Goal: Task Accomplishment & Management: Use online tool/utility

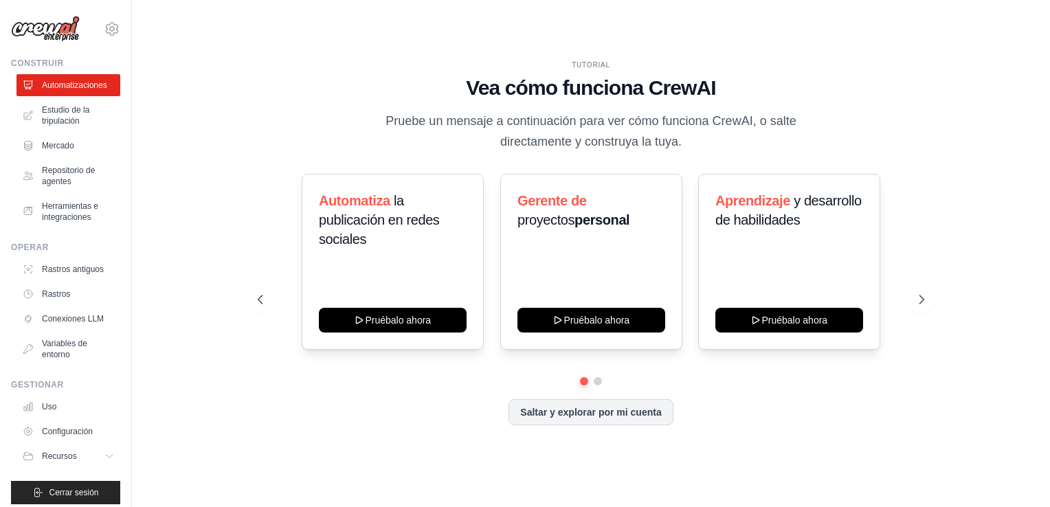
click at [924, 294] on icon at bounding box center [922, 300] width 14 height 14
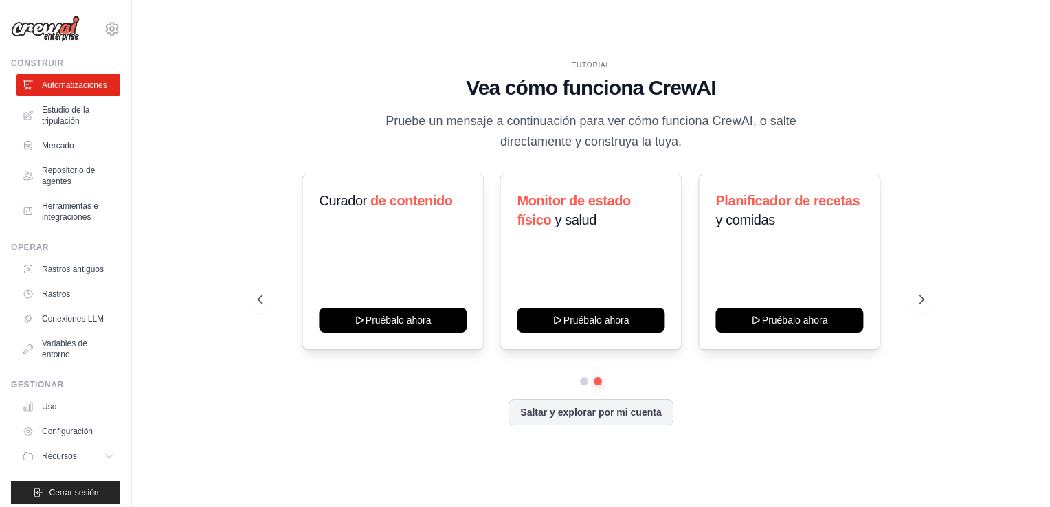
click at [921, 300] on icon at bounding box center [922, 300] width 14 height 14
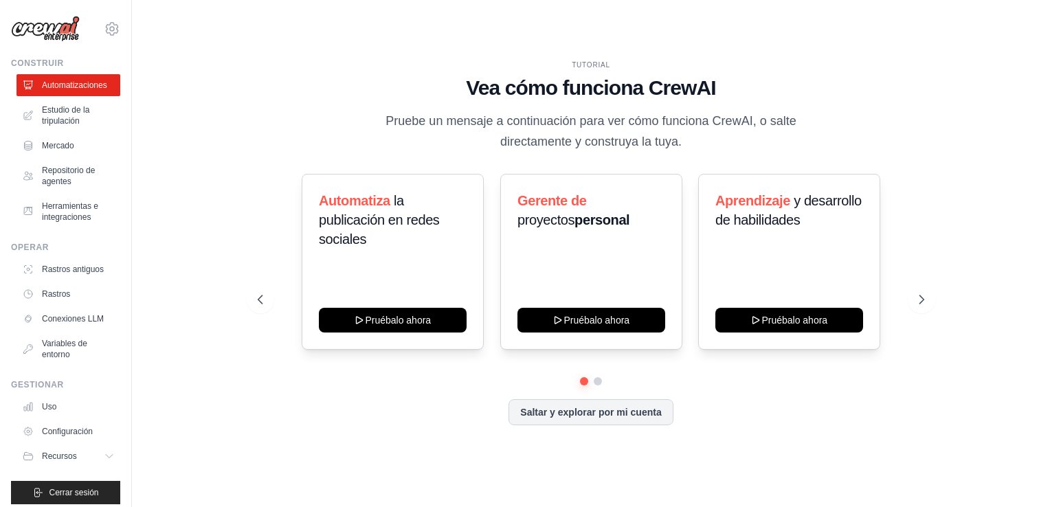
click at [663, 421] on button "Saltar y explorar por mi cuenta" at bounding box center [591, 412] width 164 height 26
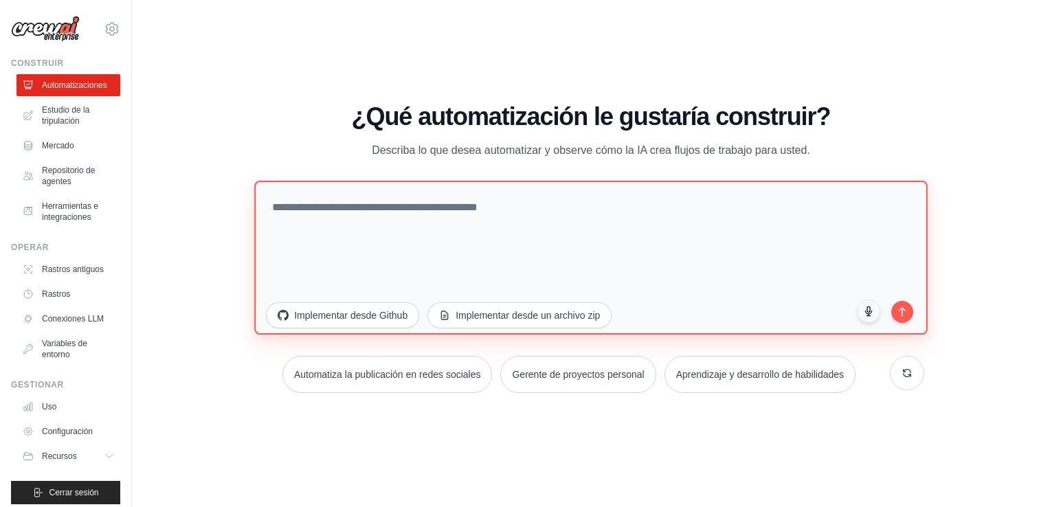
click at [773, 215] on textarea at bounding box center [590, 258] width 673 height 154
click at [856, 209] on textarea at bounding box center [590, 258] width 673 height 154
click at [499, 206] on textarea "**********" at bounding box center [590, 258] width 673 height 154
click at [500, 206] on textarea "**********" at bounding box center [590, 258] width 673 height 154
click at [547, 212] on textarea "**********" at bounding box center [590, 258] width 673 height 154
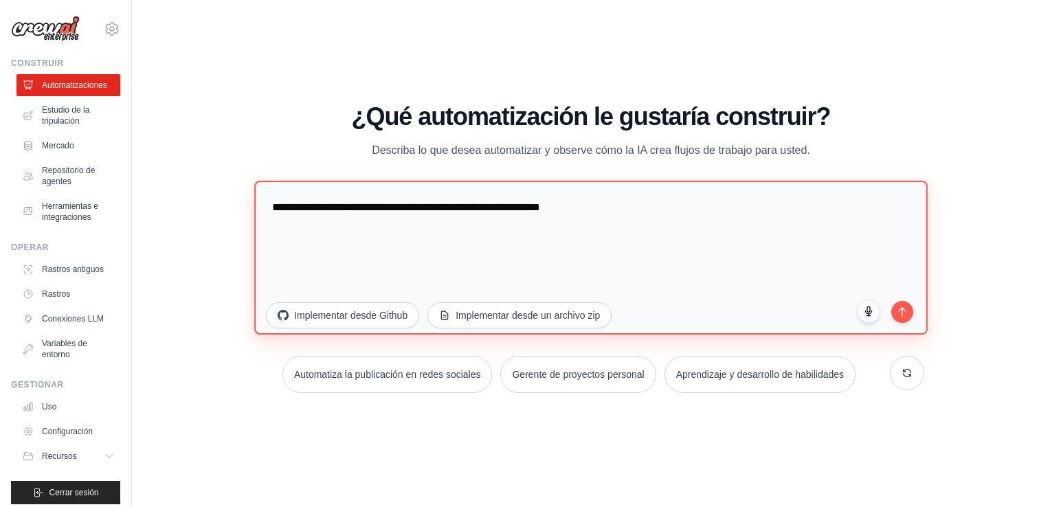
click at [548, 217] on textarea "**********" at bounding box center [590, 258] width 673 height 154
click at [677, 214] on textarea "**********" at bounding box center [590, 258] width 673 height 154
click at [731, 207] on textarea "**********" at bounding box center [590, 258] width 673 height 154
click at [710, 205] on textarea "**********" at bounding box center [590, 258] width 673 height 154
click at [375, 208] on textarea "**********" at bounding box center [590, 258] width 673 height 154
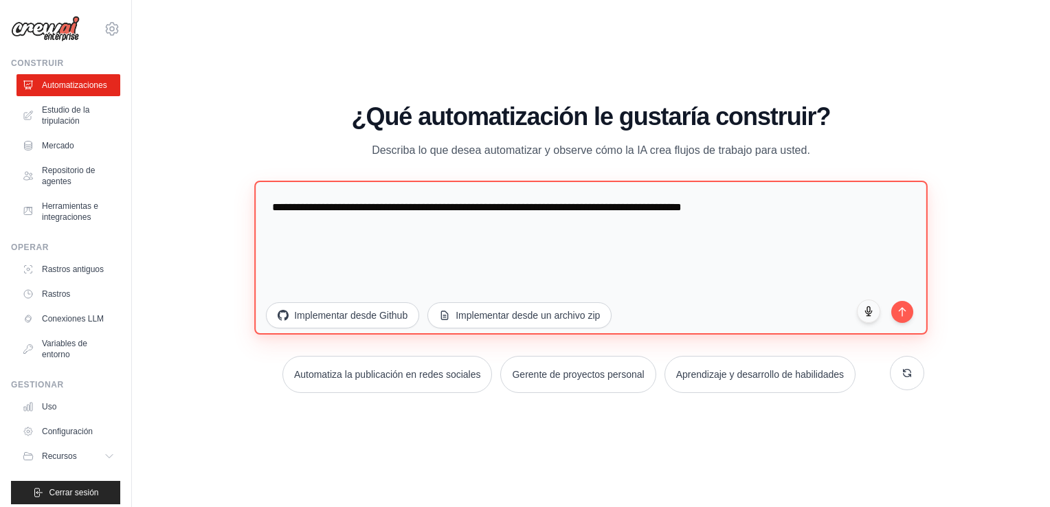
click at [766, 211] on textarea "**********" at bounding box center [590, 258] width 673 height 154
type textarea "**********"
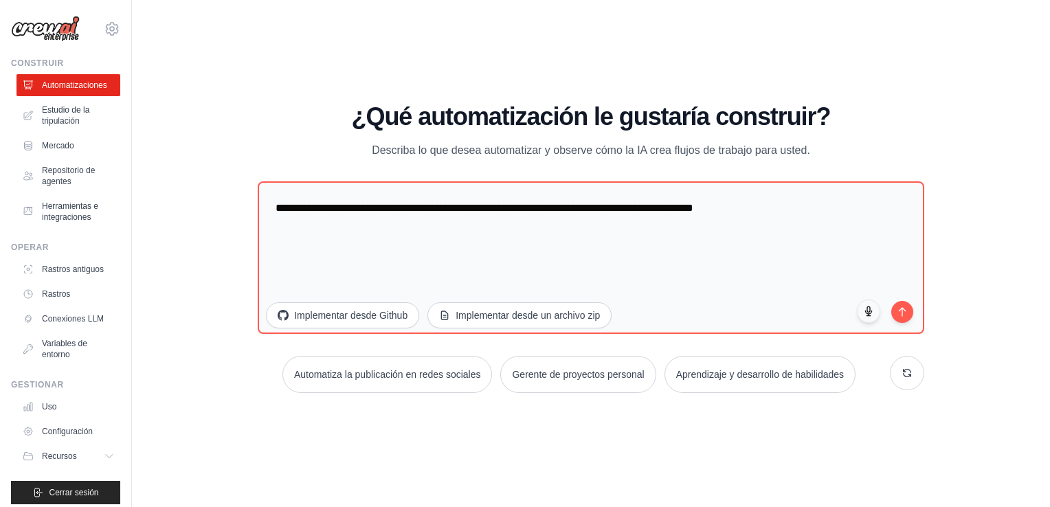
click at [903, 309] on icon "submit" at bounding box center [902, 312] width 11 height 11
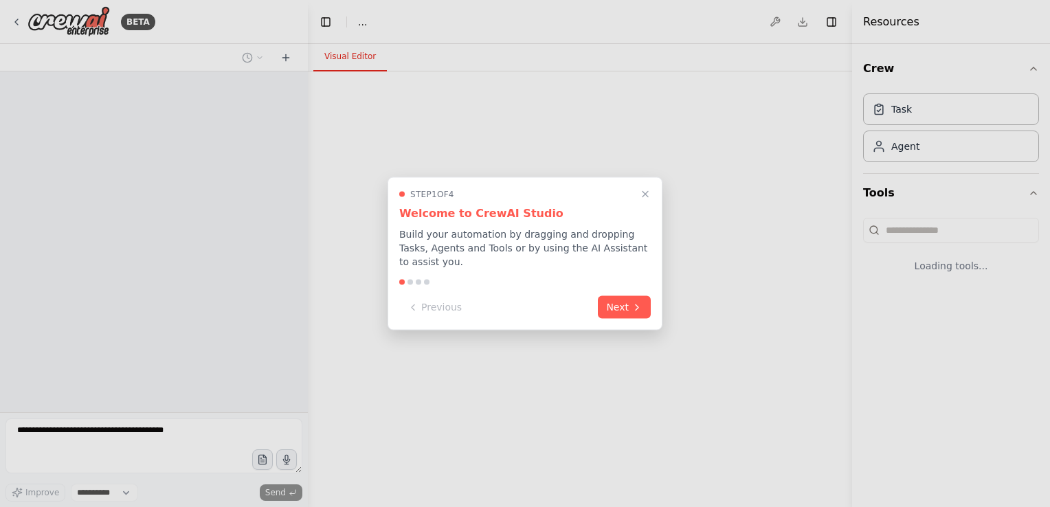
select select "****"
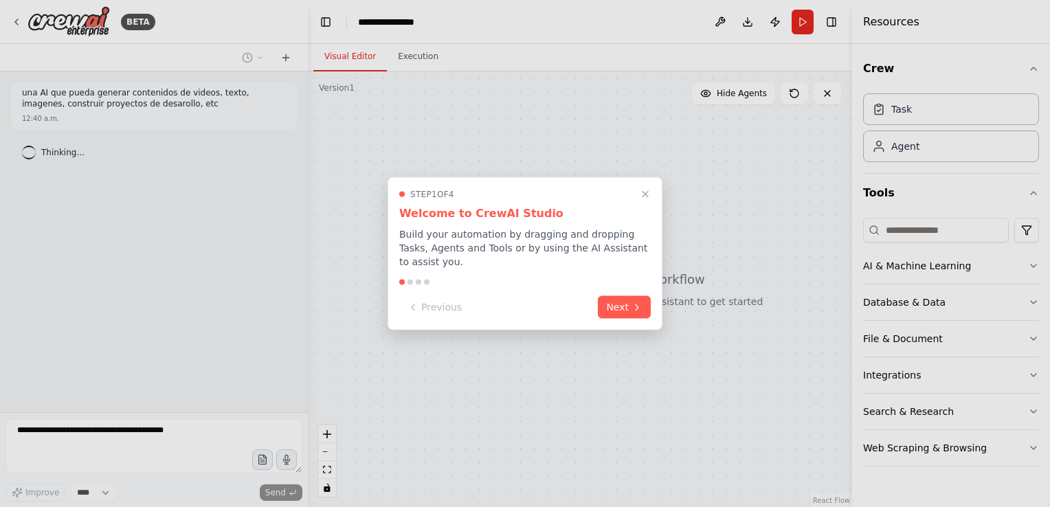
click at [613, 301] on button "Next" at bounding box center [624, 307] width 53 height 23
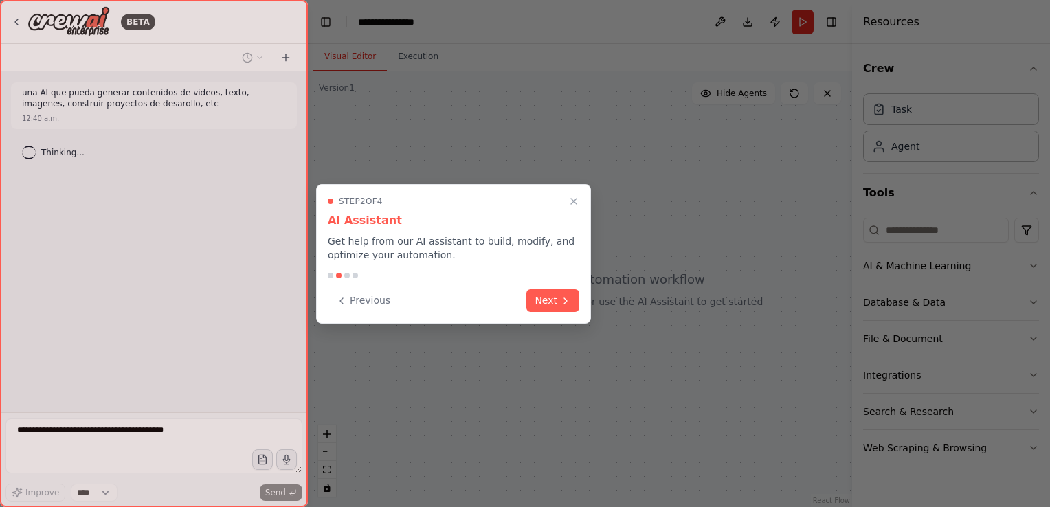
click at [570, 287] on div "Step 2 of 4 AI Assistant Get help from our AI assistant to build, modify, and o…" at bounding box center [453, 254] width 275 height 140
click at [564, 298] on icon at bounding box center [565, 300] width 3 height 5
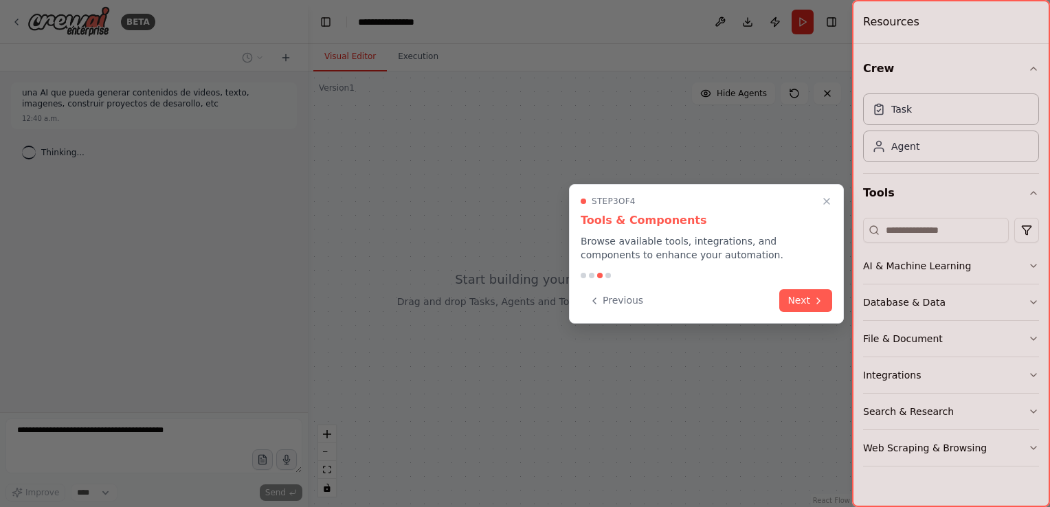
click at [780, 304] on div "Previous Next" at bounding box center [707, 300] width 252 height 23
click at [797, 300] on button "Next" at bounding box center [805, 300] width 53 height 23
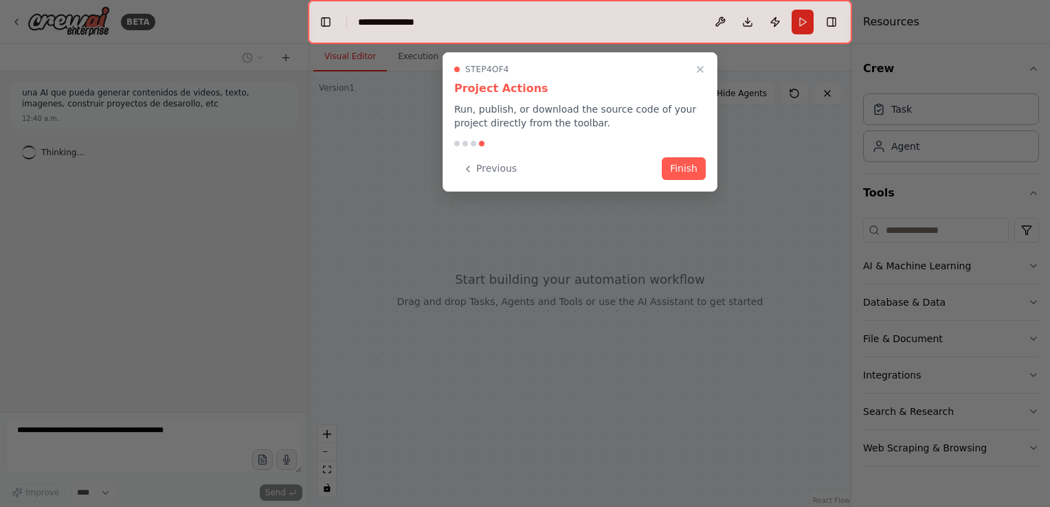
click at [685, 165] on button "Finish" at bounding box center [684, 168] width 44 height 23
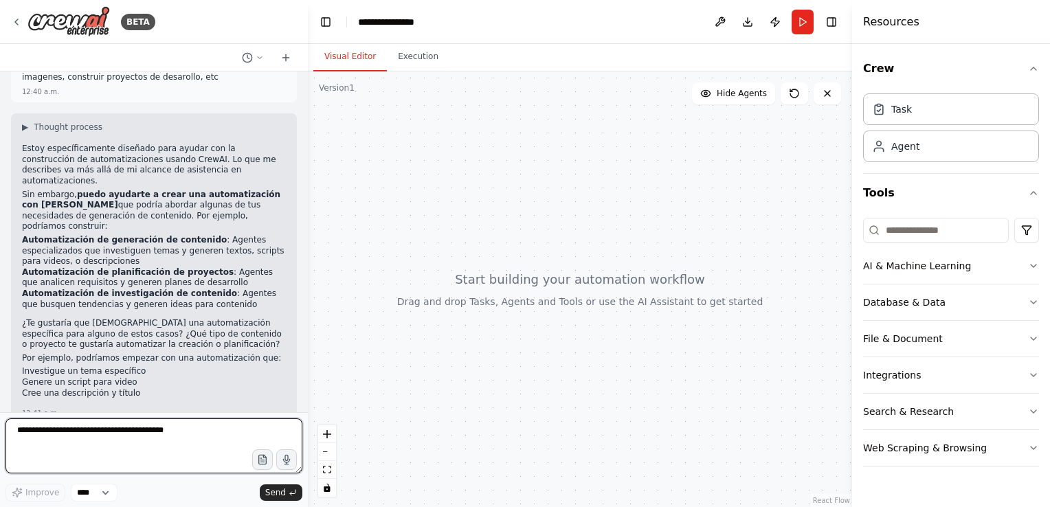
scroll to position [40, 0]
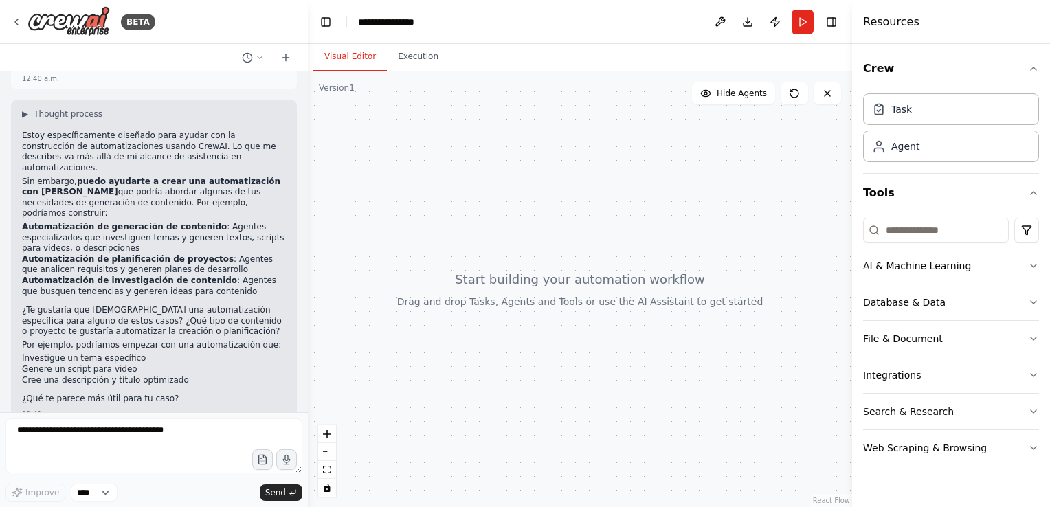
drag, startPoint x: 891, startPoint y: 8, endPoint x: 183, endPoint y: 335, distance: 779.9
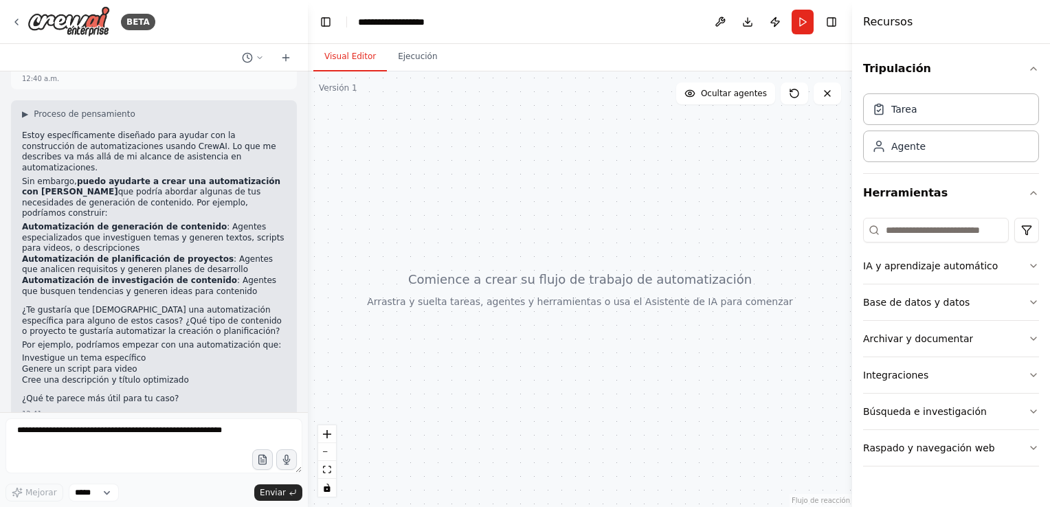
click at [255, 62] on button at bounding box center [252, 57] width 33 height 16
click at [745, 23] on button "Download" at bounding box center [748, 22] width 22 height 25
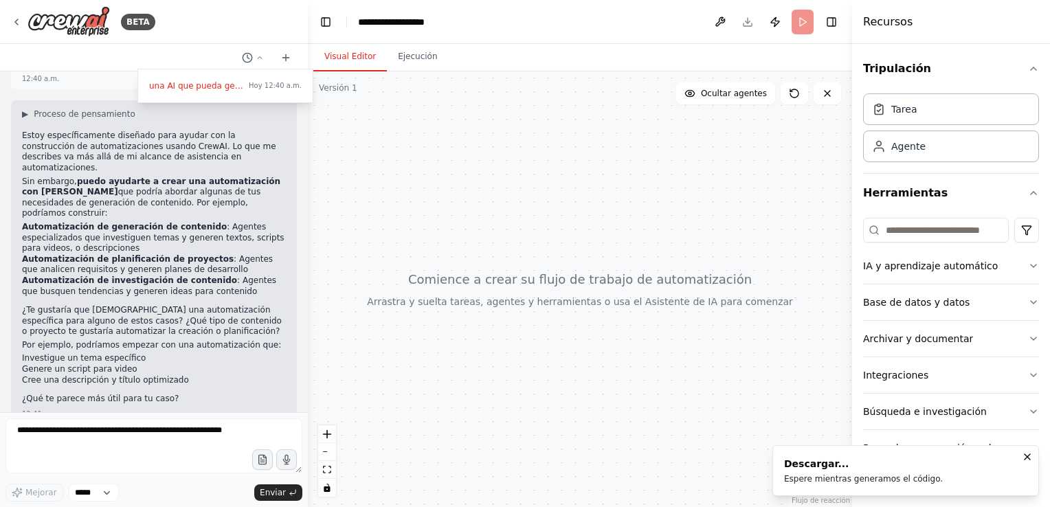
click at [195, 445] on div at bounding box center [154, 253] width 308 height 507
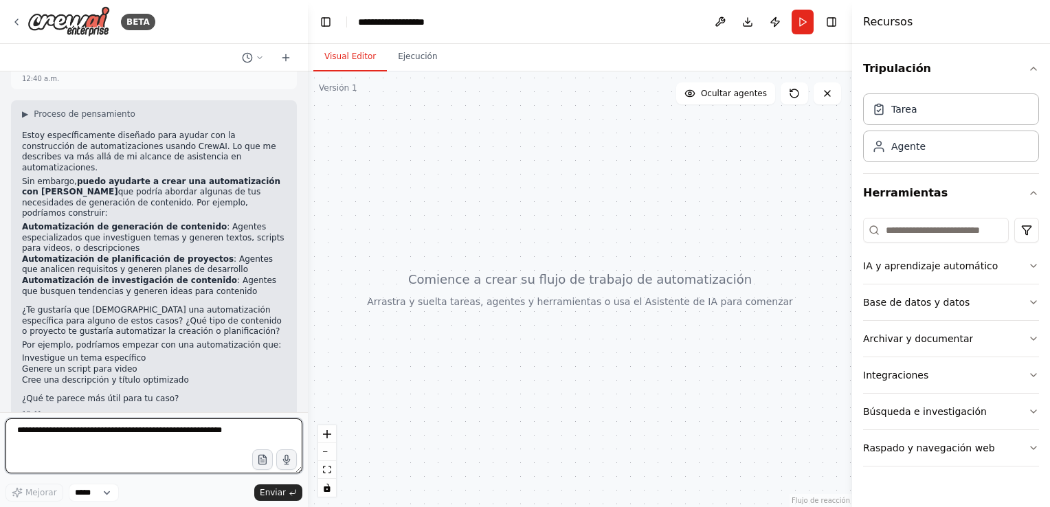
click at [189, 433] on textarea at bounding box center [153, 446] width 297 height 55
click at [170, 433] on textarea "**********" at bounding box center [153, 446] width 297 height 55
click at [210, 433] on textarea "**********" at bounding box center [153, 446] width 297 height 55
type textarea "**********"
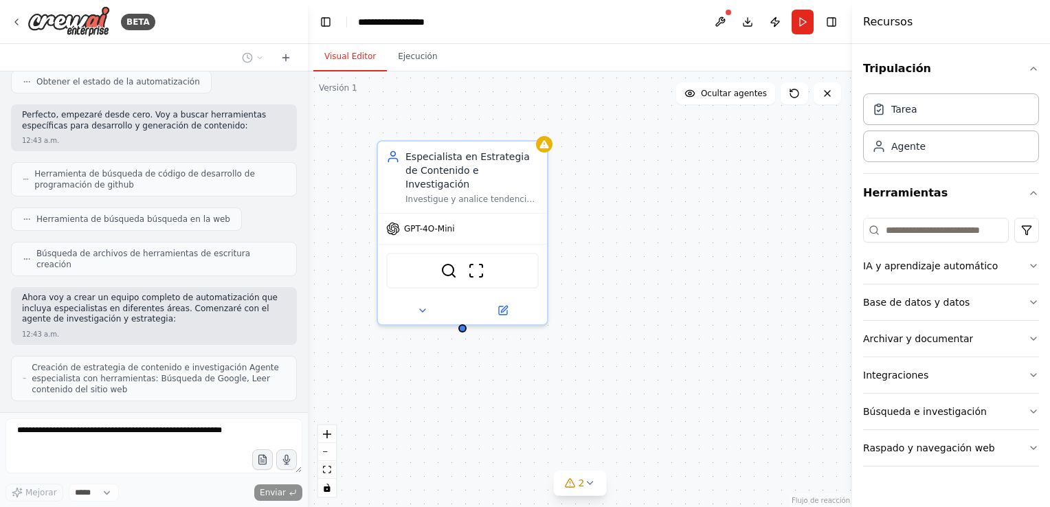
scroll to position [657, 0]
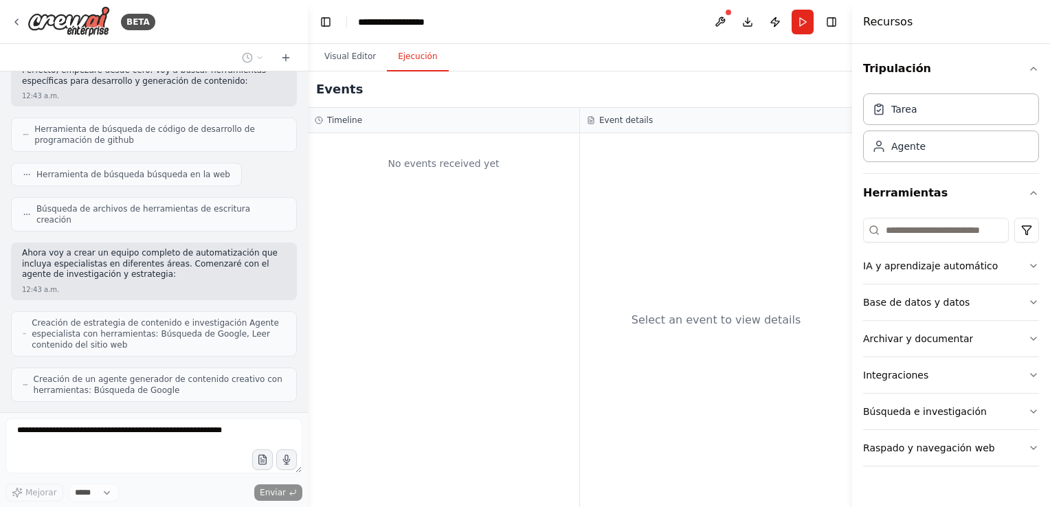
click at [413, 62] on button "Ejecución" at bounding box center [417, 57] width 61 height 29
click at [349, 54] on button "Visual Editor" at bounding box center [350, 57] width 74 height 29
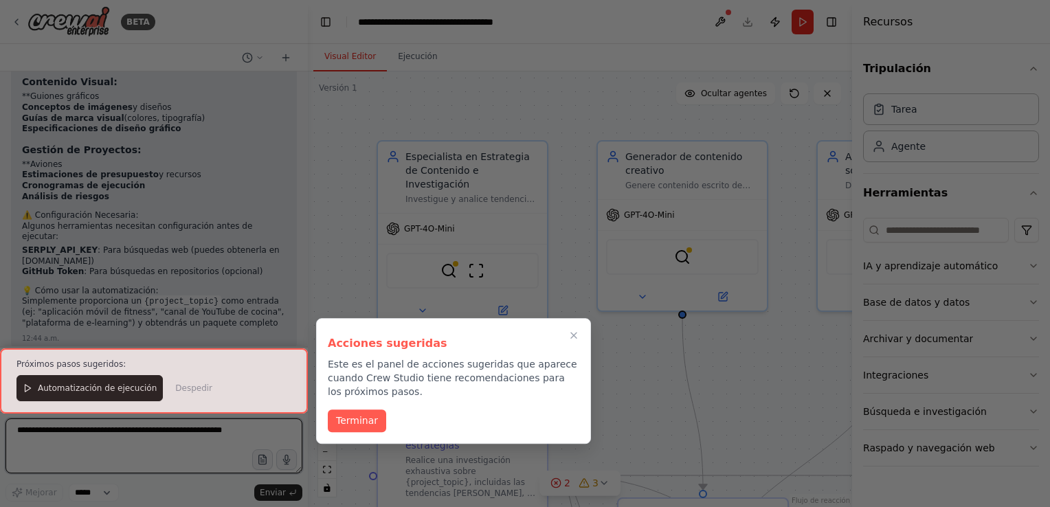
scroll to position [1725, 0]
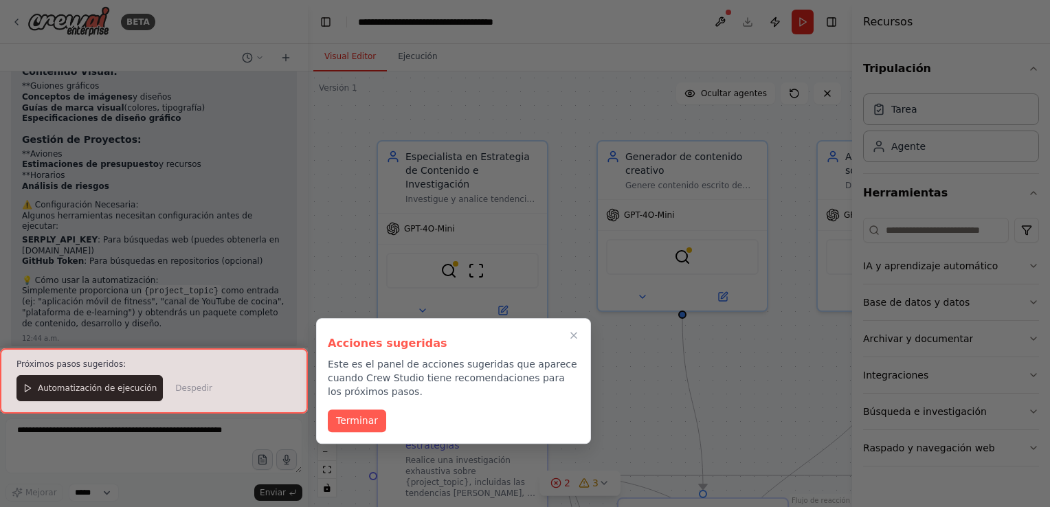
click at [362, 418] on button "Terminar" at bounding box center [357, 421] width 58 height 23
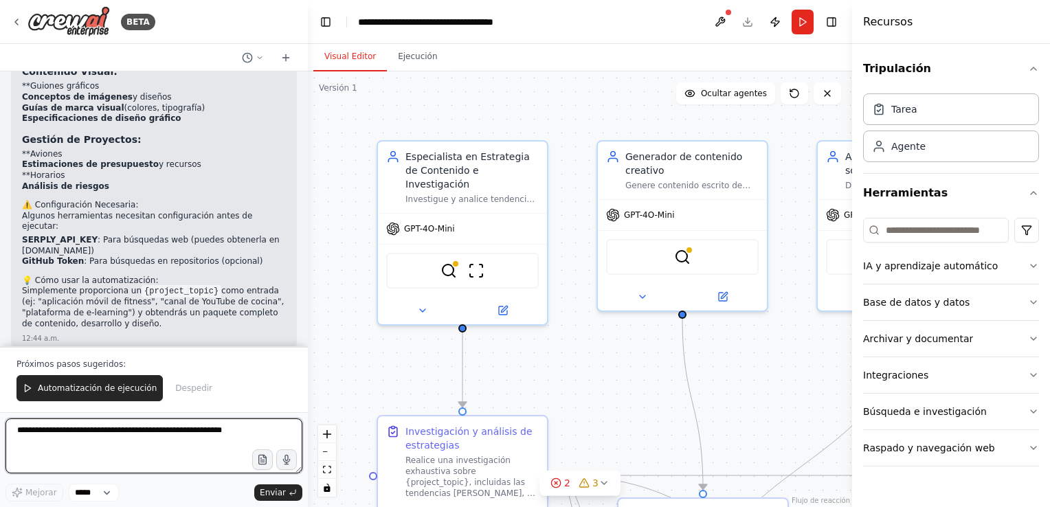
click at [218, 436] on textarea at bounding box center [153, 446] width 297 height 55
drag, startPoint x: 118, startPoint y: 381, endPoint x: 412, endPoint y: 274, distance: 312.9
click at [412, 274] on div "BETA una AI que pueda generar contenidos de videos, texto, imagenes, construir …" at bounding box center [525, 253] width 1050 height 507
click at [723, 17] on button at bounding box center [720, 22] width 22 height 25
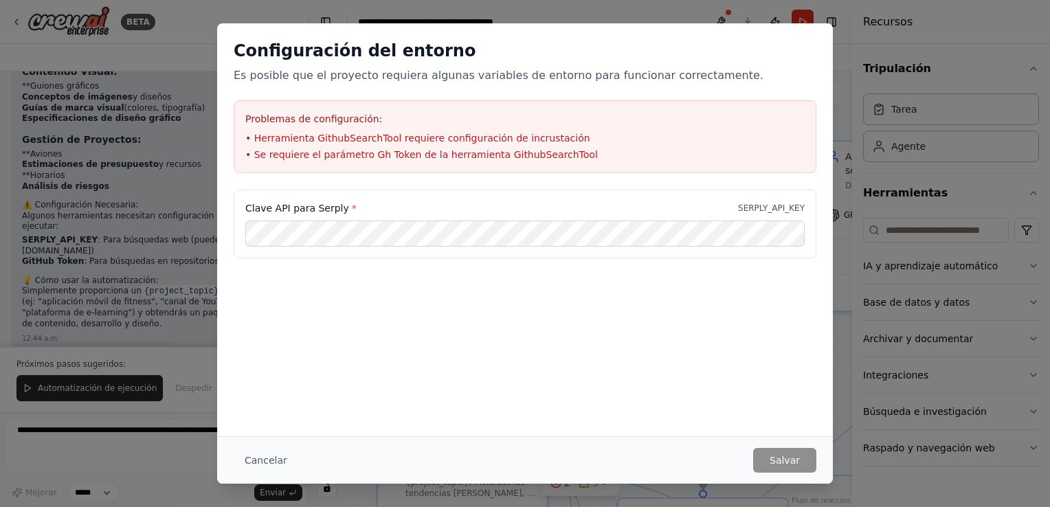
click at [696, 212] on div "Clave API para Serply * SERPLY_API_KEY" at bounding box center [524, 208] width 559 height 14
click at [743, 199] on div "Clave API para Serply * SERPLY_API_KEY" at bounding box center [525, 224] width 583 height 69
click at [762, 207] on p "SERPLY_API_KEY" at bounding box center [771, 208] width 67 height 11
click at [881, 289] on div "Configuración del entorno Es posible que el proyecto requiera algunas variables…" at bounding box center [525, 253] width 1050 height 507
click at [830, 19] on div "Configuración del entorno Es posible que el proyecto requiera algunas variables…" at bounding box center [525, 253] width 1050 height 507
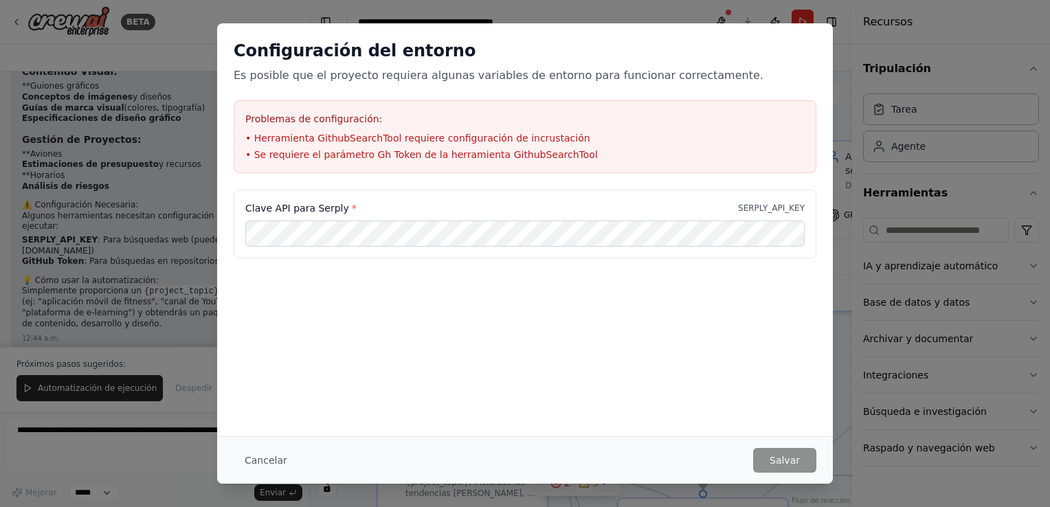
click at [266, 463] on button "Cancelar" at bounding box center [266, 460] width 65 height 25
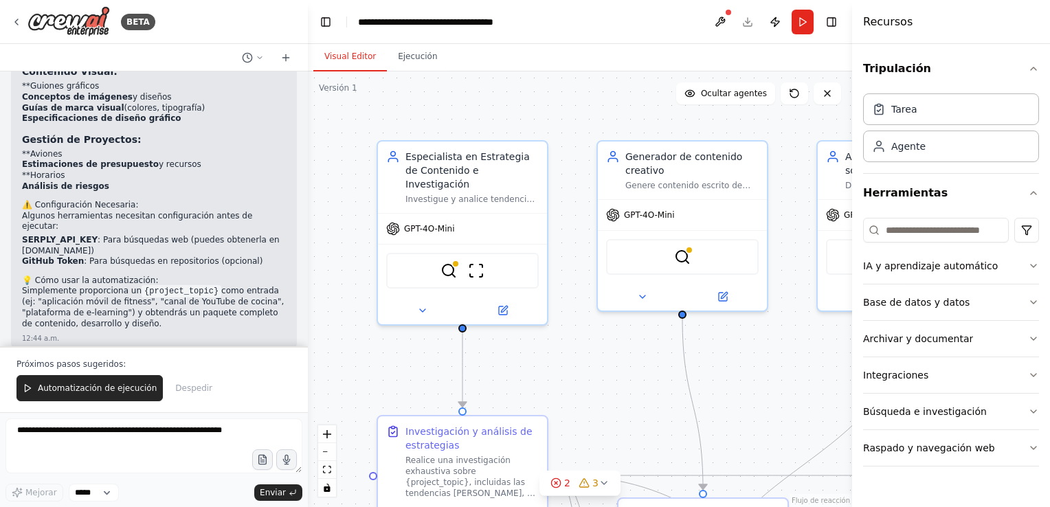
click at [107, 390] on span "Automatización de ejecución" at bounding box center [97, 388] width 119 height 11
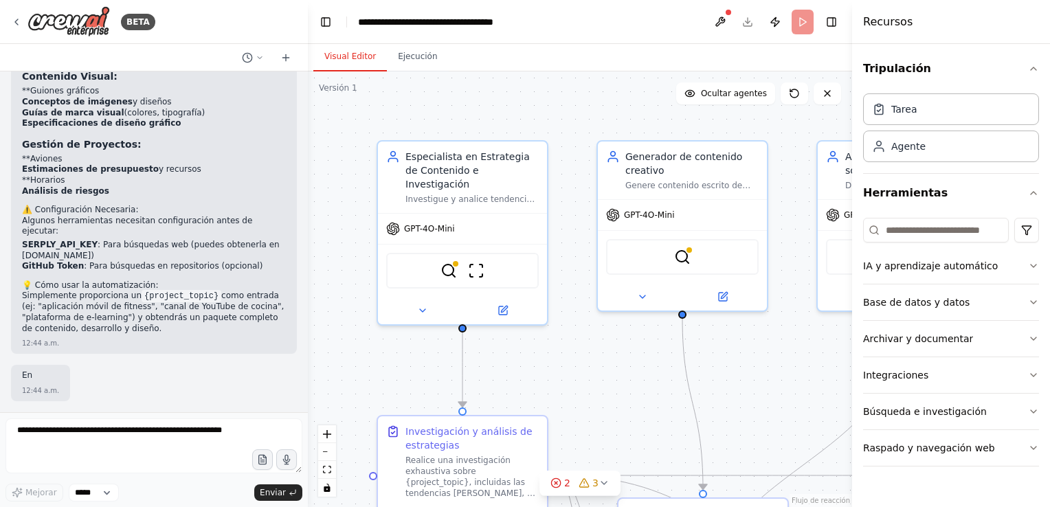
scroll to position [1660, 0]
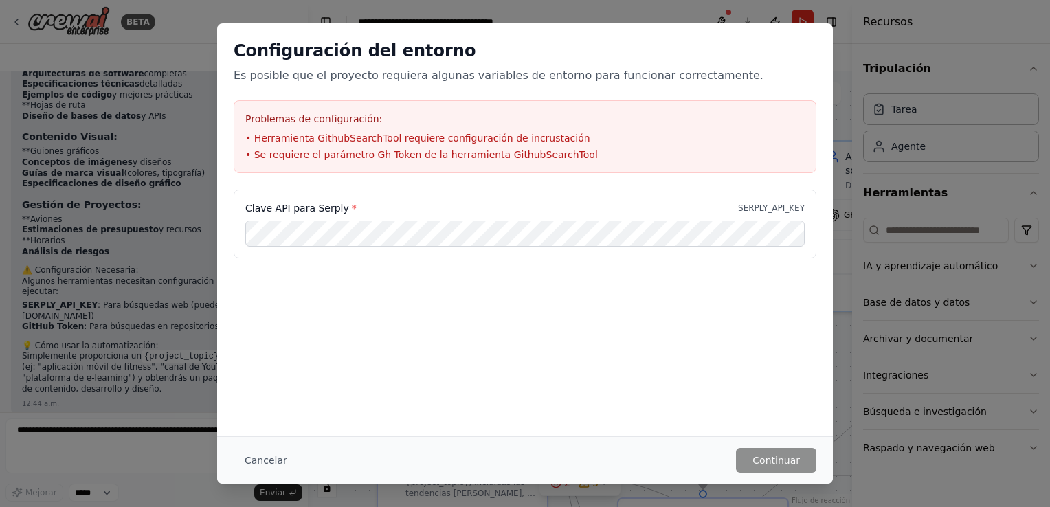
click at [781, 193] on div "Clave API para Serply * SERPLY_API_KEY" at bounding box center [525, 224] width 583 height 69
click at [803, 204] on p "SERPLY_API_KEY" at bounding box center [771, 208] width 67 height 11
click at [775, 209] on p "SERPLY_API_KEY" at bounding box center [771, 208] width 67 height 11
copy p "SERPLY_API_KEY"
click at [340, 203] on label "Clave API para Serply *" at bounding box center [300, 208] width 111 height 14
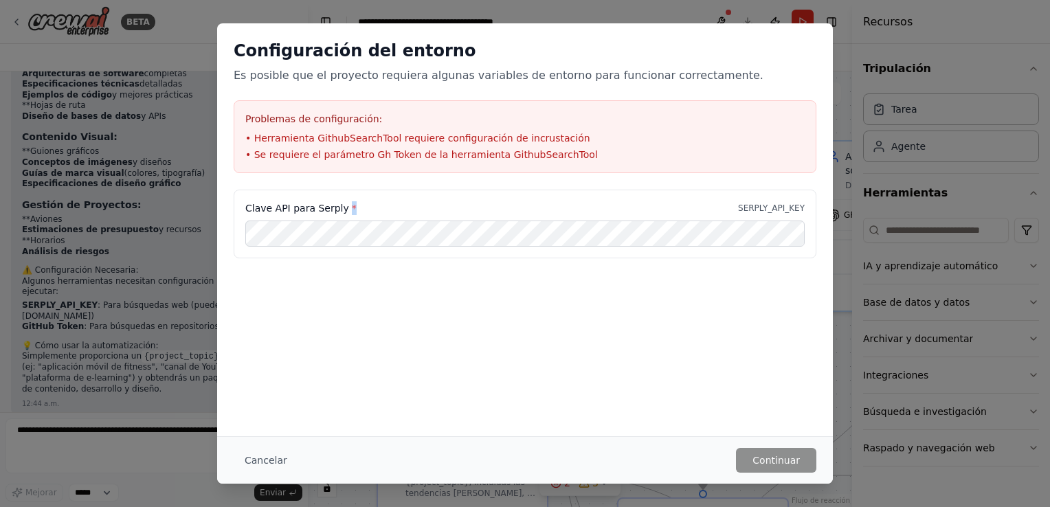
click at [340, 203] on label "Clave API para Serply *" at bounding box center [300, 208] width 111 height 14
drag, startPoint x: 340, startPoint y: 203, endPoint x: 381, endPoint y: 213, distance: 42.3
click at [381, 213] on div "Clave API para Serply * SERPLY_API_KEY" at bounding box center [524, 208] width 559 height 14
click at [798, 462] on button "Continuar" at bounding box center [776, 460] width 80 height 25
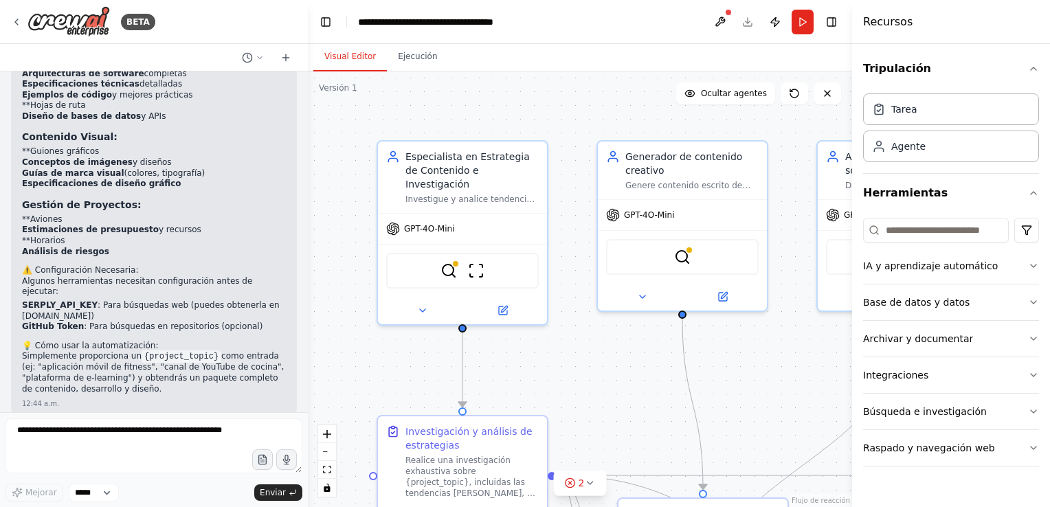
click at [724, 15] on button at bounding box center [720, 22] width 22 height 25
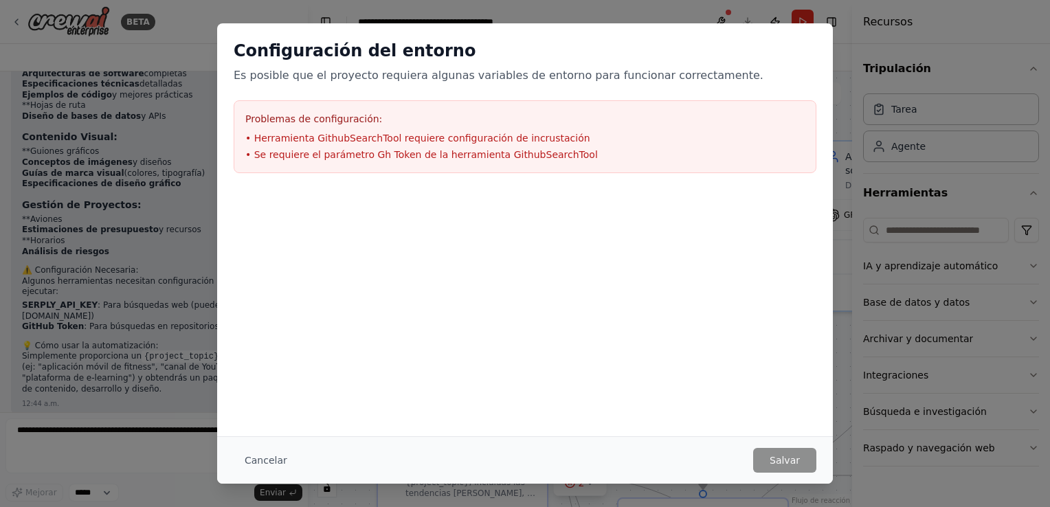
click at [515, 151] on li "• Se requiere el parámetro Gh Token de la herramienta GithubSearchTool" at bounding box center [524, 155] width 559 height 14
click at [0, 291] on html "BETA una AI que pueda generar contenidos de videos, texto, imagenes, construir …" at bounding box center [525, 253] width 1050 height 507
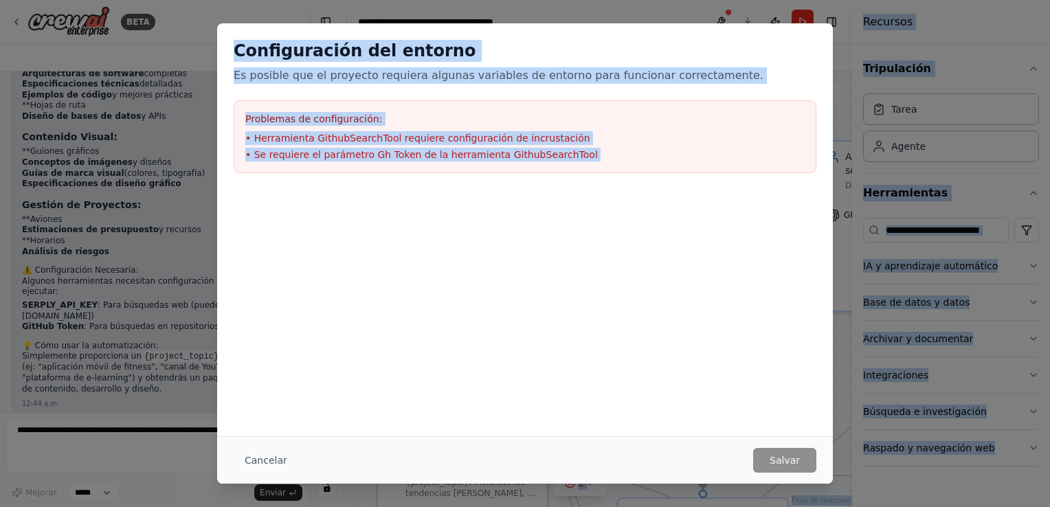
click at [0, 291] on html "BETA una AI que pueda generar contenidos de videos, texto, imagenes, construir …" at bounding box center [525, 253] width 1050 height 507
click at [201, 352] on div "Configuración del entorno Es posible que el proyecto requiera algunas variables…" at bounding box center [525, 253] width 1050 height 507
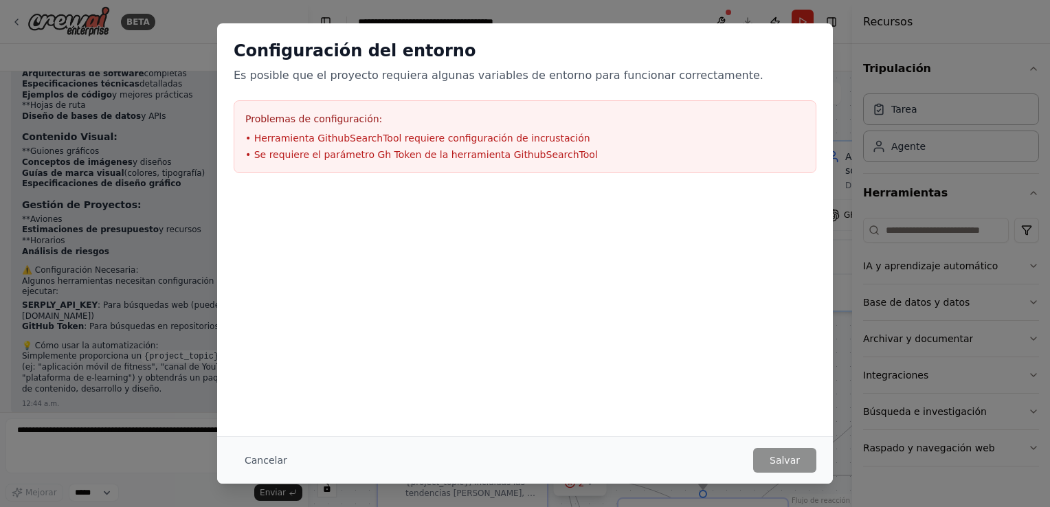
click at [267, 458] on button "Cancelar" at bounding box center [266, 460] width 65 height 25
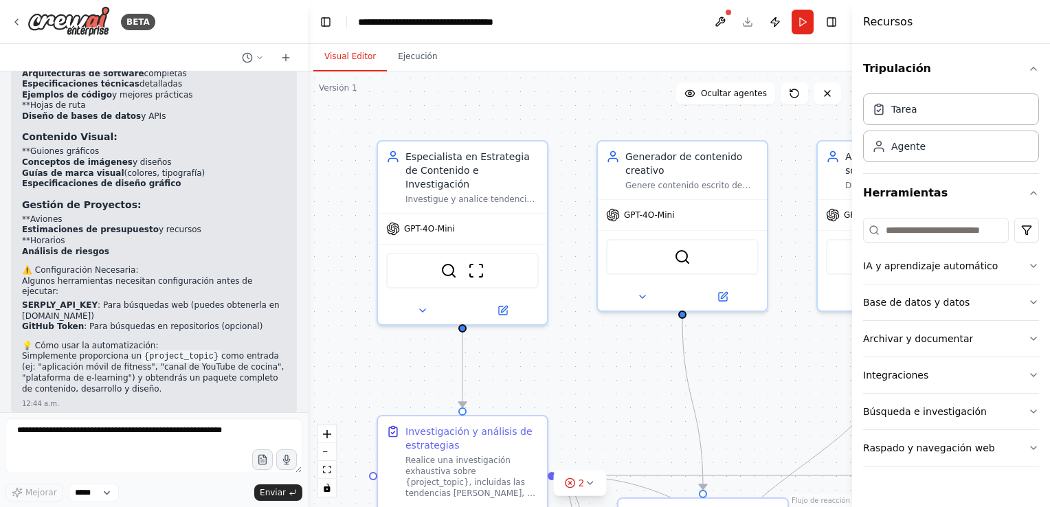
click at [724, 12] on div at bounding box center [728, 12] width 8 height 8
click at [726, 12] on div at bounding box center [728, 12] width 8 height 8
click at [720, 17] on button at bounding box center [720, 22] width 22 height 25
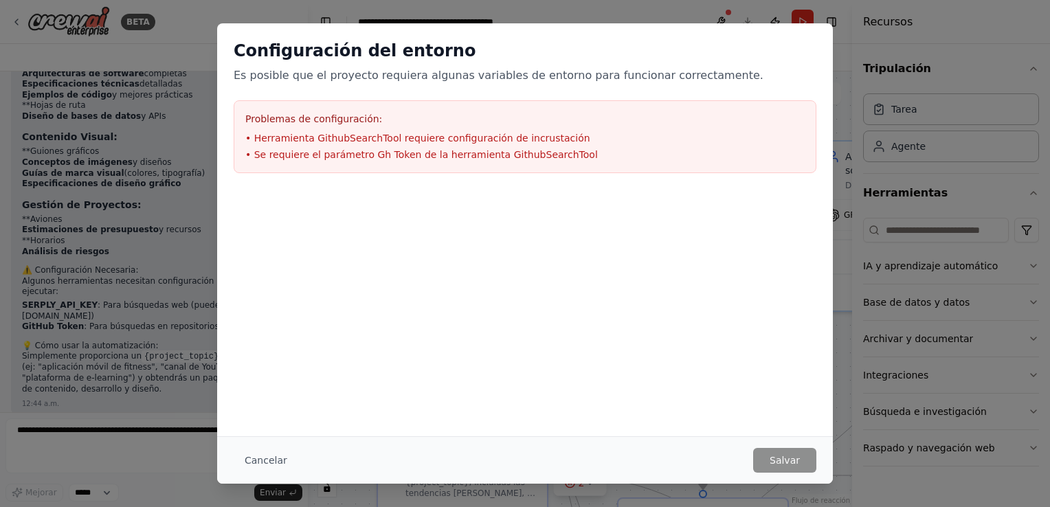
click at [720, 17] on div "Configuración del entorno Es posible que el proyecto requiera algunas variables…" at bounding box center [525, 253] width 1050 height 507
click at [519, 150] on li "• Se requiere el parámetro Gh Token de la herramienta GithubSearchTool" at bounding box center [524, 155] width 559 height 14
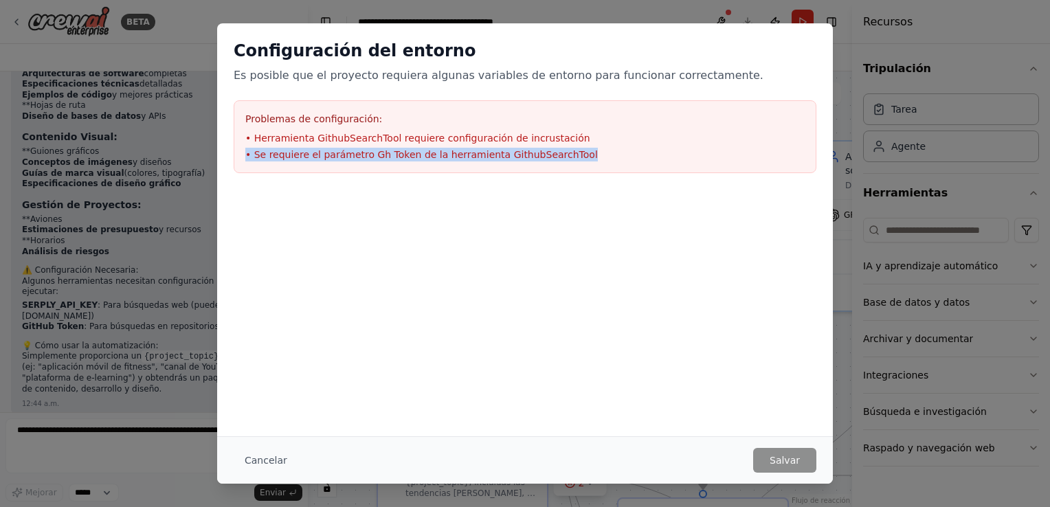
click at [788, 66] on div "Configuración del entorno Es posible que el proyecto requiera algunas variables…" at bounding box center [525, 62] width 583 height 44
click at [811, 35] on div "Configuración del entorno Es posible que el proyecto requiera algunas variables…" at bounding box center [525, 106] width 616 height 166
click at [791, 141] on li "• Herramienta GithubSearchTool requiere configuración de incrustación" at bounding box center [524, 138] width 559 height 14
click at [866, 140] on div "Configuración del entorno Es posible que el proyecto requiera algunas variables…" at bounding box center [525, 253] width 1050 height 507
click at [248, 463] on button "Cancelar" at bounding box center [266, 460] width 65 height 25
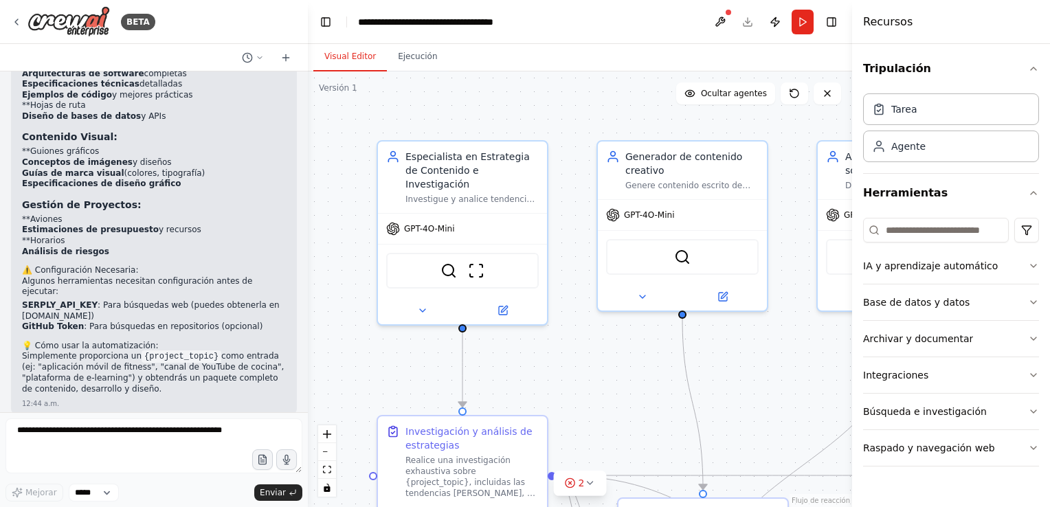
click at [1026, 458] on button "Raspado y navegación web" at bounding box center [951, 448] width 176 height 36
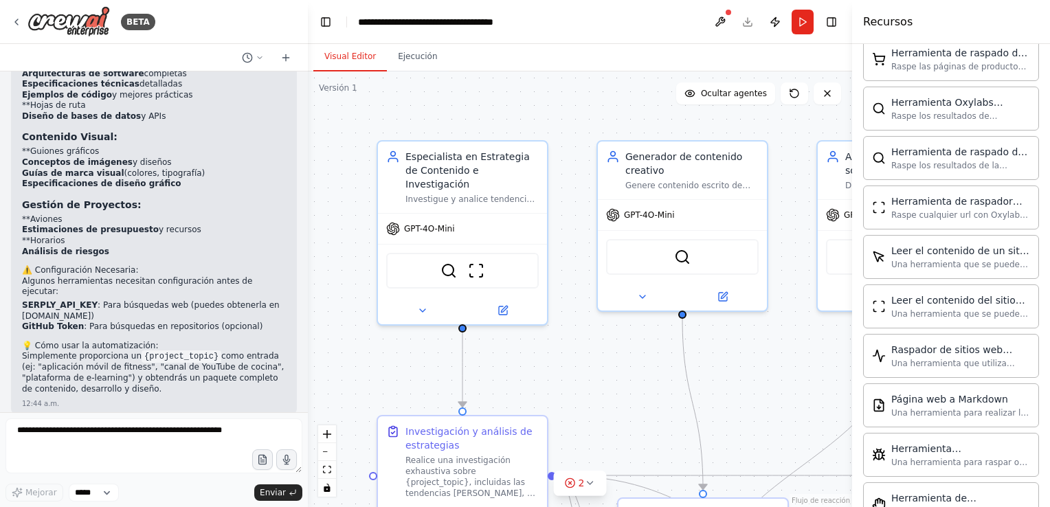
scroll to position [729, 0]
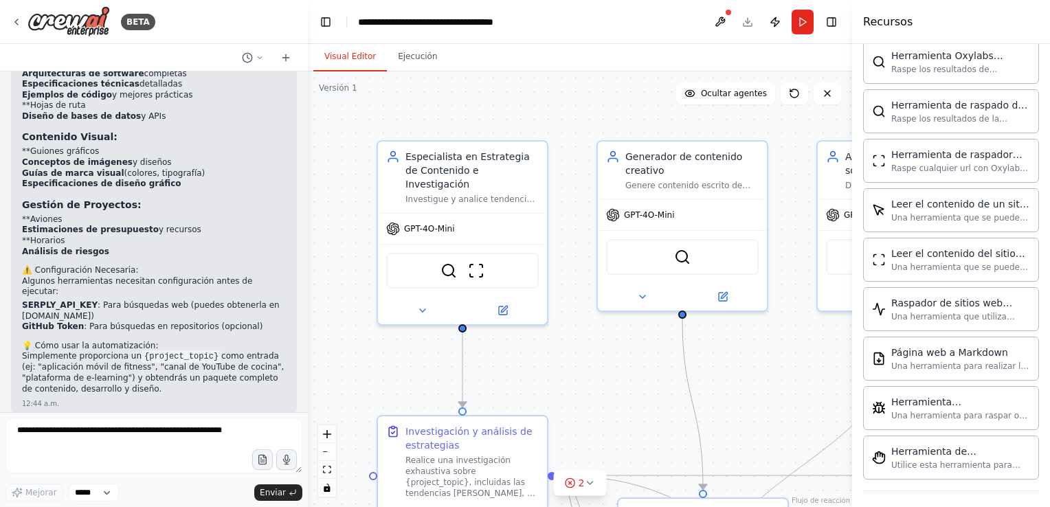
click at [831, 22] on button "Alternar barra lateral derecha" at bounding box center [831, 21] width 19 height 19
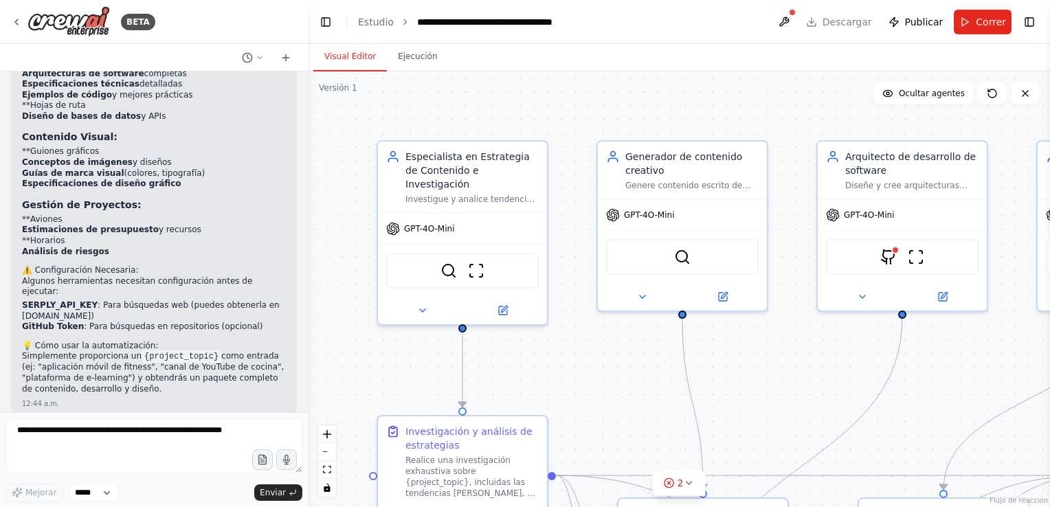
click at [892, 261] on img at bounding box center [888, 257] width 16 height 16
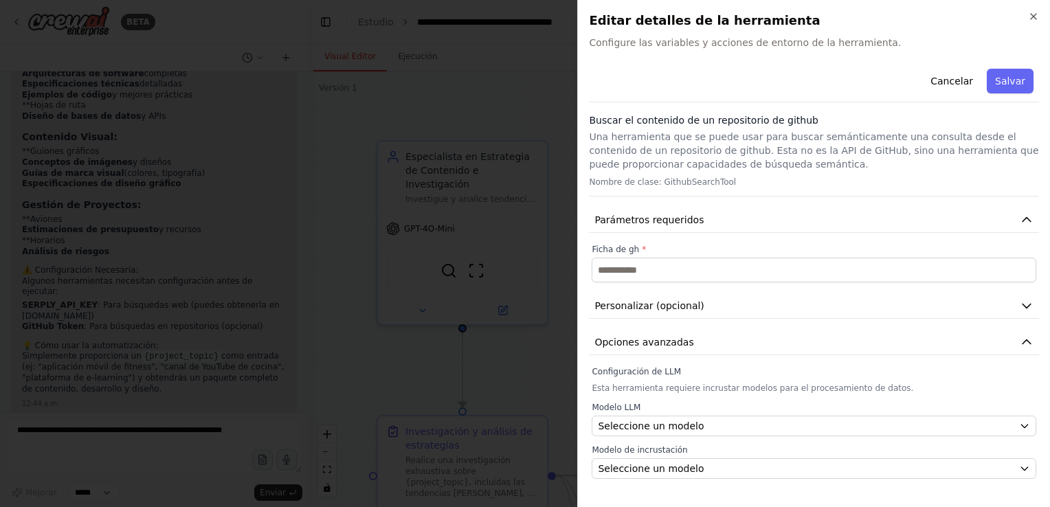
click at [962, 30] on h2 "Editar detalles de la herramienta" at bounding box center [814, 20] width 450 height 19
click at [909, 43] on span "Configure las variables y acciones de entorno de la herramienta." at bounding box center [814, 43] width 450 height 14
click at [858, 30] on div "Editar detalles de la herramienta Configure las variables y acciones de entorno…" at bounding box center [814, 30] width 450 height 38
click at [904, 49] on span "Configure las variables y acciones de entorno de la herramienta." at bounding box center [814, 43] width 450 height 14
click at [907, 93] on div "Cancelar Salvar" at bounding box center [814, 82] width 450 height 39
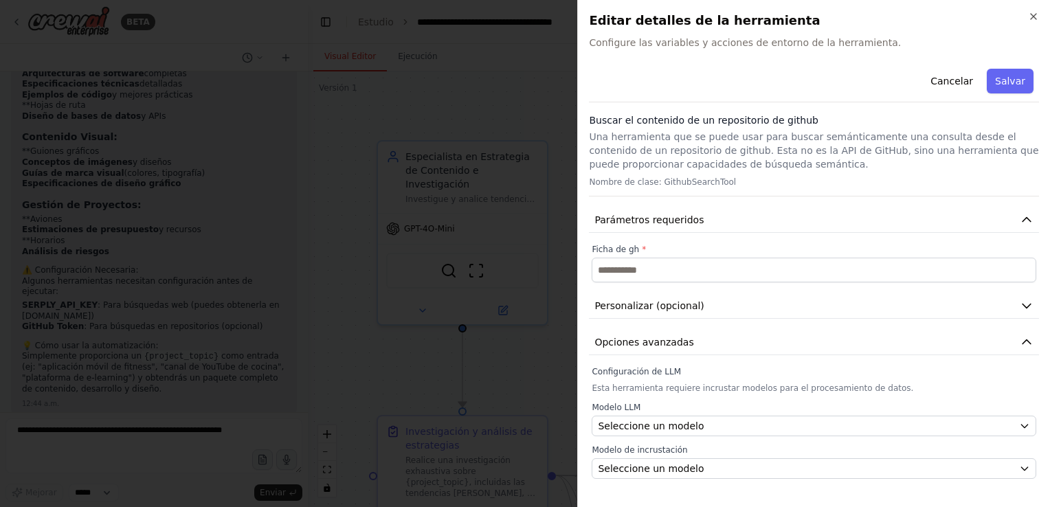
click at [909, 74] on div "Cancelar Salvar" at bounding box center [814, 82] width 450 height 39
click at [1021, 86] on button "Salvar" at bounding box center [1010, 81] width 47 height 25
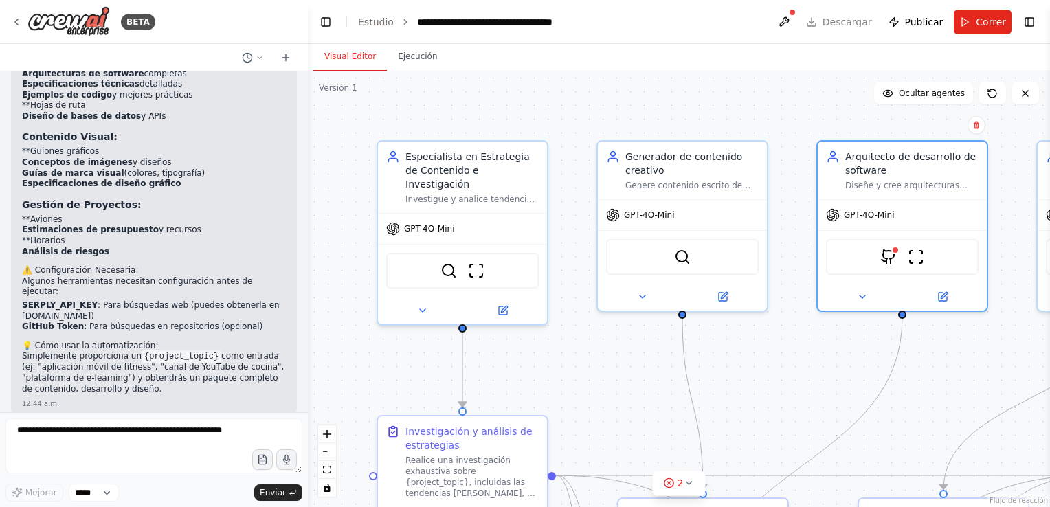
click at [883, 258] on img at bounding box center [888, 257] width 16 height 16
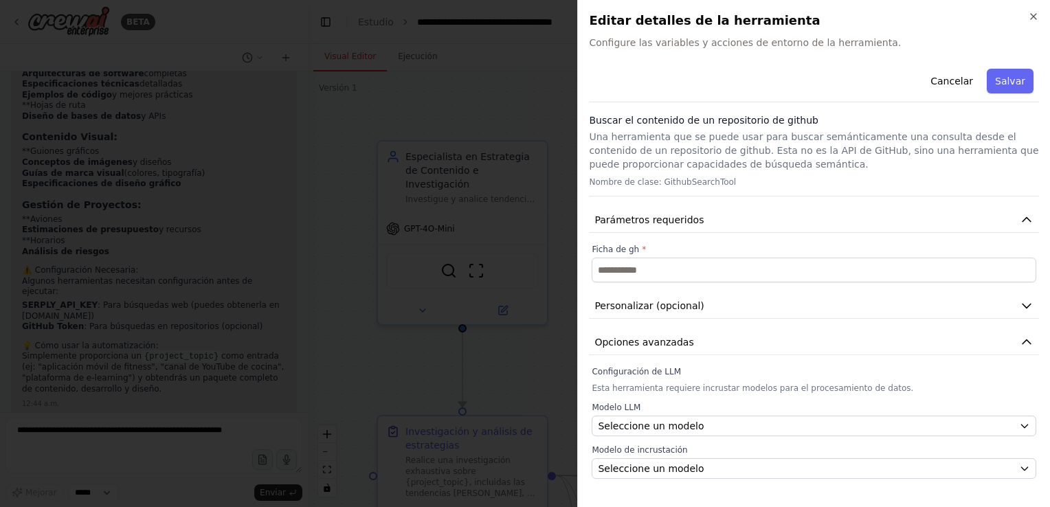
click at [935, 71] on button "Cancelar" at bounding box center [951, 81] width 59 height 25
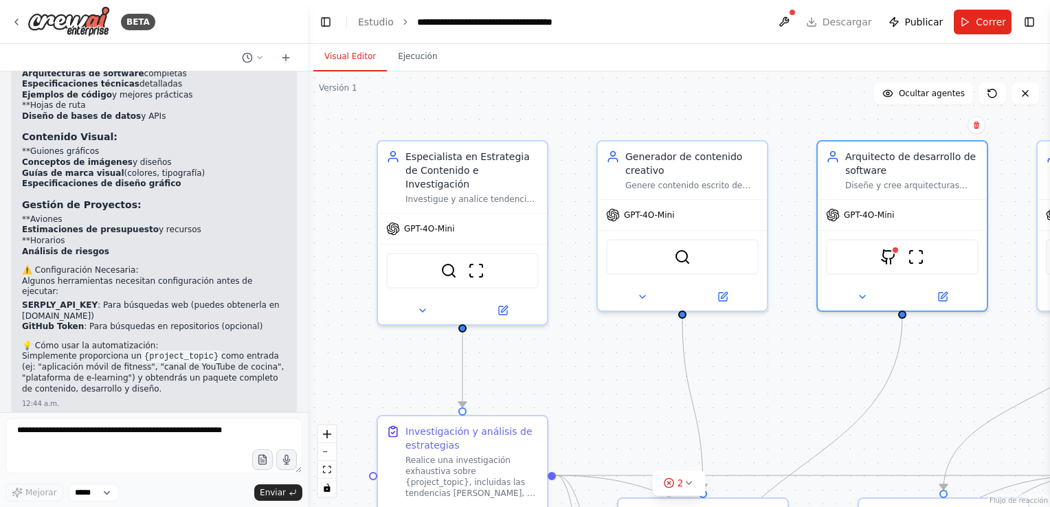
click at [902, 220] on div "GPT-4O-Mini" at bounding box center [902, 215] width 169 height 30
click at [869, 219] on div "GPT-4O-Mini" at bounding box center [902, 215] width 169 height 30
click at [885, 249] on img at bounding box center [888, 257] width 16 height 16
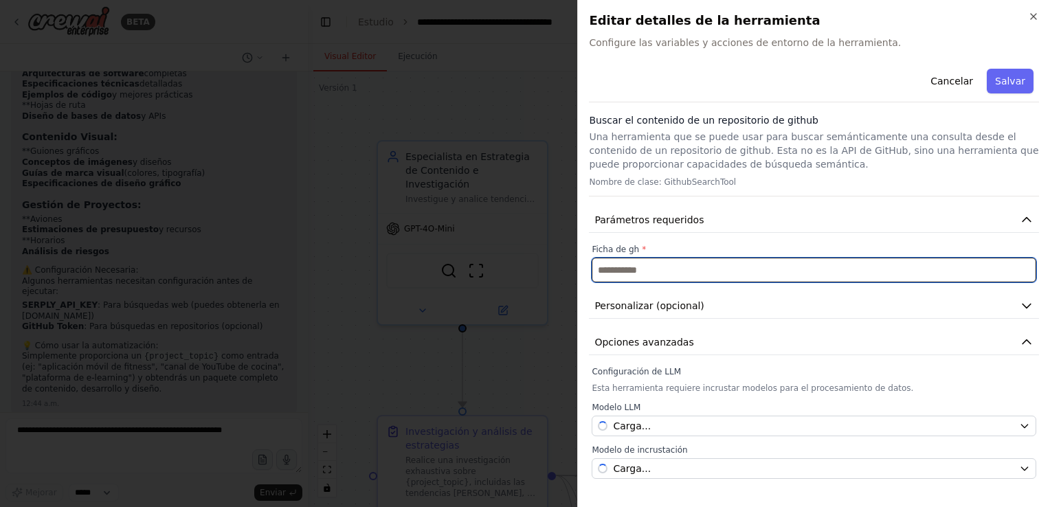
click at [902, 265] on input "text" at bounding box center [814, 270] width 445 height 25
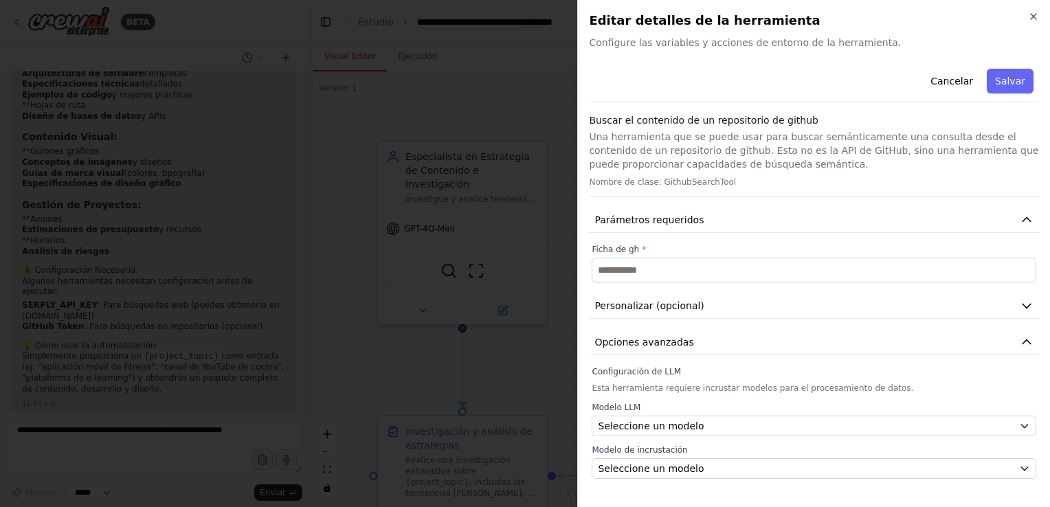
click at [775, 302] on button "Personalizar (opcional)" at bounding box center [814, 305] width 450 height 25
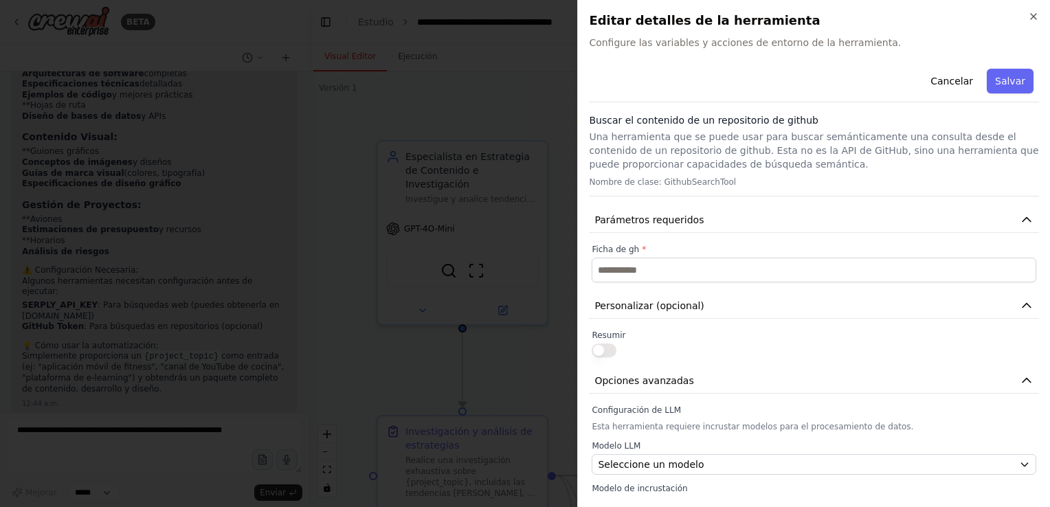
click at [614, 344] on button "button" at bounding box center [604, 351] width 25 height 14
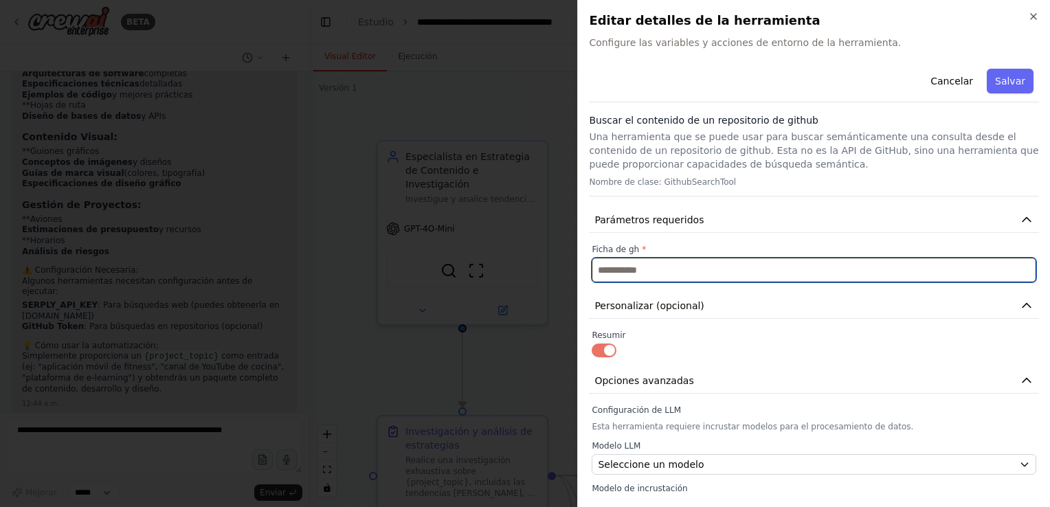
click at [854, 263] on input "text" at bounding box center [814, 270] width 445 height 25
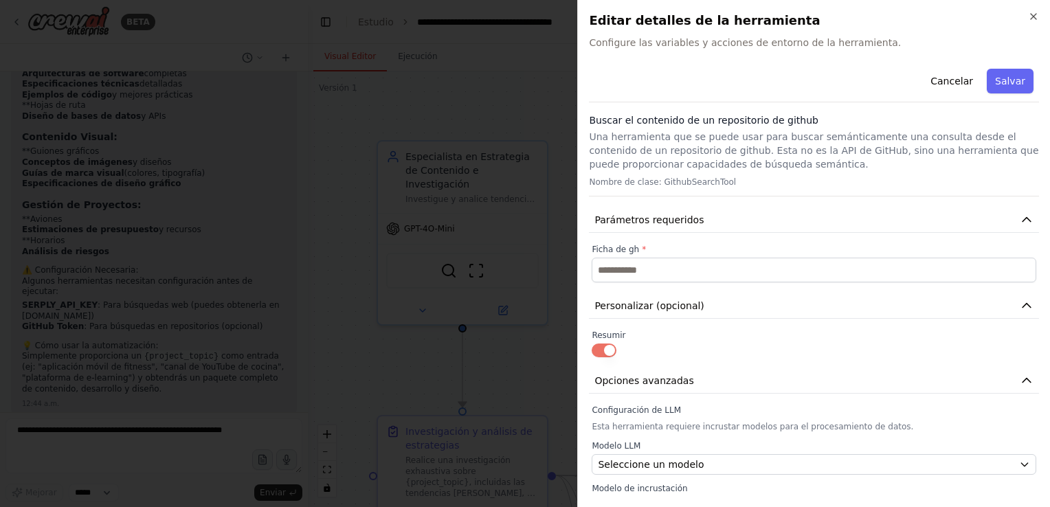
click at [611, 348] on button "button" at bounding box center [604, 351] width 25 height 14
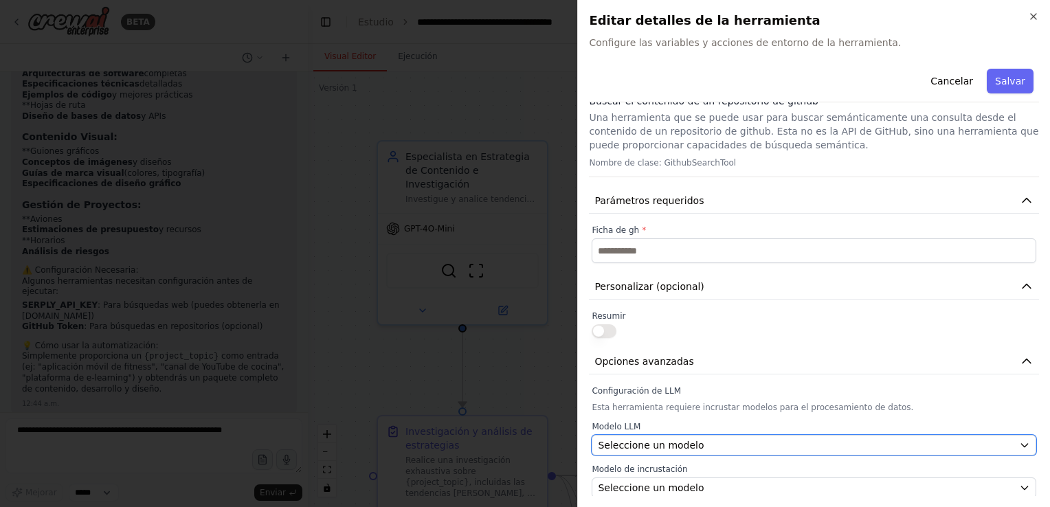
click at [720, 447] on div "Seleccione un modelo" at bounding box center [806, 446] width 416 height 14
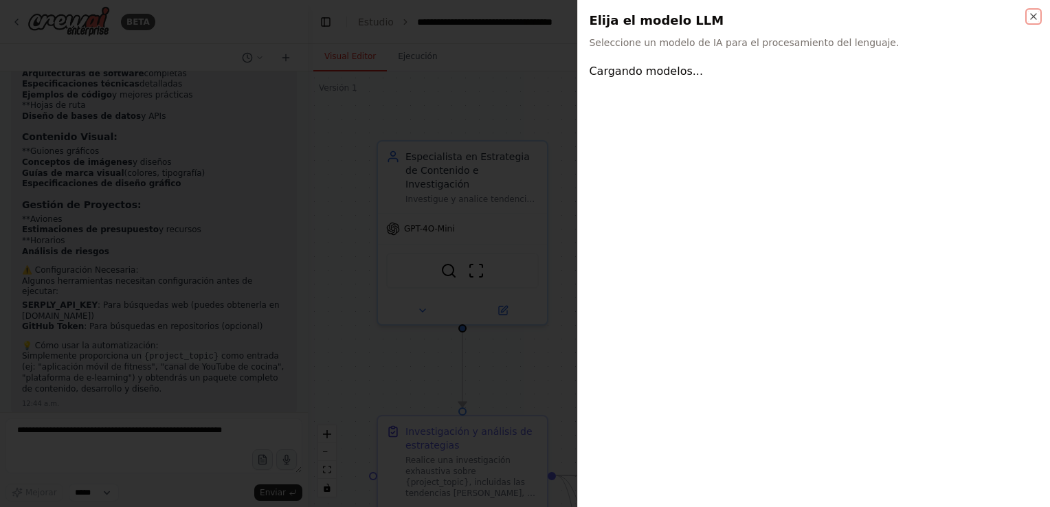
click at [1034, 16] on icon "button" at bounding box center [1033, 16] width 5 height 5
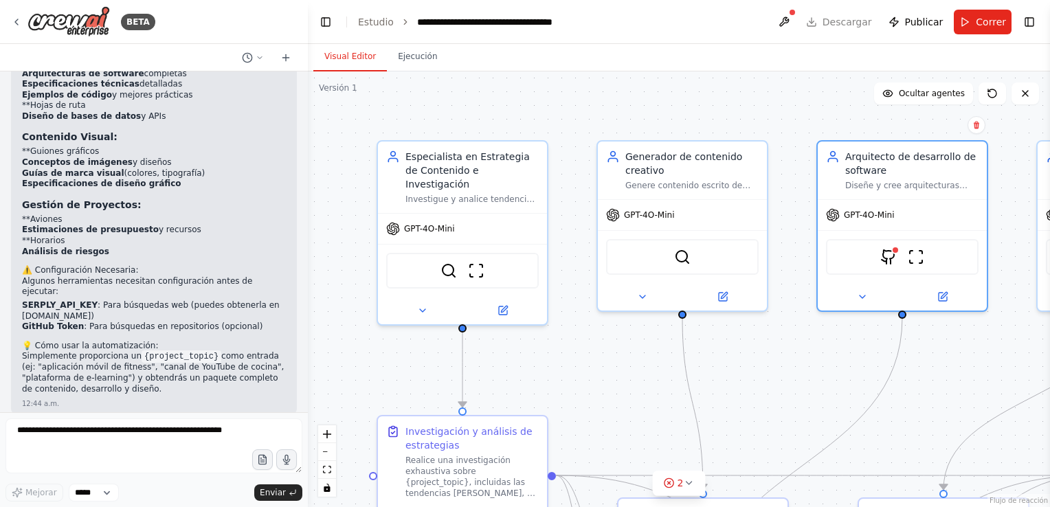
click at [1006, 192] on div ".deletable-edge-delete-btn { width: 20px; height: 20px; border: 0px solid #ffff…" at bounding box center [679, 289] width 742 height 436
click at [992, 94] on icon at bounding box center [992, 93] width 11 height 11
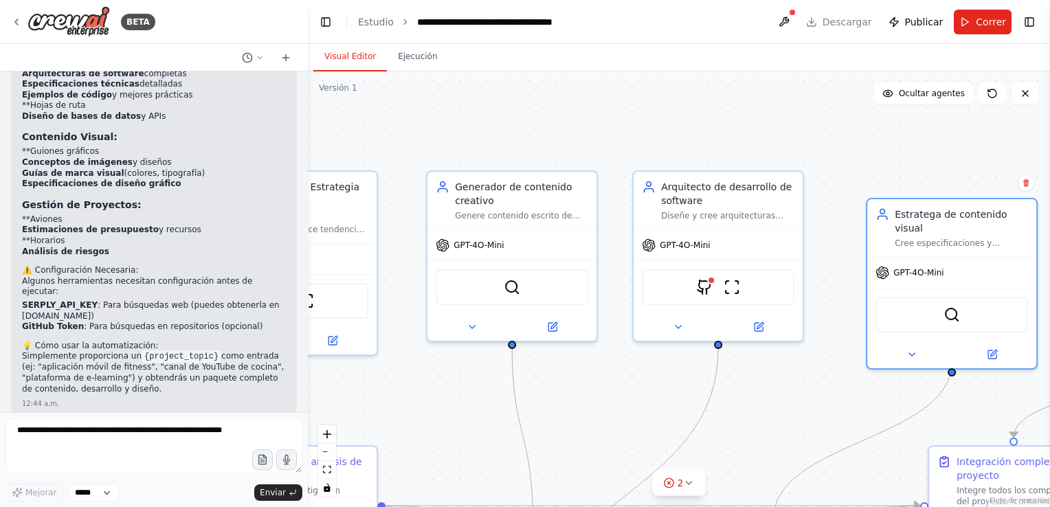
click at [842, 23] on header "**********" at bounding box center [679, 22] width 742 height 44
click at [825, 25] on header "**********" at bounding box center [679, 22] width 742 height 44
click at [797, 14] on div at bounding box center [792, 12] width 8 height 8
click at [819, 3] on header "**********" at bounding box center [679, 22] width 742 height 44
click at [797, 10] on div at bounding box center [792, 12] width 8 height 8
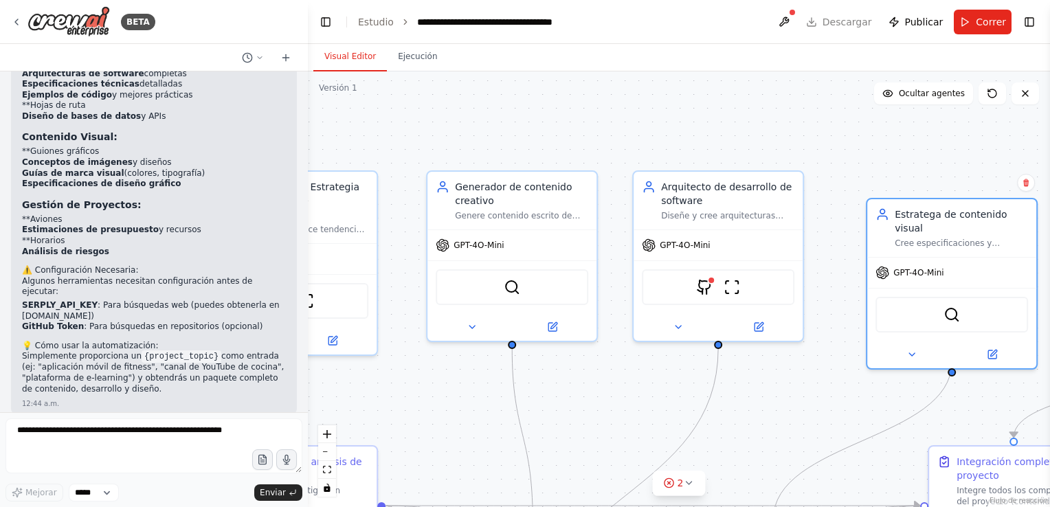
click at [797, 9] on div at bounding box center [792, 12] width 8 height 8
click at [797, 14] on div at bounding box center [792, 12] width 8 height 8
click at [172, 341] on h2 "💡 Cómo usar la automatización:" at bounding box center [154, 346] width 264 height 11
click at [171, 280] on div "¡Perfecto! He creado "Estudio de contenido y desarrollo de IA" , una automatiza…" at bounding box center [154, 164] width 264 height 467
click at [34, 351] on font "como entrada (ej: "aplicación móvil de fitness", "canal de YouTube de cocina", …" at bounding box center [153, 372] width 262 height 42
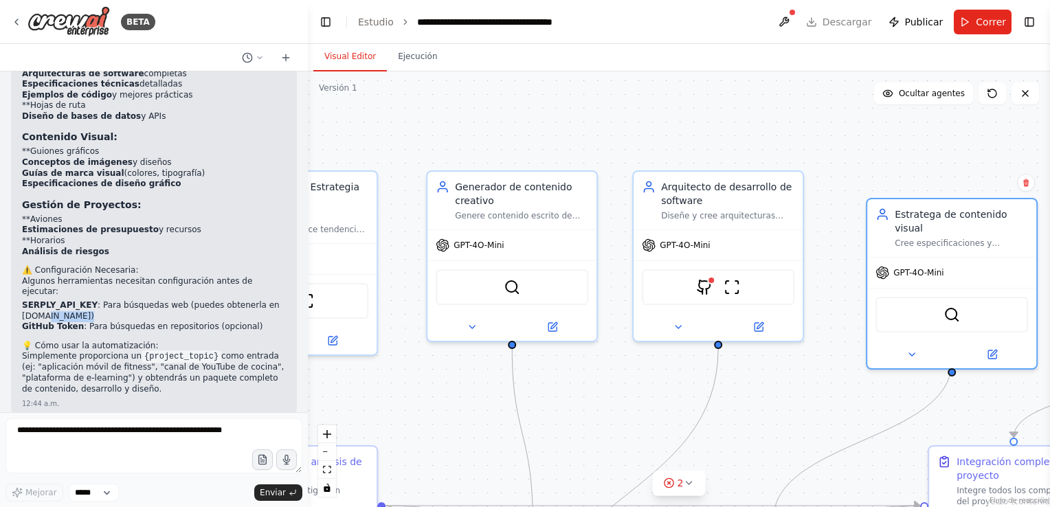
drag, startPoint x: 10, startPoint y: 265, endPoint x: 40, endPoint y: 258, distance: 30.3
click at [40, 258] on div "una AI que pueda generar contenidos de videos, texto, imagenes, construir proye…" at bounding box center [154, 241] width 308 height 341
click at [40, 300] on font ": Para búsquedas web (puedes obtenerla en [DOMAIN_NAME])" at bounding box center [151, 310] width 258 height 21
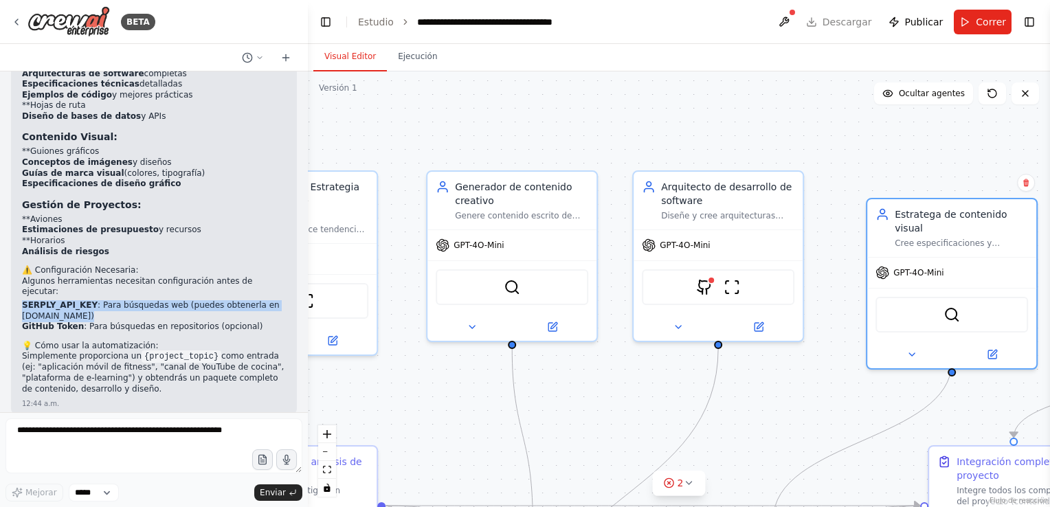
drag, startPoint x: 40, startPoint y: 258, endPoint x: 33, endPoint y: 255, distance: 7.4
click at [33, 300] on font ": Para búsquedas web (puedes obtenerla en [DOMAIN_NAME])" at bounding box center [151, 310] width 258 height 21
click at [34, 300] on font ": Para búsquedas web (puedes obtenerla en [DOMAIN_NAME])" at bounding box center [151, 310] width 258 height 21
click at [58, 300] on li "SERPLY_API_KEY : Para búsquedas web (puedes obtenerla en serply.io)" at bounding box center [154, 310] width 264 height 21
click at [34, 300] on font ": Para búsquedas web (puedes obtenerla en [DOMAIN_NAME])" at bounding box center [151, 310] width 258 height 21
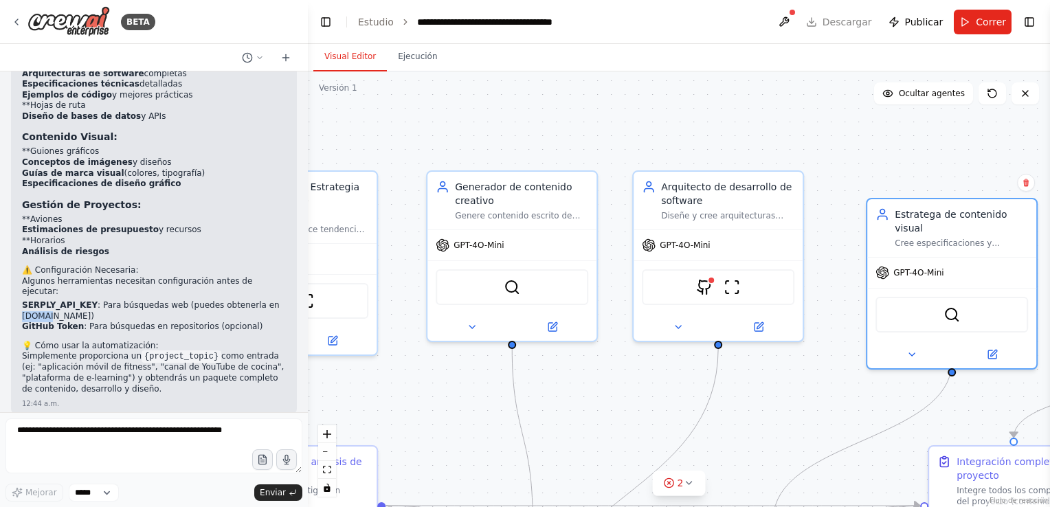
click at [34, 300] on font ": Para búsquedas web (puedes obtenerla en [DOMAIN_NAME])" at bounding box center [151, 310] width 258 height 21
drag, startPoint x: 34, startPoint y: 257, endPoint x: 49, endPoint y: 257, distance: 14.4
click at [49, 300] on font ": Para búsquedas web (puedes obtenerla en [DOMAIN_NAME])" at bounding box center [151, 310] width 258 height 21
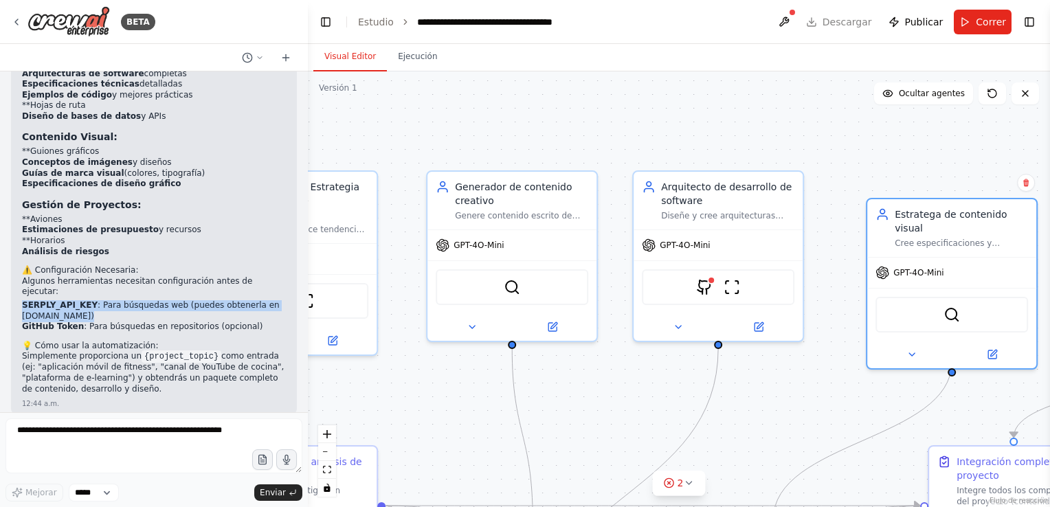
click at [49, 300] on font ": Para búsquedas web (puedes obtenerla en [DOMAIN_NAME])" at bounding box center [151, 310] width 258 height 21
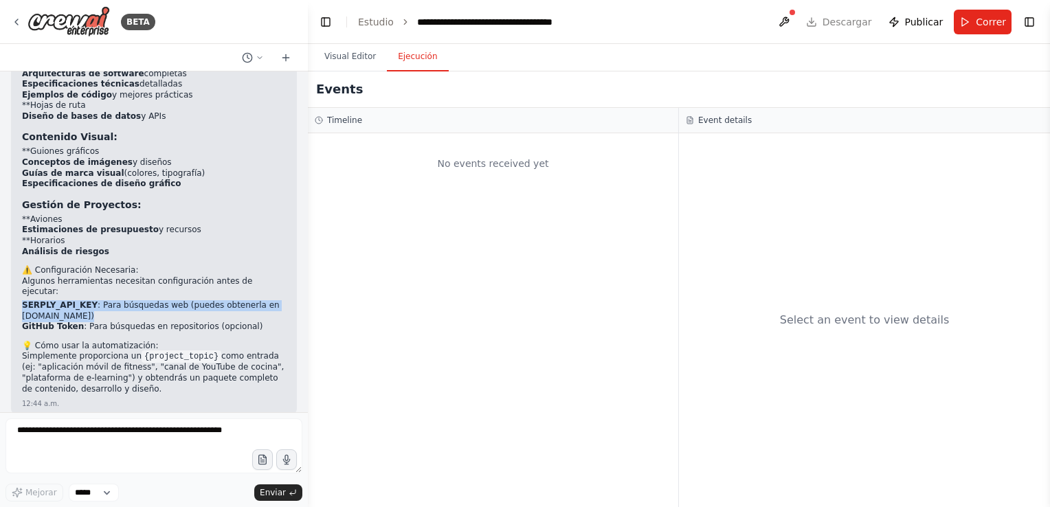
click at [415, 54] on button "Ejecución" at bounding box center [417, 57] width 61 height 29
click at [795, 21] on button at bounding box center [784, 22] width 22 height 25
click at [795, 22] on div at bounding box center [784, 22] width 22 height 25
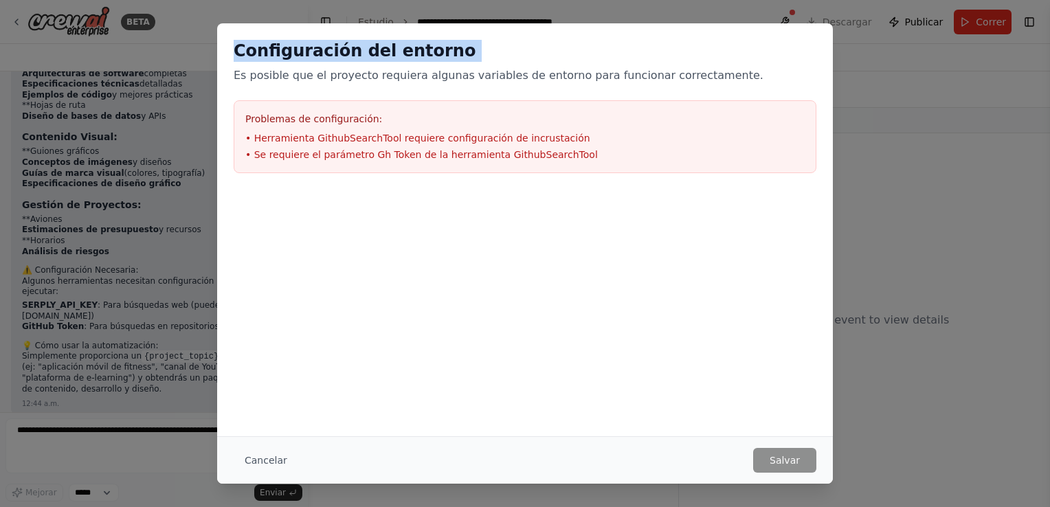
click at [795, 22] on div "Configuración del entorno Es posible que el proyecto requiera algunas variables…" at bounding box center [525, 253] width 1050 height 507
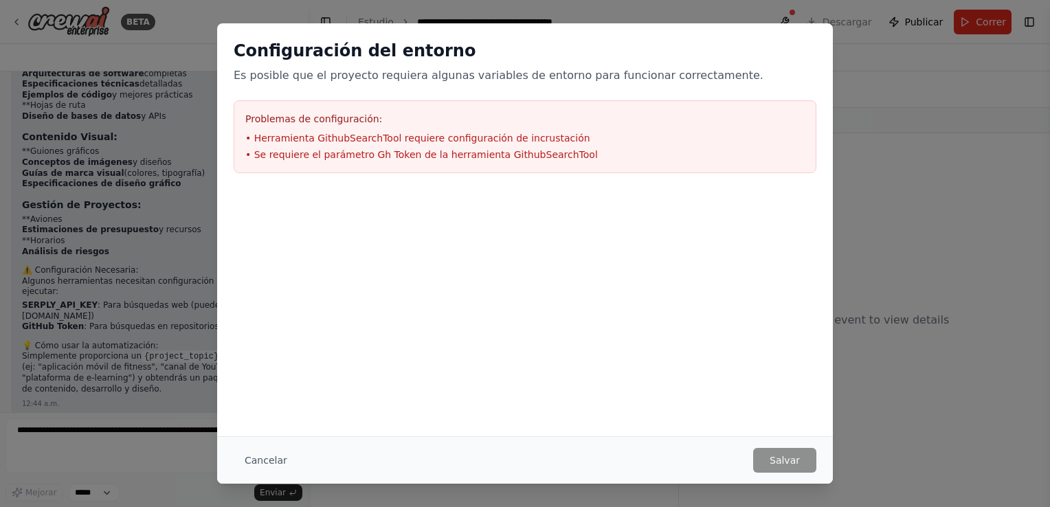
click at [630, 128] on div "Problemas de configuración: • Herramienta GithubSearchTool requiere configuraci…" at bounding box center [525, 136] width 583 height 73
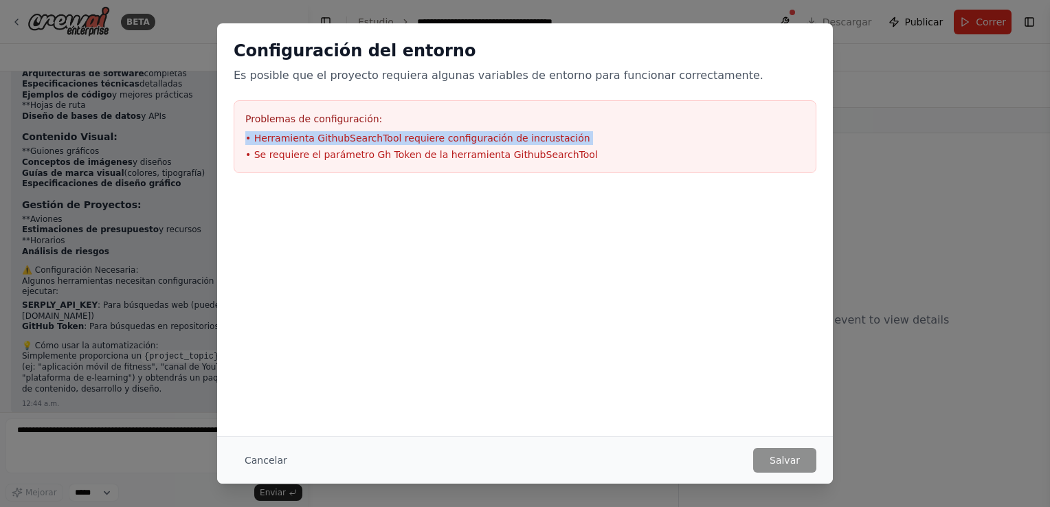
click at [630, 128] on div "Problemas de configuración: • Herramienta GithubSearchTool requiere configuraci…" at bounding box center [525, 136] width 583 height 73
drag, startPoint x: 630, startPoint y: 128, endPoint x: 647, endPoint y: 155, distance: 32.4
click at [647, 155] on div "Problemas de configuración: • Herramienta GithubSearchTool requiere configuraci…" at bounding box center [525, 136] width 583 height 73
click at [648, 157] on li "• Se requiere el parámetro Gh Token de la herramienta GithubSearchTool" at bounding box center [524, 155] width 559 height 14
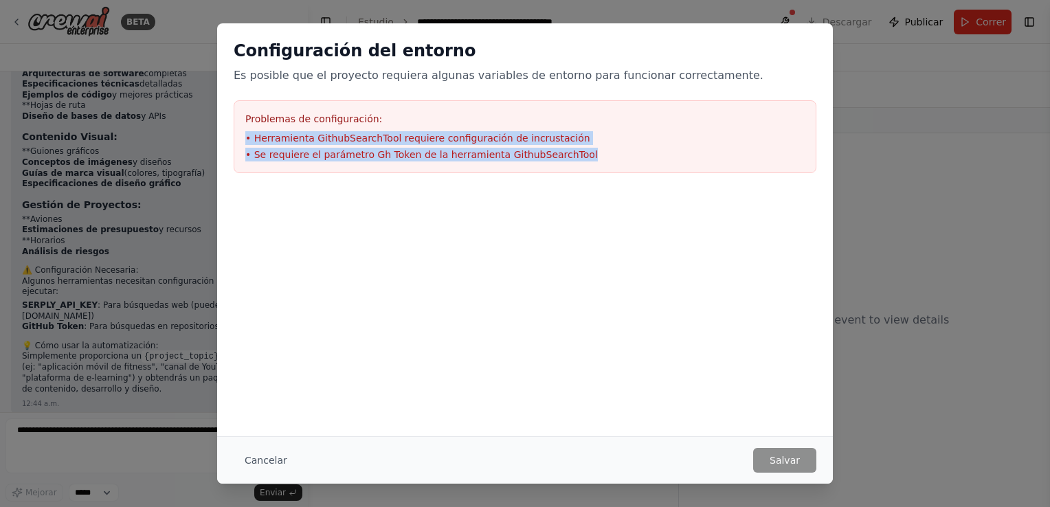
click at [648, 157] on li "• Se requiere el parámetro Gh Token de la herramienta GithubSearchTool" at bounding box center [524, 155] width 559 height 14
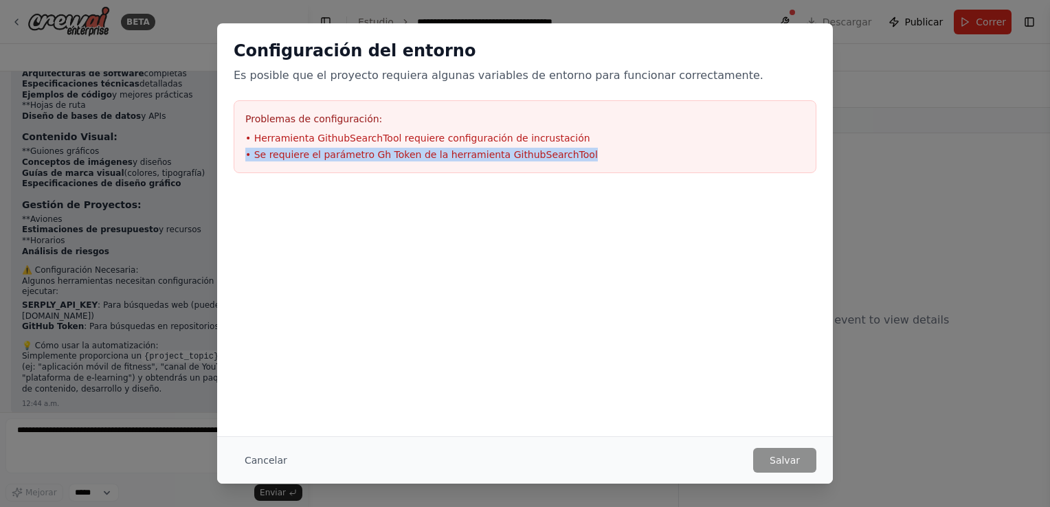
click at [648, 158] on li "• Se requiere el parámetro Gh Token de la herramienta GithubSearchTool" at bounding box center [524, 155] width 559 height 14
click at [440, 366] on div "Configuración del entorno Es posible que el proyecto requiera algunas variables…" at bounding box center [525, 229] width 616 height 413
click at [247, 326] on div at bounding box center [525, 258] width 616 height 137
click at [59, 283] on div "Configuración del entorno Es posible que el proyecto requiera algunas variables…" at bounding box center [525, 253] width 1050 height 507
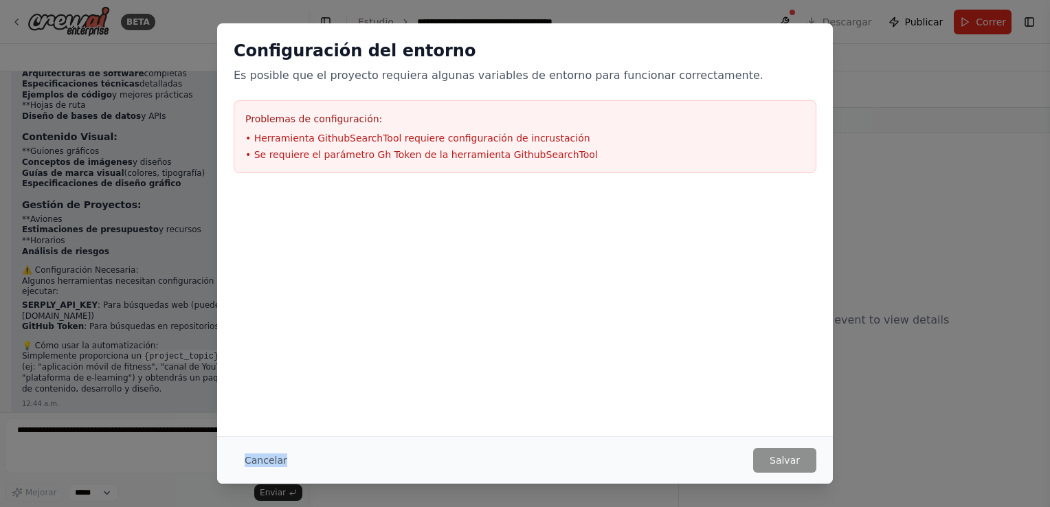
click at [60, 287] on div "Configuración del entorno Es posible que el proyecto requiera algunas variables…" at bounding box center [525, 253] width 1050 height 507
click at [63, 290] on div "Configuración del entorno Es posible que el proyecto requiera algunas variables…" at bounding box center [525, 253] width 1050 height 507
click at [64, 293] on div "Configuración del entorno Es posible que el proyecto requiera algunas variables…" at bounding box center [525, 253] width 1050 height 507
drag, startPoint x: 64, startPoint y: 293, endPoint x: 106, endPoint y: 356, distance: 75.9
click at [106, 356] on div "Configuración del entorno Es posible que el proyecto requiera algunas variables…" at bounding box center [525, 253] width 1050 height 507
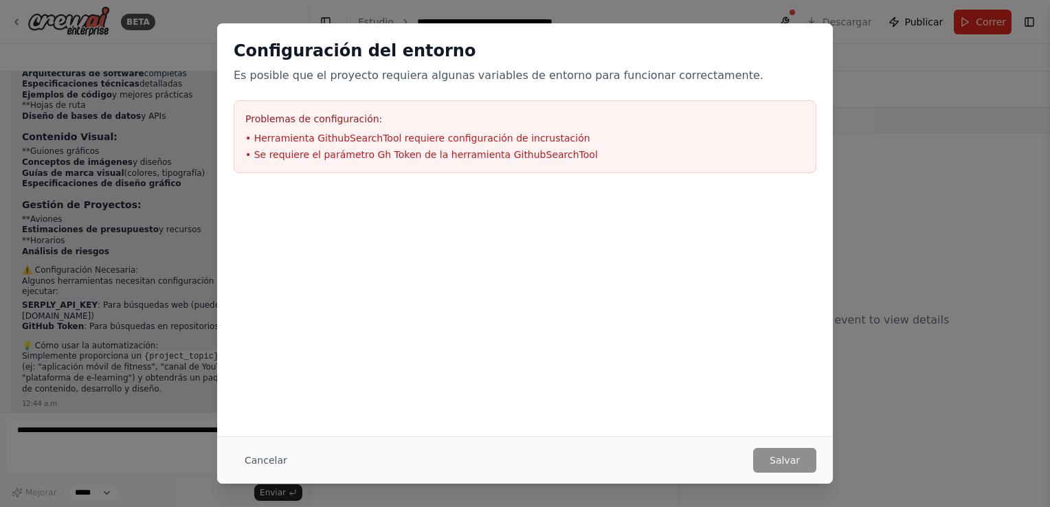
click at [254, 458] on button "Cancelar" at bounding box center [266, 460] width 65 height 25
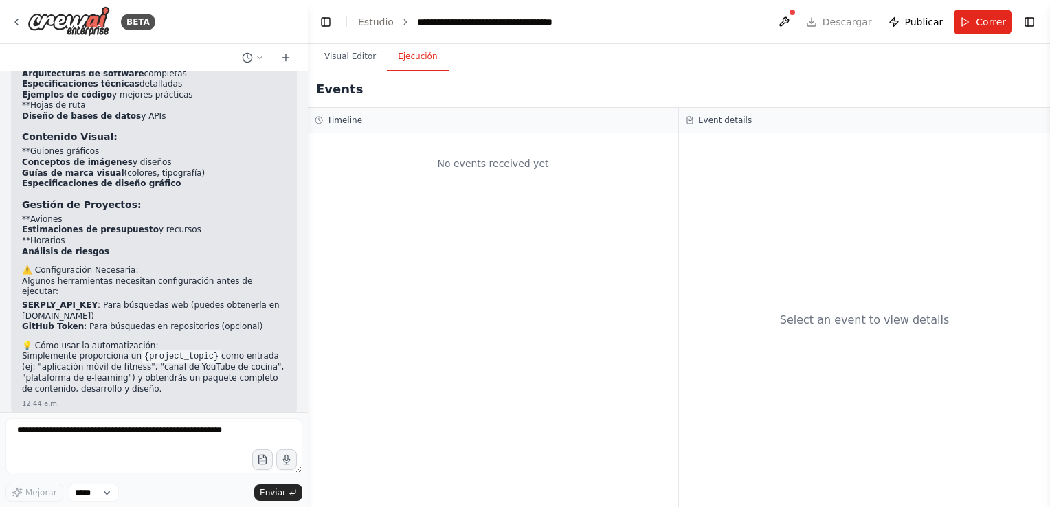
click at [44, 446] on div "12:44 a.m." at bounding box center [40, 451] width 37 height 10
click at [305, 375] on div at bounding box center [304, 253] width 5 height 507
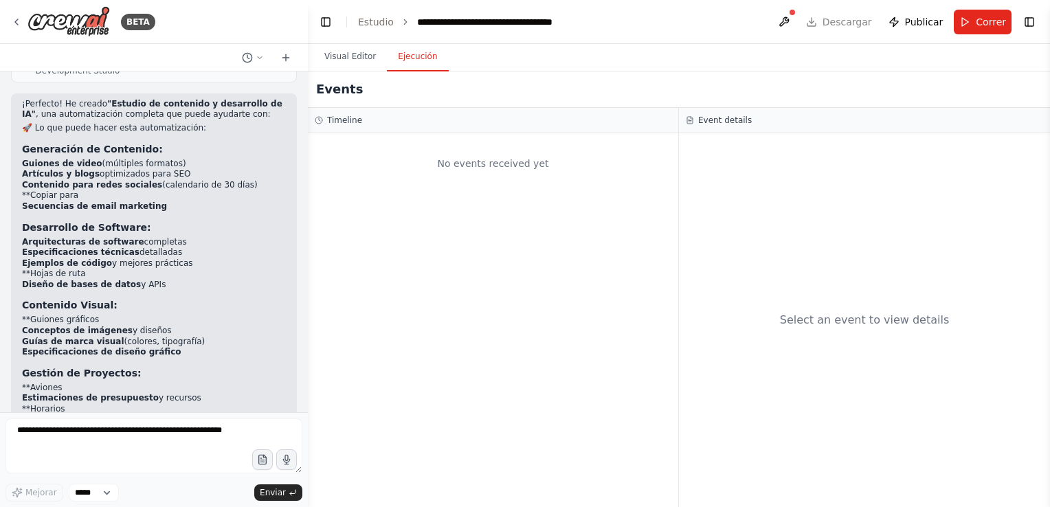
scroll to position [1487, 0]
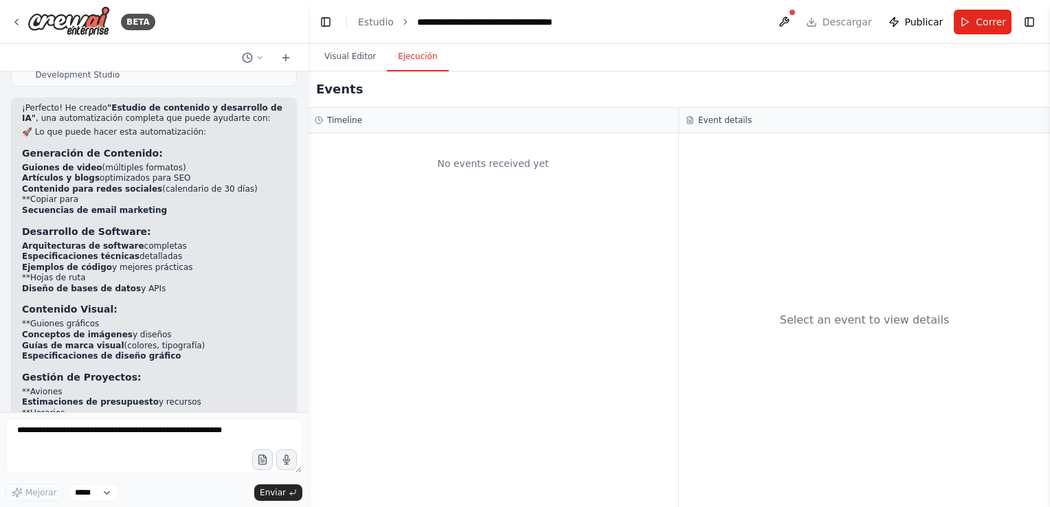
click at [308, 346] on div "No events received yet" at bounding box center [493, 320] width 370 height 374
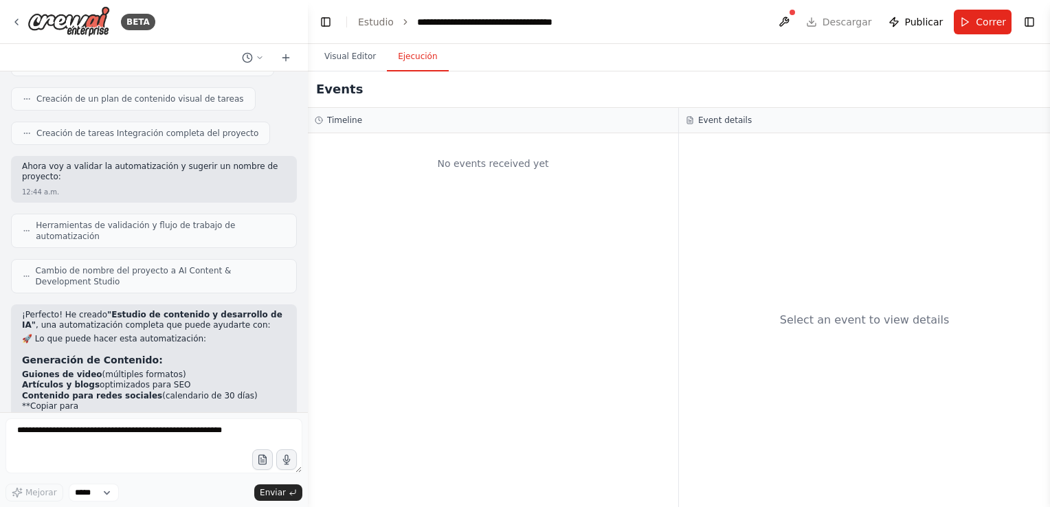
scroll to position [1269, 0]
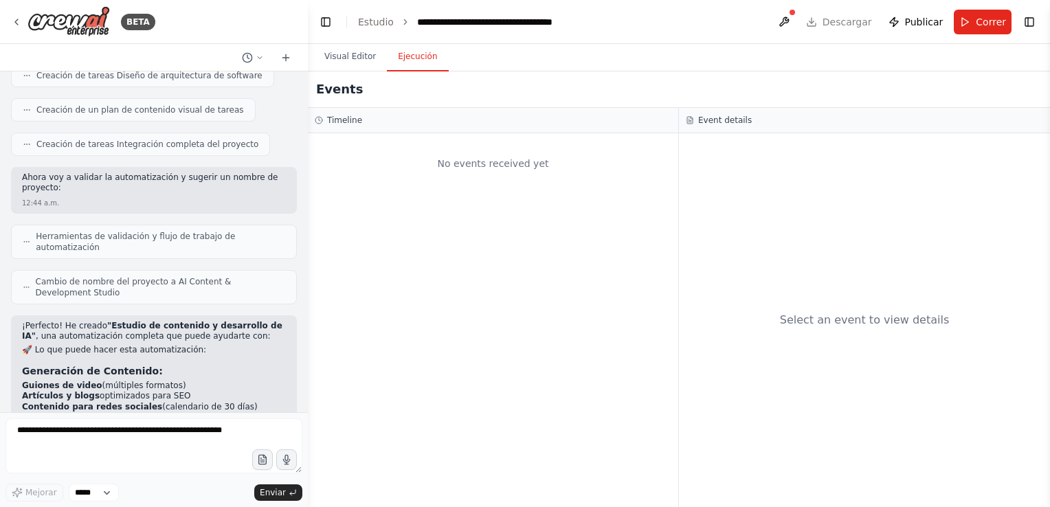
click at [303, 286] on div at bounding box center [304, 253] width 5 height 507
click at [372, 20] on link "Estudio" at bounding box center [376, 21] width 36 height 11
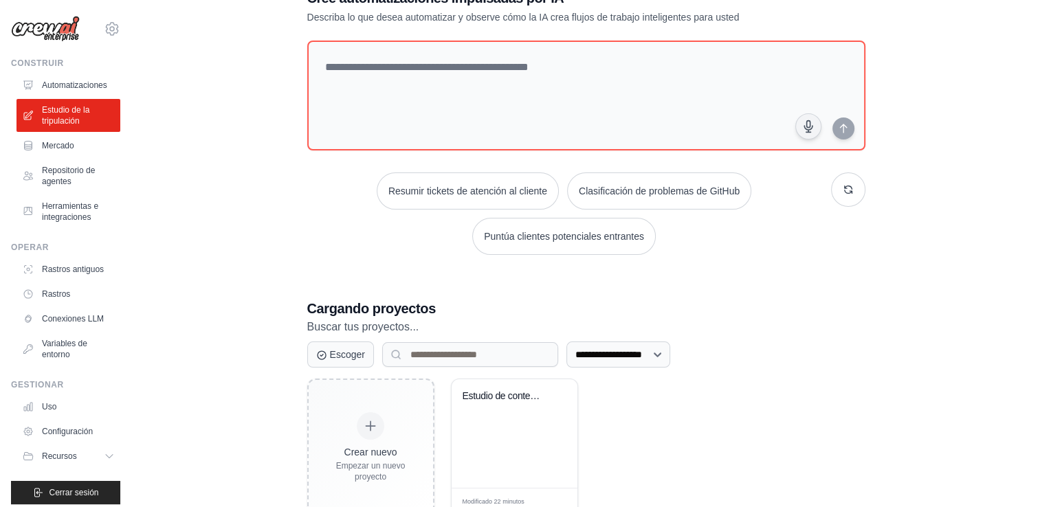
scroll to position [91, 0]
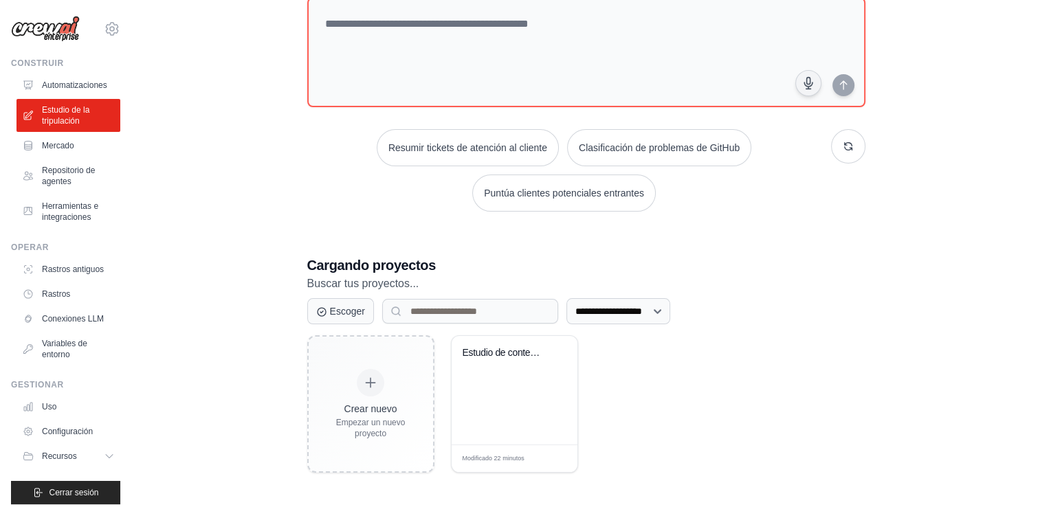
click at [500, 425] on div "Estudio de contenido y desarrollo de IA" at bounding box center [515, 390] width 126 height 109
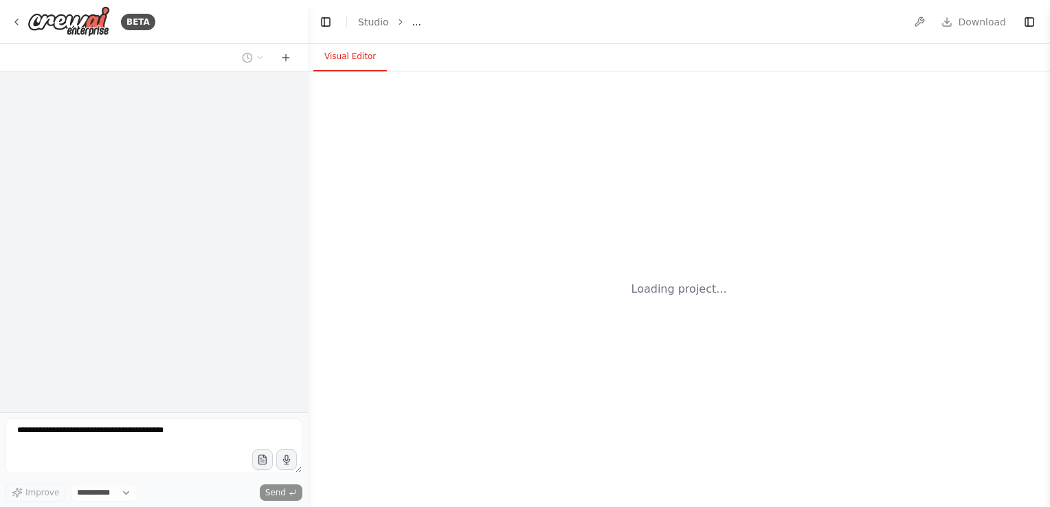
select select "****"
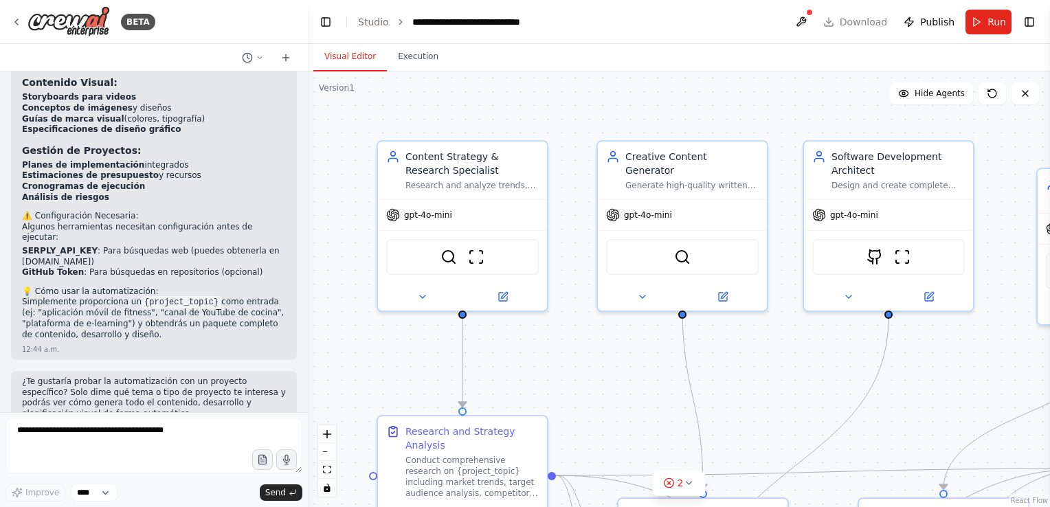
click at [804, 16] on button at bounding box center [801, 22] width 22 height 25
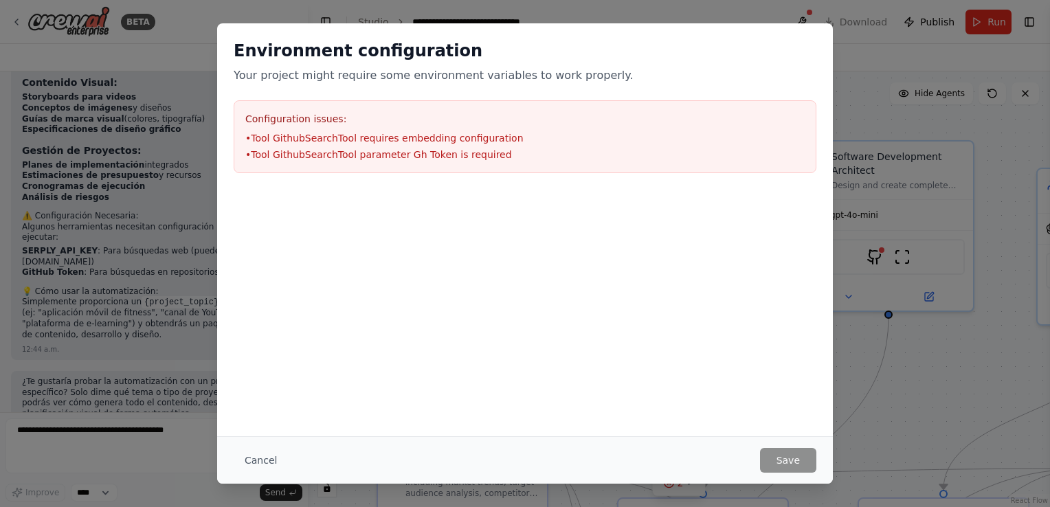
click at [586, 137] on li "• Tool GithubSearchTool requires embedding configuration" at bounding box center [524, 138] width 559 height 14
click at [582, 153] on li "• Tool GithubSearchTool parameter Gh Token is required" at bounding box center [524, 155] width 559 height 14
click at [929, 390] on div "Environment configuration Your project might require some environment variables…" at bounding box center [525, 253] width 1050 height 507
click at [251, 453] on button "Cancel" at bounding box center [261, 460] width 54 height 25
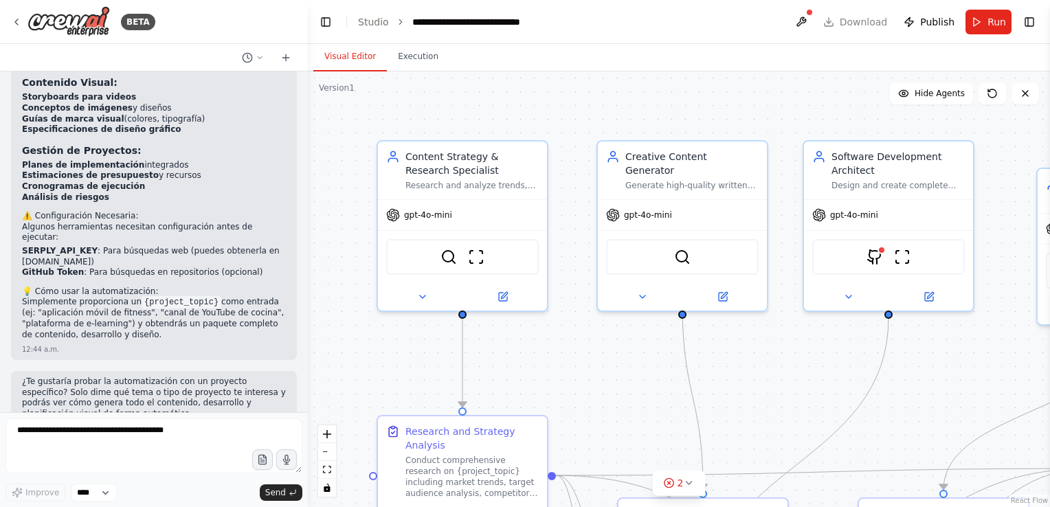
click at [990, 31] on button "Run" at bounding box center [989, 22] width 46 height 25
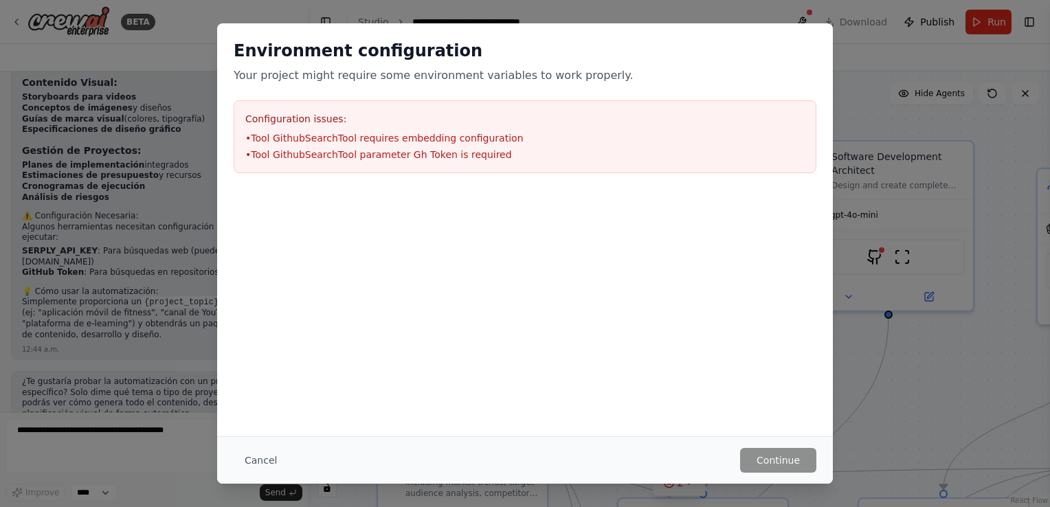
click at [692, 62] on div "Environment configuration Your project might require some environment variables…" at bounding box center [525, 62] width 583 height 44
click at [269, 466] on button "Cancel" at bounding box center [261, 460] width 54 height 25
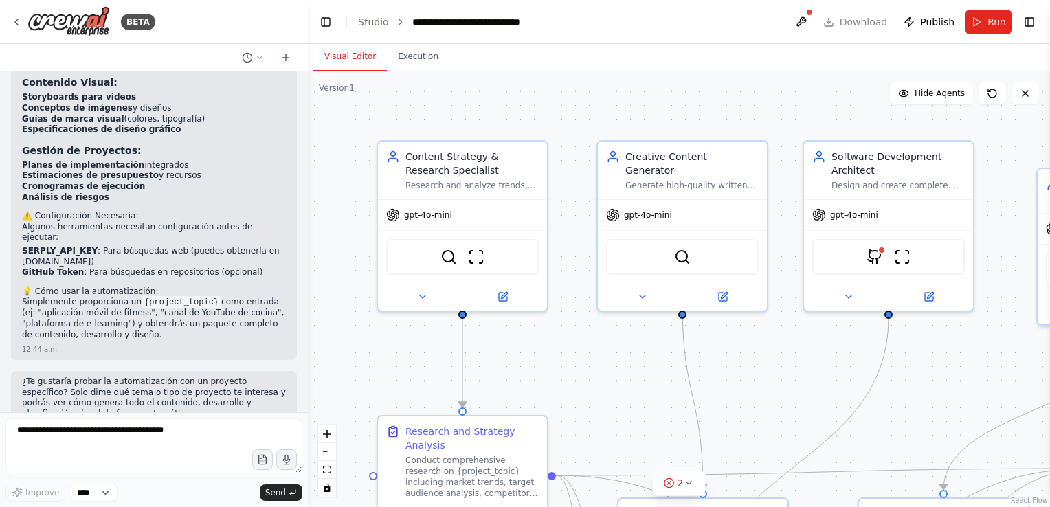
click at [265, 486] on button "Send" at bounding box center [281, 493] width 43 height 16
click at [1031, 82] on button at bounding box center [1025, 93] width 27 height 22
click at [1020, 93] on icon at bounding box center [1025, 93] width 11 height 11
click at [988, 96] on icon at bounding box center [992, 93] width 11 height 11
click at [989, 90] on icon at bounding box center [992, 93] width 8 height 8
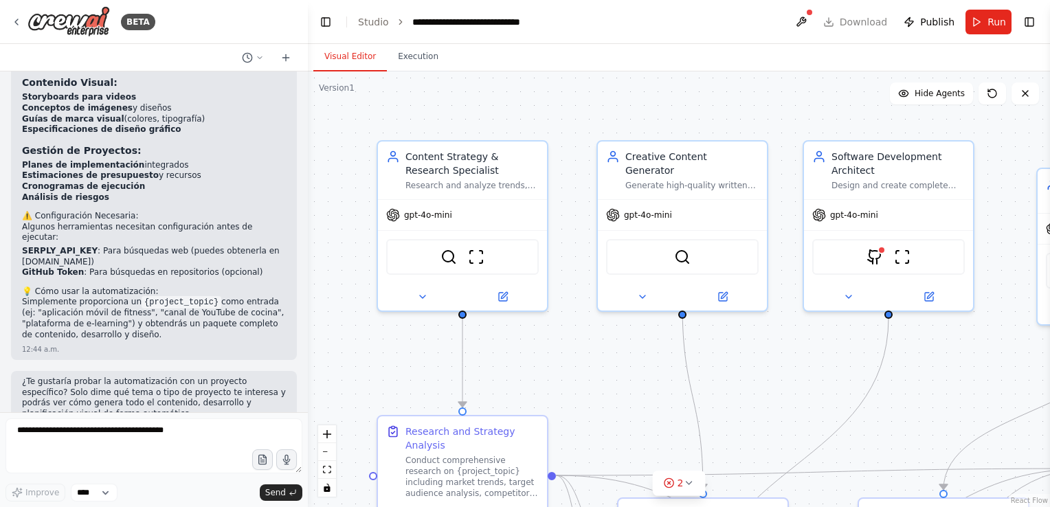
click at [979, 94] on button at bounding box center [992, 93] width 27 height 22
click at [984, 91] on button at bounding box center [992, 93] width 27 height 22
click at [930, 12] on button "Publish" at bounding box center [929, 22] width 62 height 25
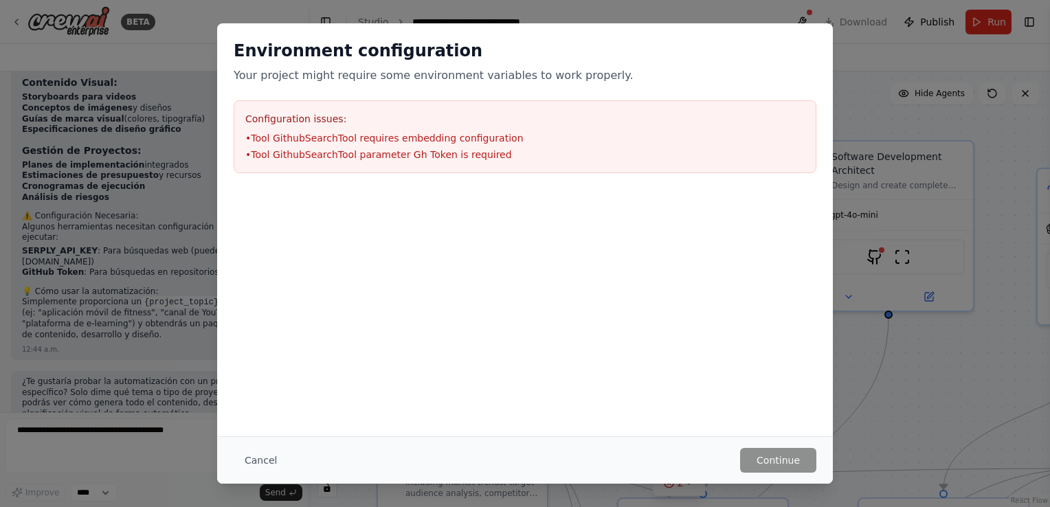
click at [265, 470] on button "Cancel" at bounding box center [261, 460] width 54 height 25
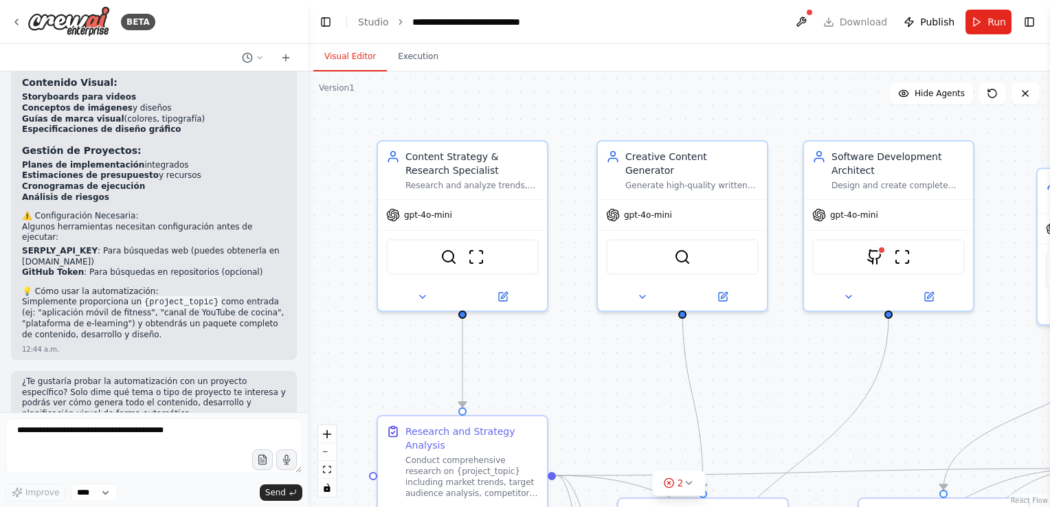
click at [805, 16] on button at bounding box center [801, 22] width 22 height 25
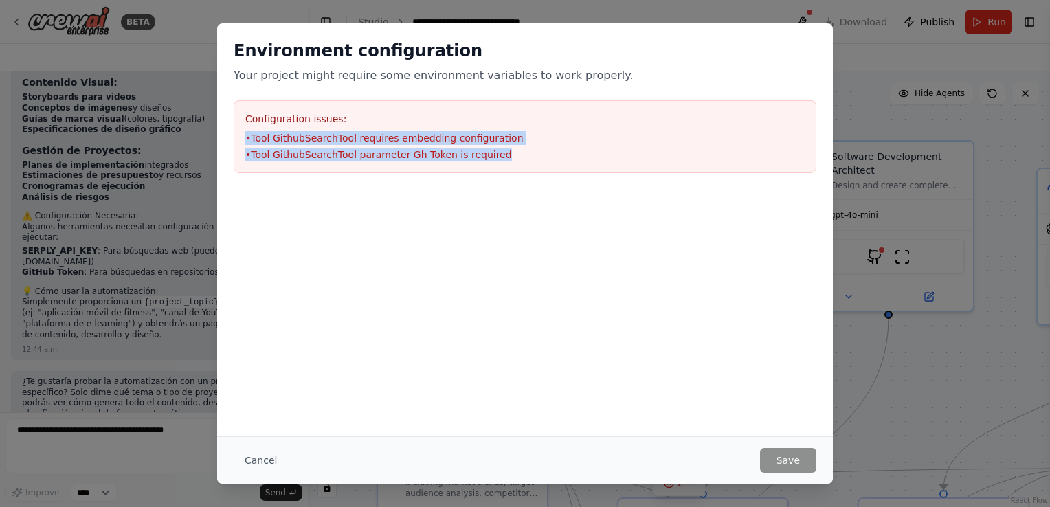
drag, startPoint x: 245, startPoint y: 136, endPoint x: 487, endPoint y: 183, distance: 247.1
click at [487, 183] on div "Environment configuration Your project might require some environment variables…" at bounding box center [525, 106] width 616 height 166
copy ul "• Tool GithubSearchTool requires embedding configuration • Tool GithubSearchToo…"
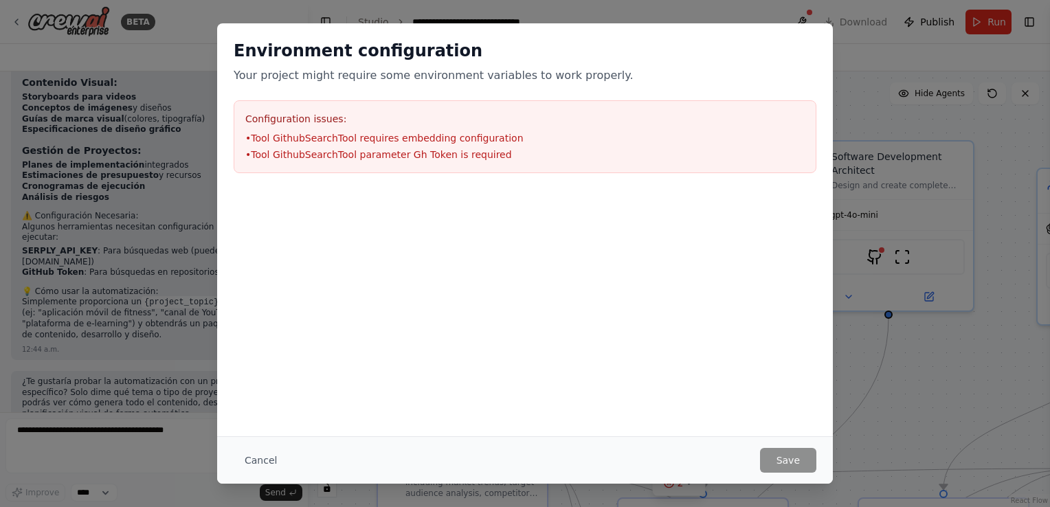
click at [181, 248] on div "Environment configuration Your project might require some environment variables…" at bounding box center [525, 253] width 1050 height 507
click at [256, 462] on button "Cancel" at bounding box center [261, 460] width 54 height 25
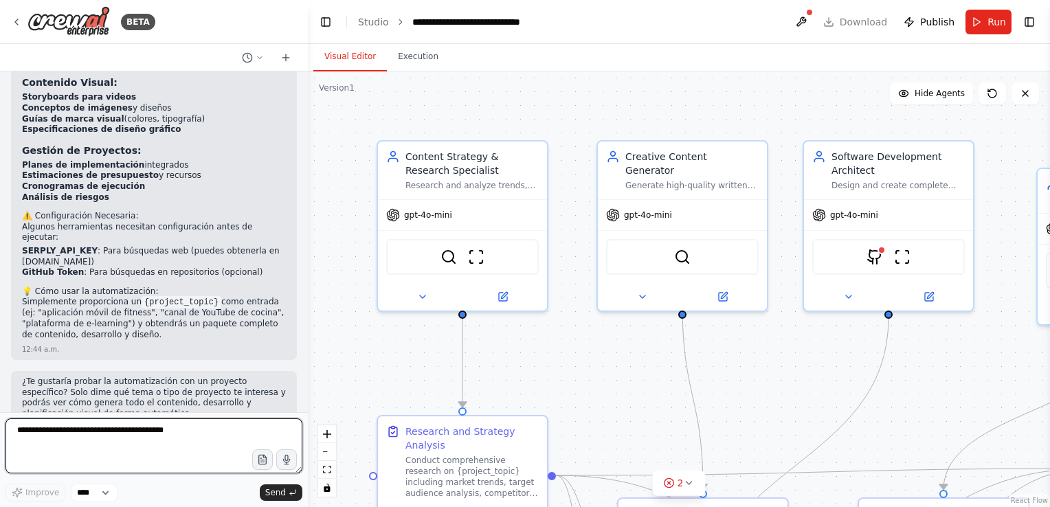
click at [189, 454] on textarea at bounding box center [153, 446] width 297 height 55
paste textarea "**********"
type textarea "**********"
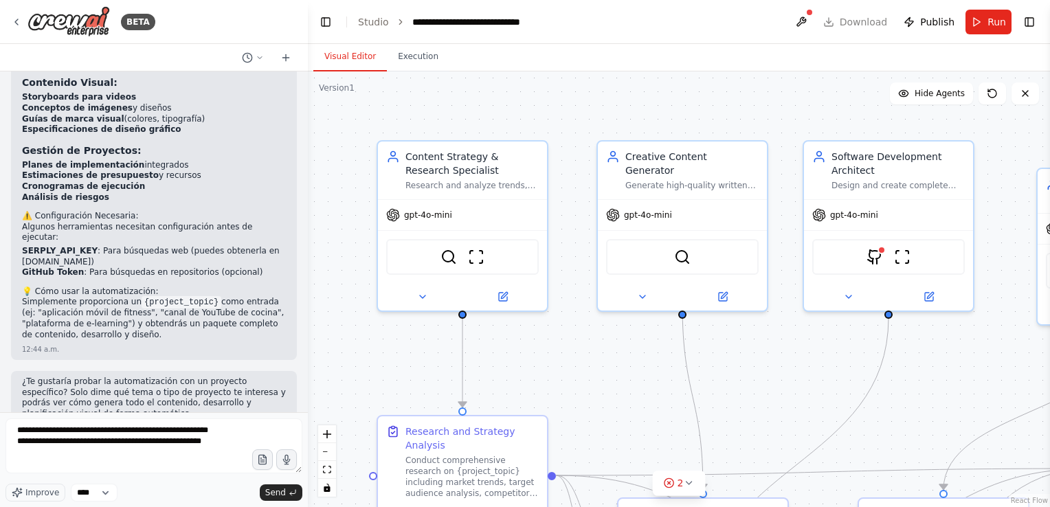
click at [279, 491] on span "Send" at bounding box center [275, 492] width 21 height 11
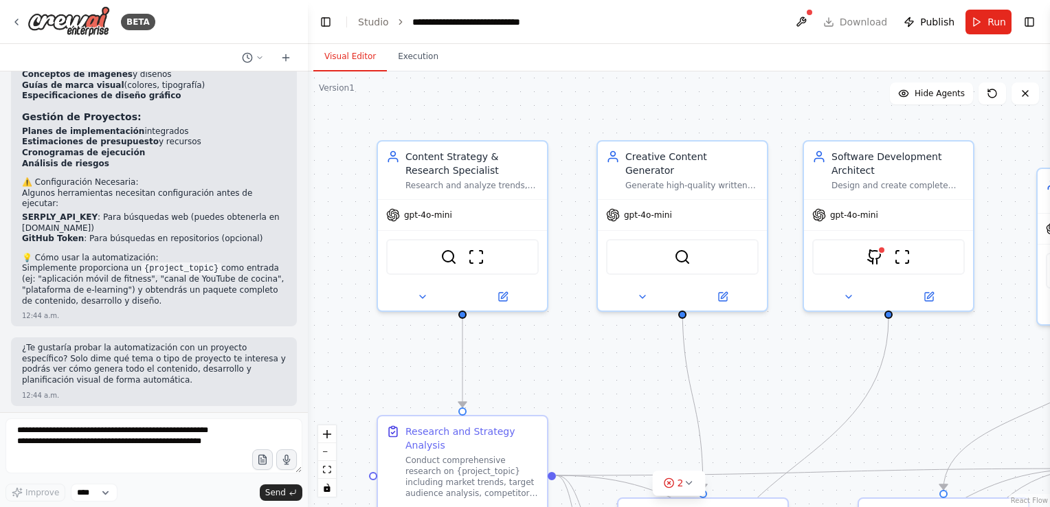
scroll to position [1742, 0]
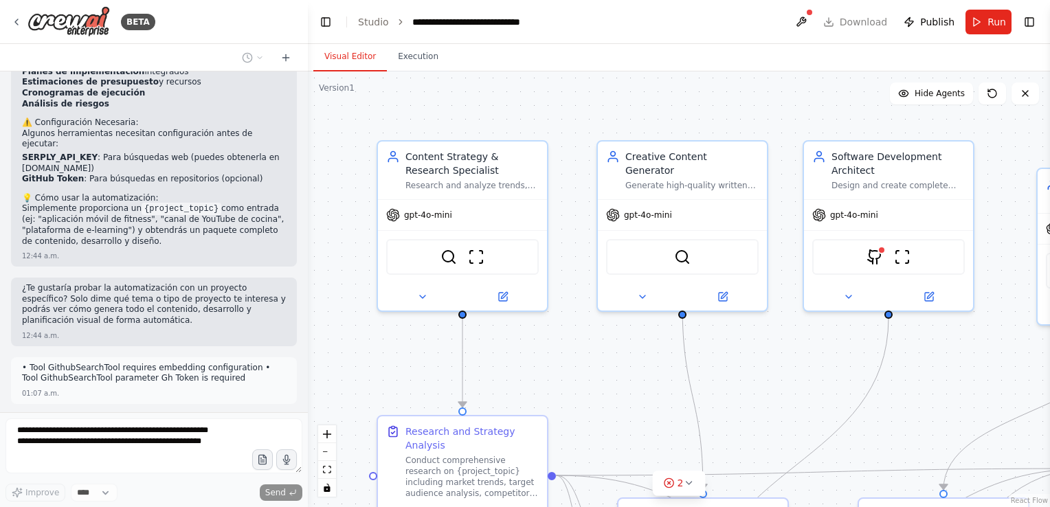
click at [330, 491] on icon "toggle interactivity" at bounding box center [327, 488] width 8 height 8
click at [692, 480] on icon at bounding box center [688, 483] width 11 height 11
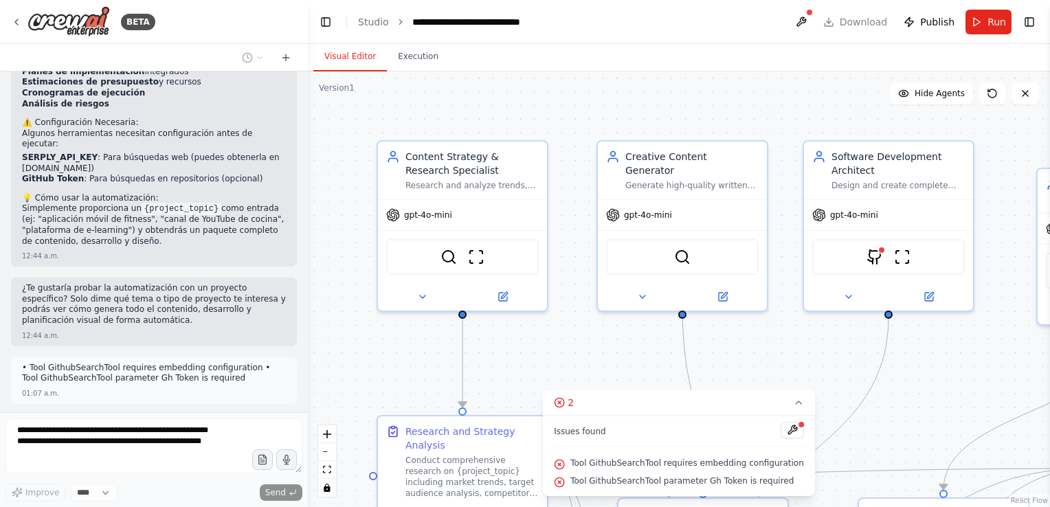
click at [764, 460] on span "Tool GithubSearchTool requires embedding configuration" at bounding box center [687, 463] width 234 height 11
click at [759, 485] on span "Tool GithubSearchTool parameter Gh Token is required" at bounding box center [681, 481] width 223 height 11
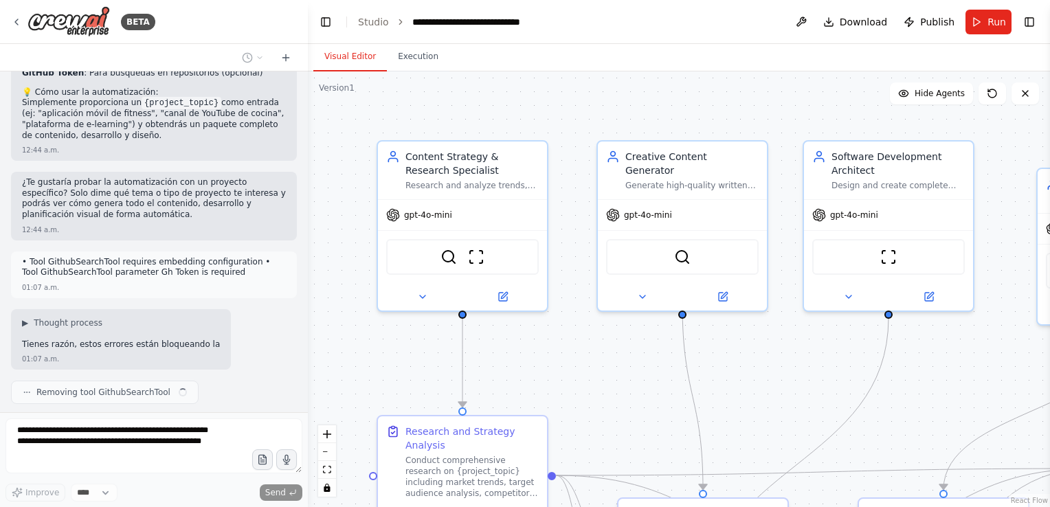
click at [790, 424] on div ".deletable-edge-delete-btn { width: 20px; height: 20px; border: 0px solid #ffff…" at bounding box center [679, 289] width 742 height 436
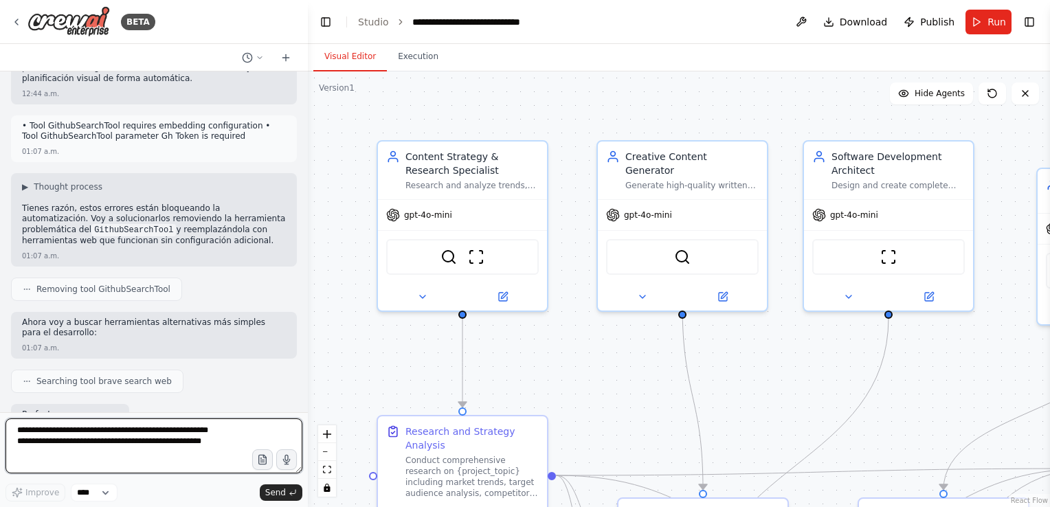
scroll to position [1994, 0]
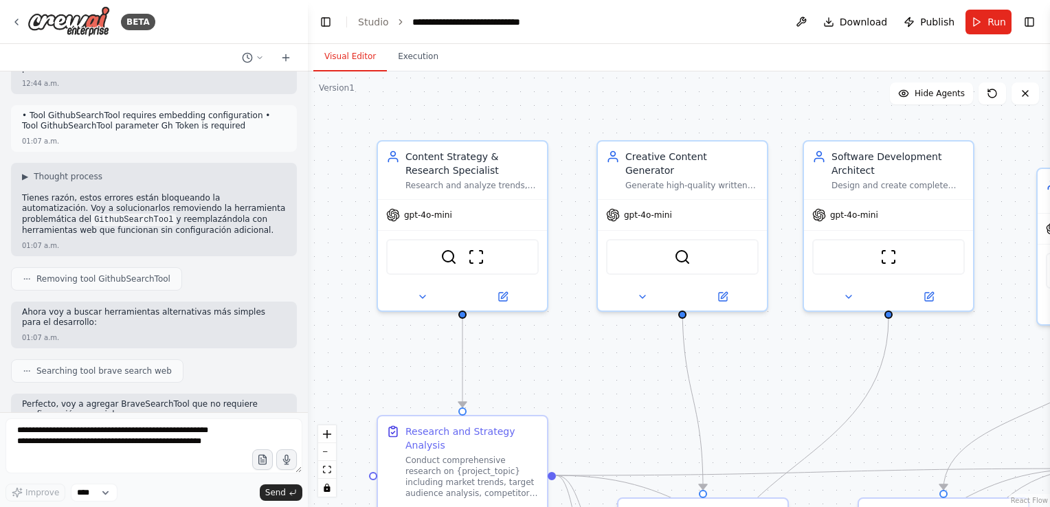
click at [91, 214] on code "GithubSearchTool" at bounding box center [133, 220] width 85 height 12
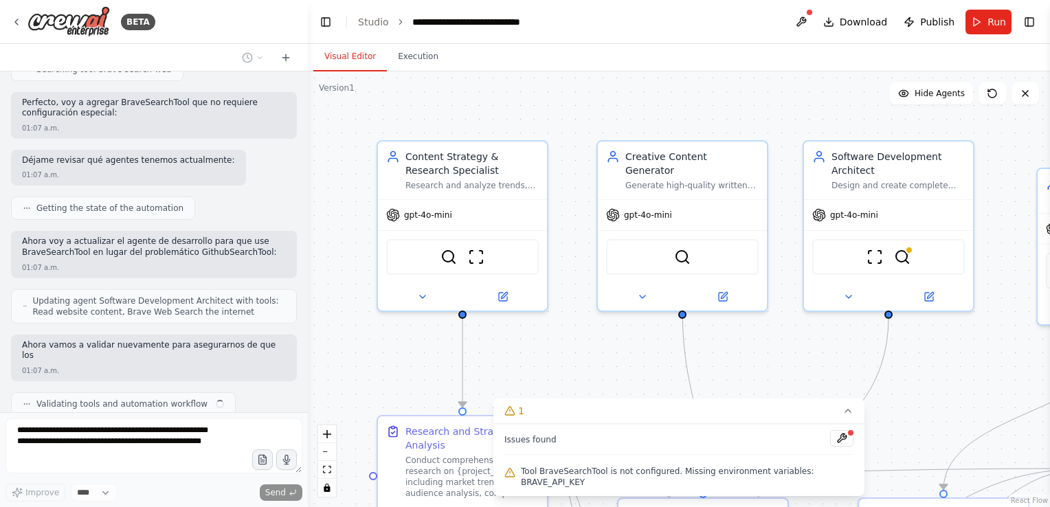
scroll to position [2306, 0]
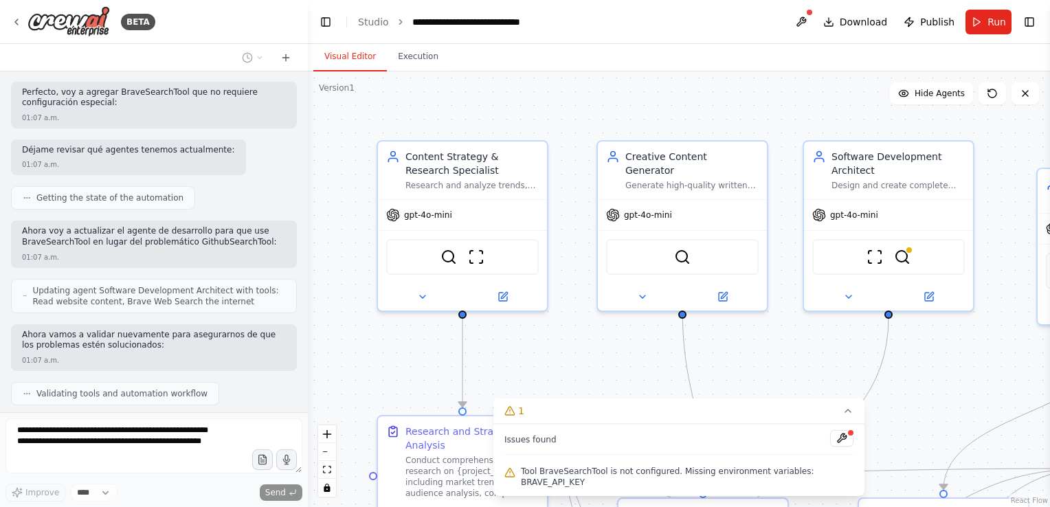
click at [830, 447] on button at bounding box center [841, 438] width 23 height 16
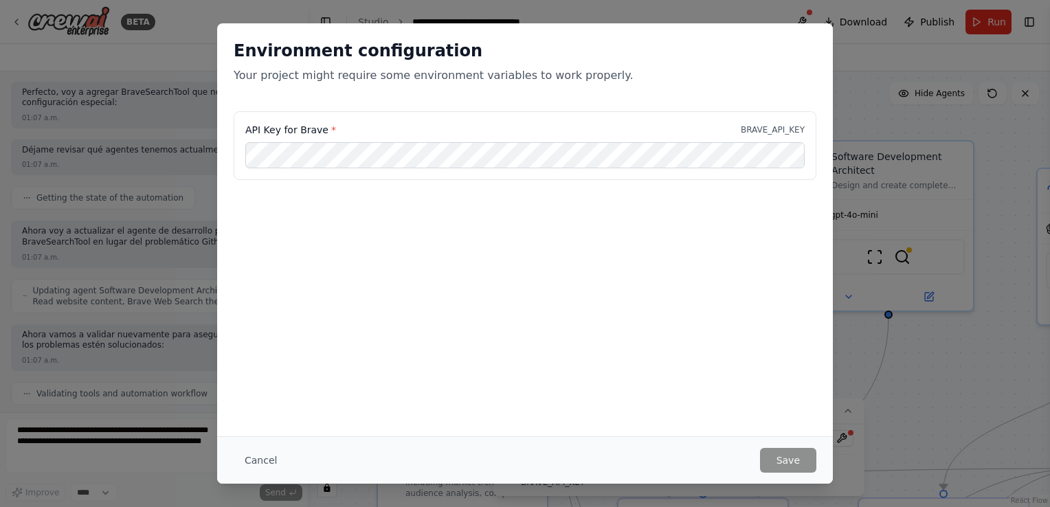
click at [68, 177] on div "Environment configuration Your project might require some environment variables…" at bounding box center [525, 253] width 1050 height 507
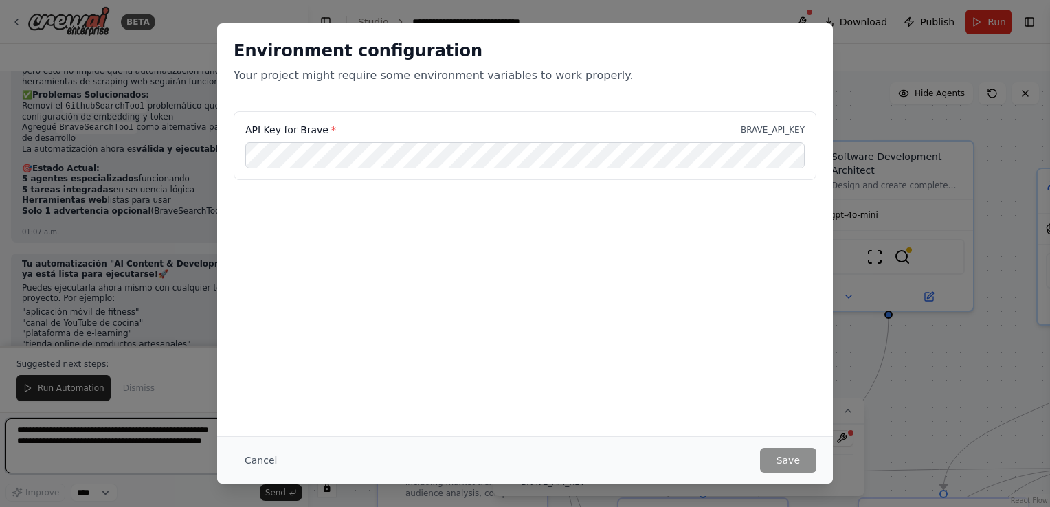
scroll to position [2697, 0]
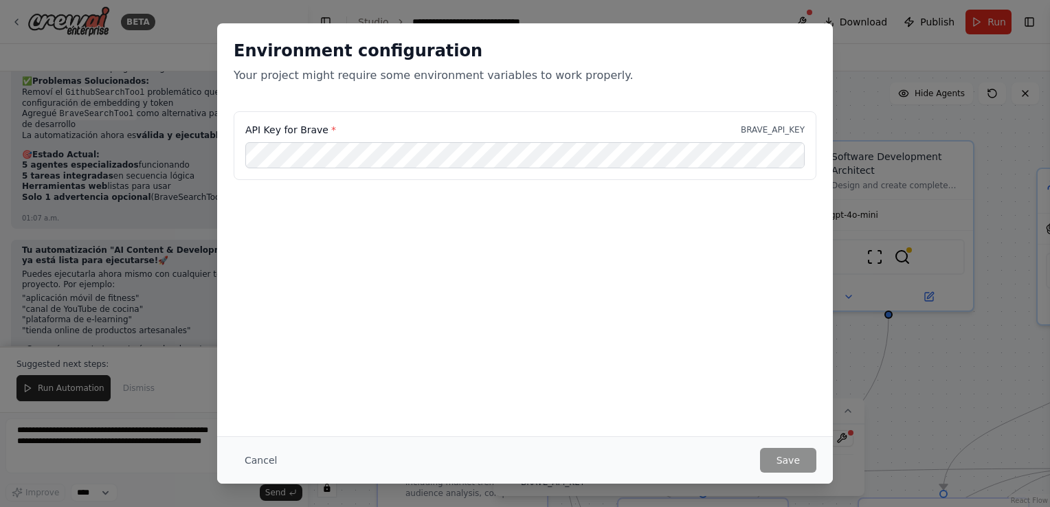
click at [781, 121] on div "API Key for Brave * BRAVE_API_KEY" at bounding box center [525, 145] width 583 height 69
click at [775, 122] on div "API Key for Brave * BRAVE_API_KEY" at bounding box center [525, 145] width 583 height 69
copy p "BRAVE_API_KEY"
click at [257, 469] on button "Cancel" at bounding box center [261, 460] width 54 height 25
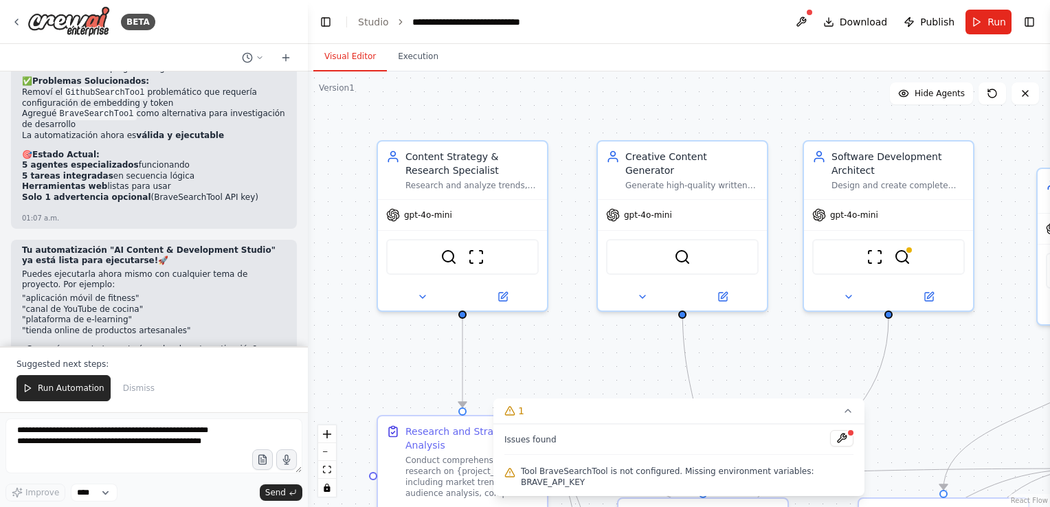
click at [753, 478] on span "Tool BraveSearchTool is not configured. Missing environment variables: BRAVE_AP…" at bounding box center [687, 477] width 333 height 22
click at [690, 485] on span "Tool BraveSearchTool is not configured. Missing environment variables: BRAVE_AP…" at bounding box center [687, 477] width 333 height 22
click at [544, 336] on div ".deletable-edge-delete-btn { width: 20px; height: 20px; border: 0px solid #ffff…" at bounding box center [679, 289] width 742 height 436
click at [906, 260] on div ".deletable-edge-delete-btn { width: 20px; height: 20px; border: 0px solid #ffff…" at bounding box center [679, 289] width 742 height 436
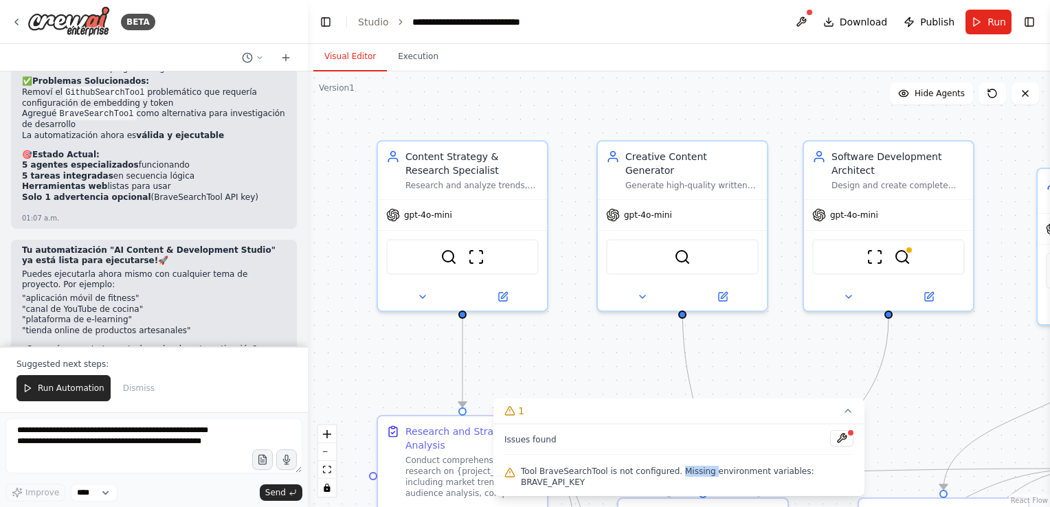
click at [906, 260] on div ".deletable-edge-delete-btn { width: 20px; height: 20px; border: 0px solid #ffff…" at bounding box center [679, 289] width 742 height 436
click at [932, 298] on div ".deletable-edge-delete-btn { width: 20px; height: 20px; border: 0px solid #ffff…" at bounding box center [679, 289] width 742 height 436
click at [805, 15] on button at bounding box center [801, 22] width 22 height 25
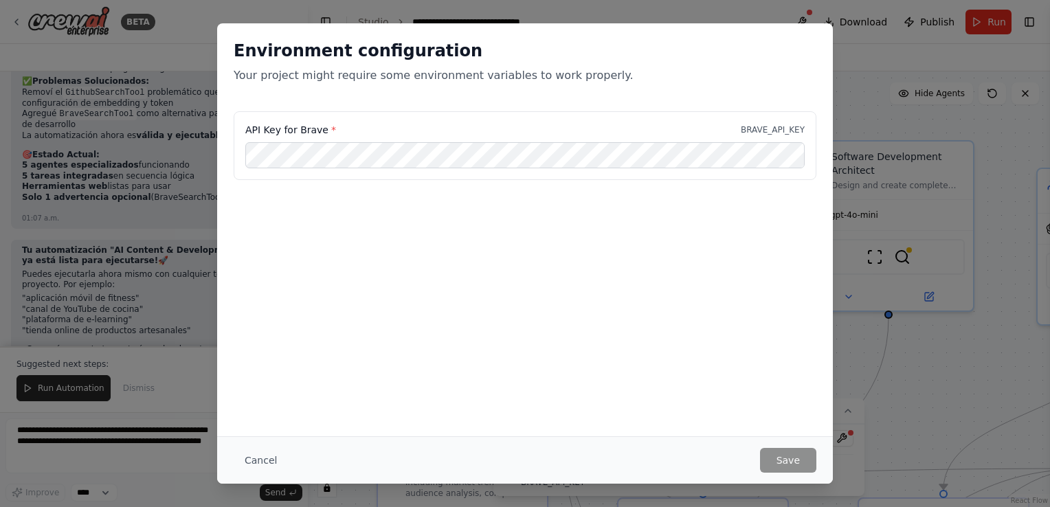
click at [254, 455] on button "Cancel" at bounding box center [261, 460] width 54 height 25
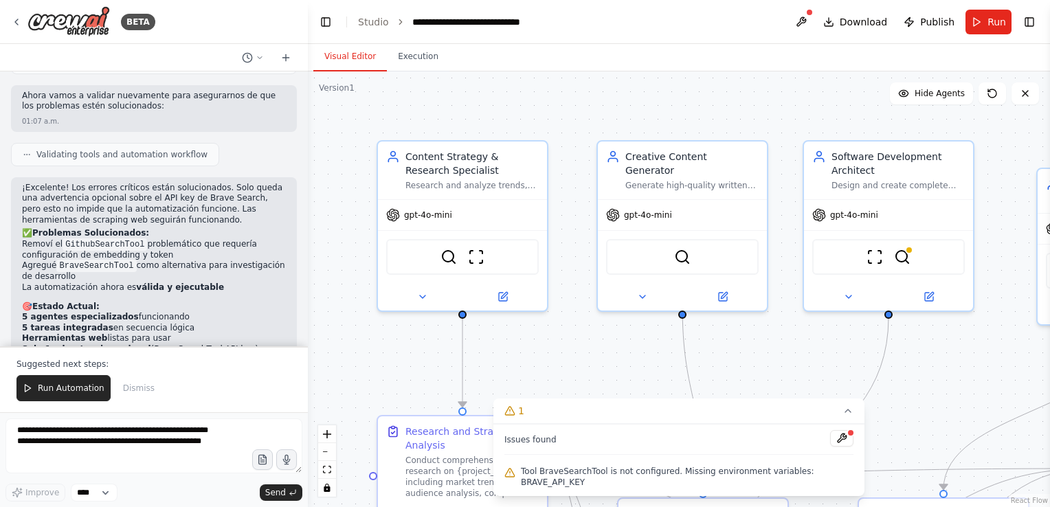
scroll to position [2542, 0]
click at [107, 263] on code "BraveSearchTool" at bounding box center [96, 269] width 80 height 12
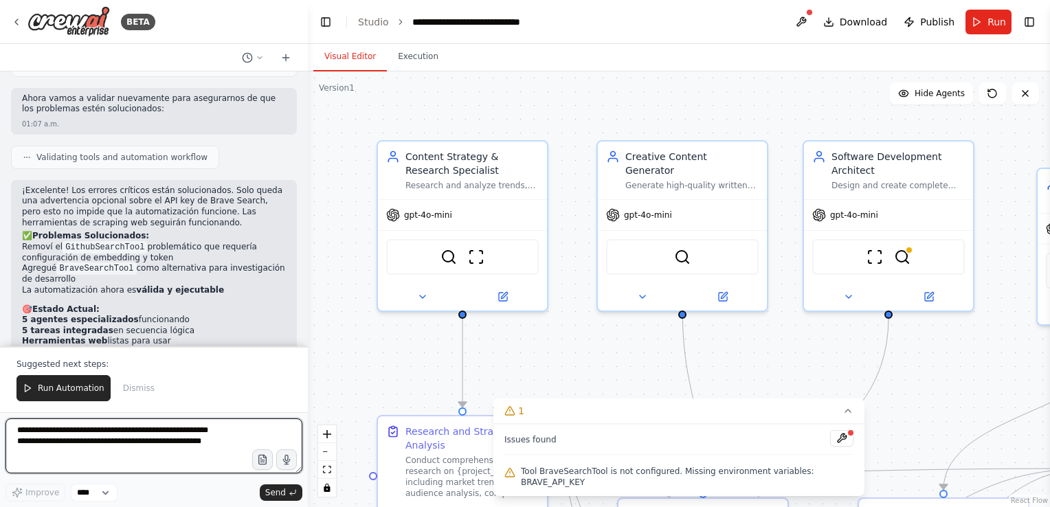
click at [155, 434] on textarea "**********" at bounding box center [153, 446] width 297 height 55
paste textarea "**********"
type textarea "**********"
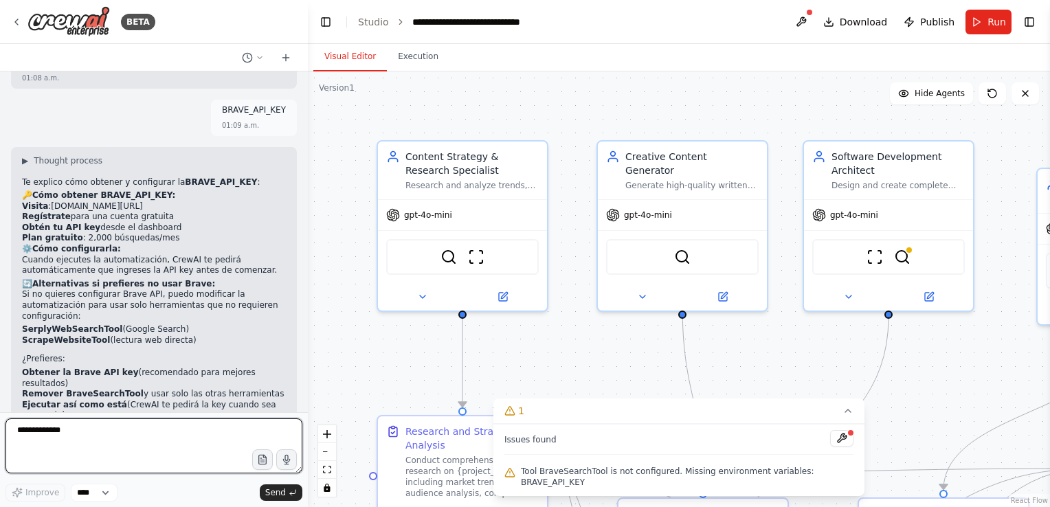
scroll to position [2995, 0]
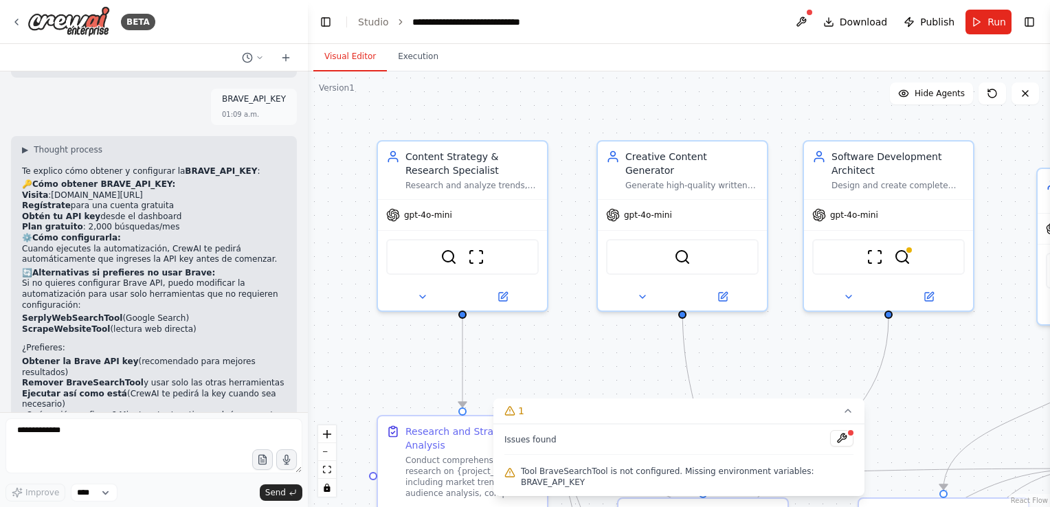
click at [71, 190] on link "[DOMAIN_NAME][URL]" at bounding box center [96, 195] width 91 height 10
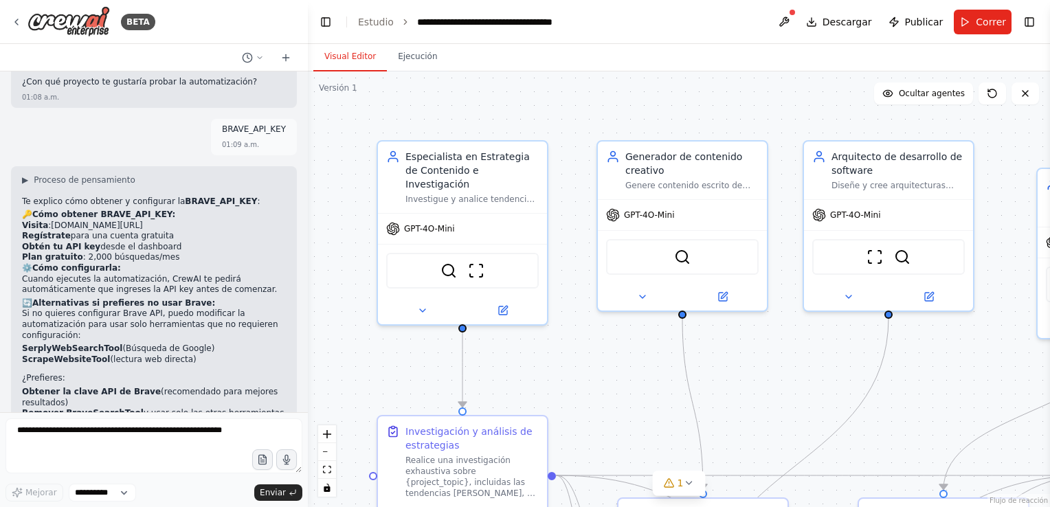
scroll to position [3060, 0]
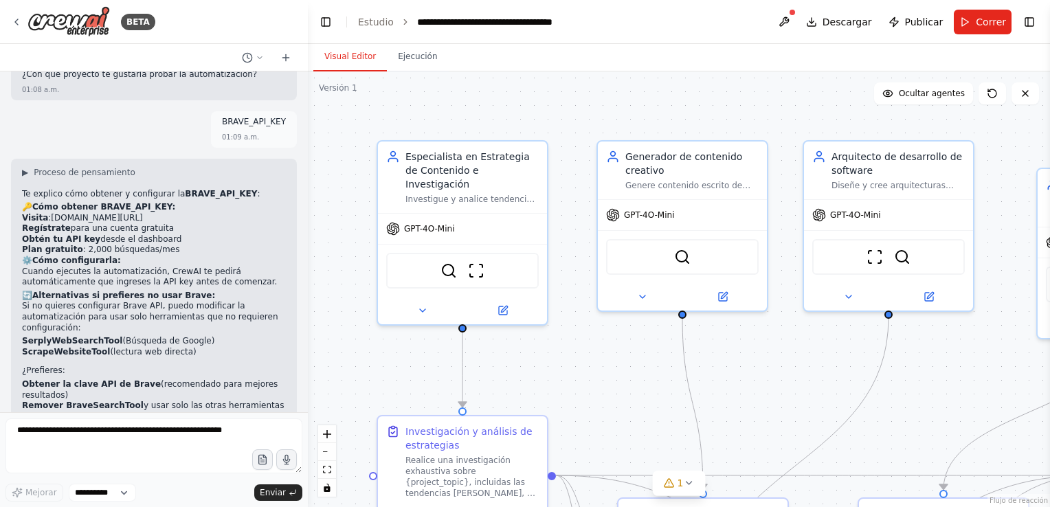
click at [843, 23] on span "Descargar" at bounding box center [847, 22] width 49 height 14
click at [777, 30] on header "**********" at bounding box center [679, 22] width 742 height 44
click at [790, 13] on button at bounding box center [784, 22] width 22 height 25
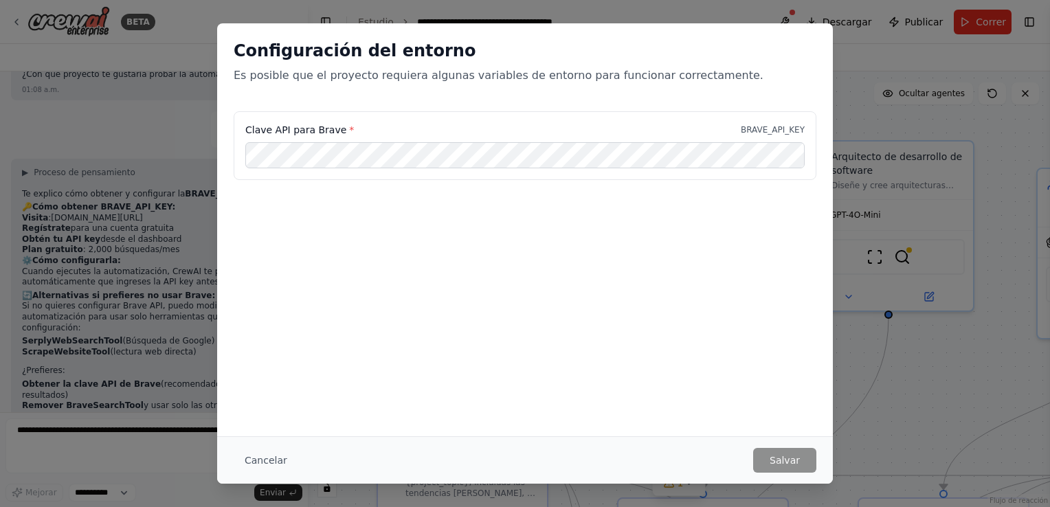
click at [527, 172] on div "Clave API para Brave * BRAVE_API_KEY" at bounding box center [525, 145] width 583 height 69
click at [769, 458] on button "Salvar" at bounding box center [784, 460] width 63 height 25
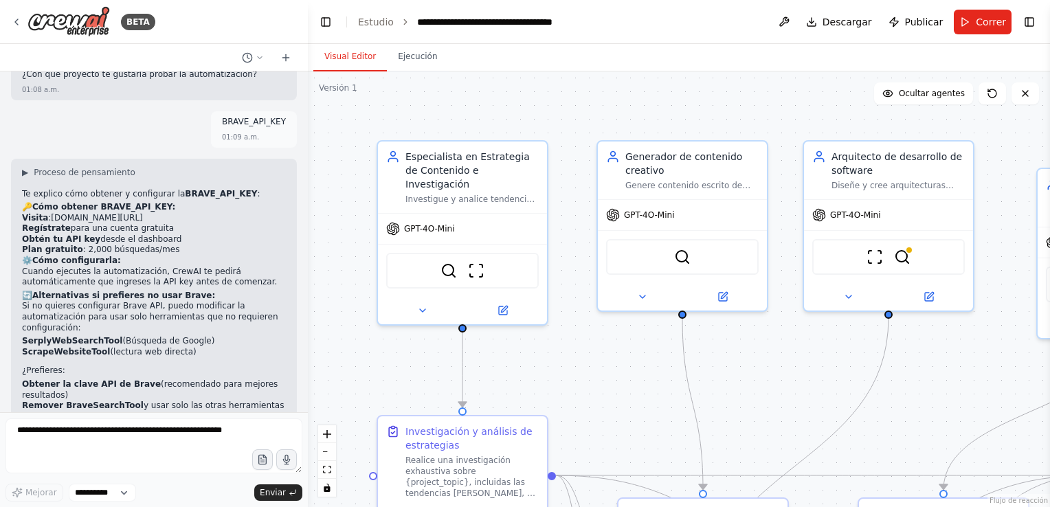
click at [968, 34] on header "**********" at bounding box center [679, 22] width 742 height 44
click at [975, 16] on button "Correr" at bounding box center [983, 22] width 58 height 25
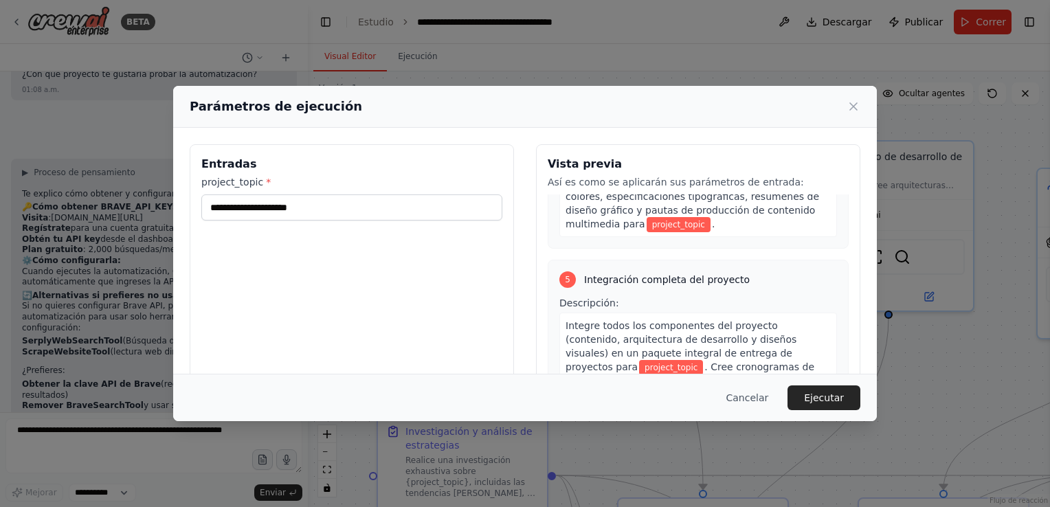
scroll to position [1364, 0]
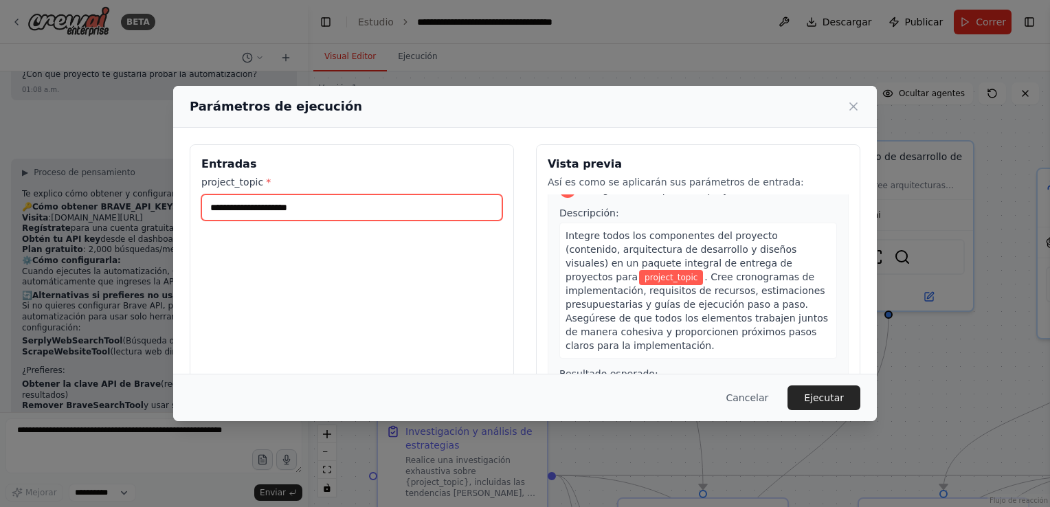
click at [382, 212] on input "project_topic *" at bounding box center [351, 208] width 301 height 26
click at [454, 285] on div "Entradas project_topic *" at bounding box center [352, 307] width 324 height 326
click at [842, 400] on button "Ejecutar" at bounding box center [824, 398] width 73 height 25
click at [451, 207] on input "project_topic *" at bounding box center [351, 208] width 301 height 26
click at [206, 241] on div "Entradas project_topic * Este campo es obligatorio" at bounding box center [352, 307] width 324 height 326
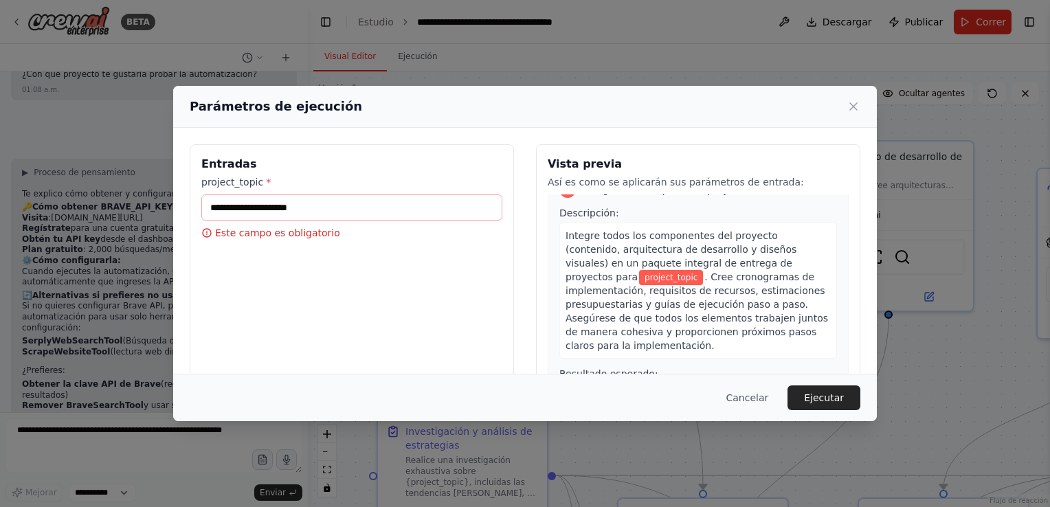
click at [220, 238] on font "Este campo es obligatorio" at bounding box center [277, 233] width 125 height 14
click at [225, 219] on input "project_topic *" at bounding box center [351, 208] width 301 height 26
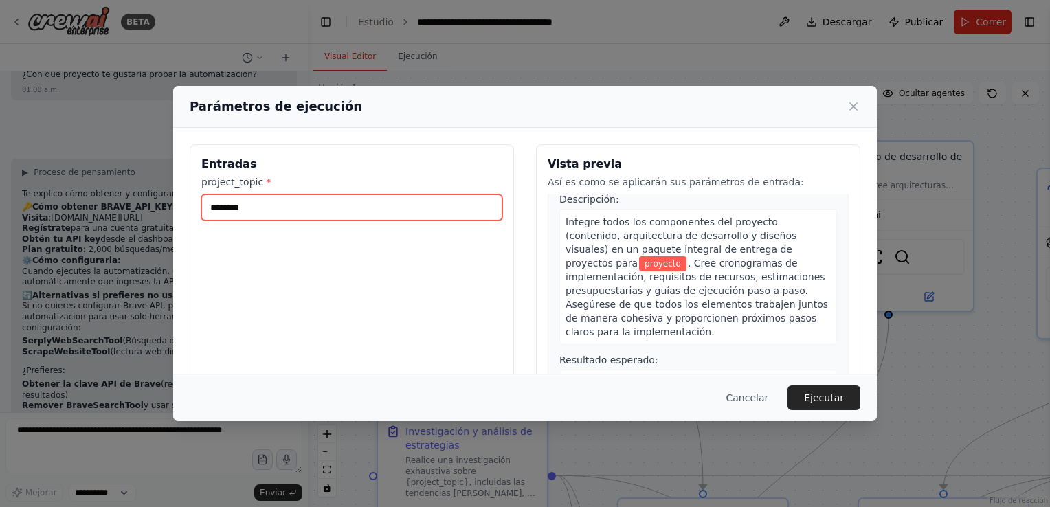
click at [373, 209] on input "*******" at bounding box center [351, 208] width 301 height 26
click at [419, 212] on input "*******" at bounding box center [351, 208] width 301 height 26
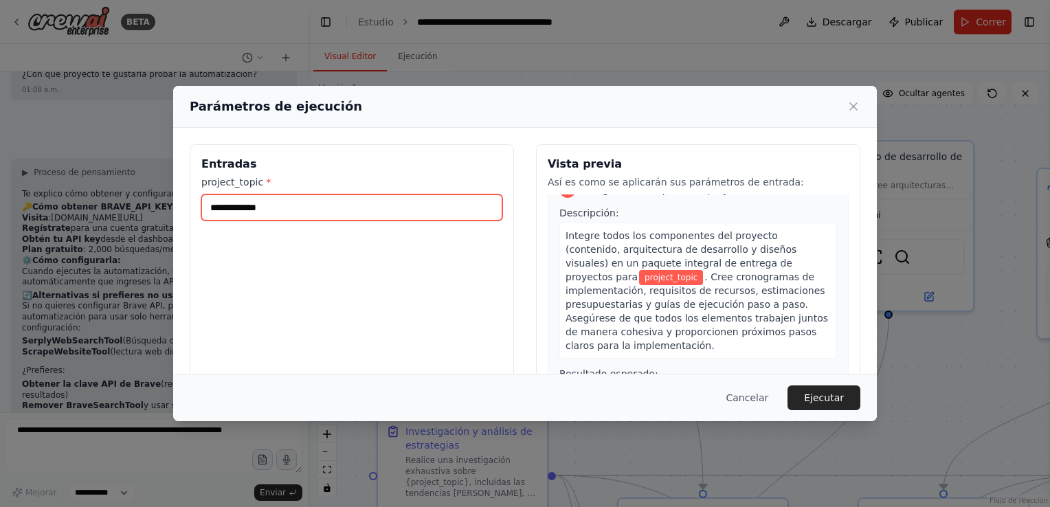
type input "**********"
click at [836, 392] on button "Ejecutar" at bounding box center [824, 398] width 73 height 25
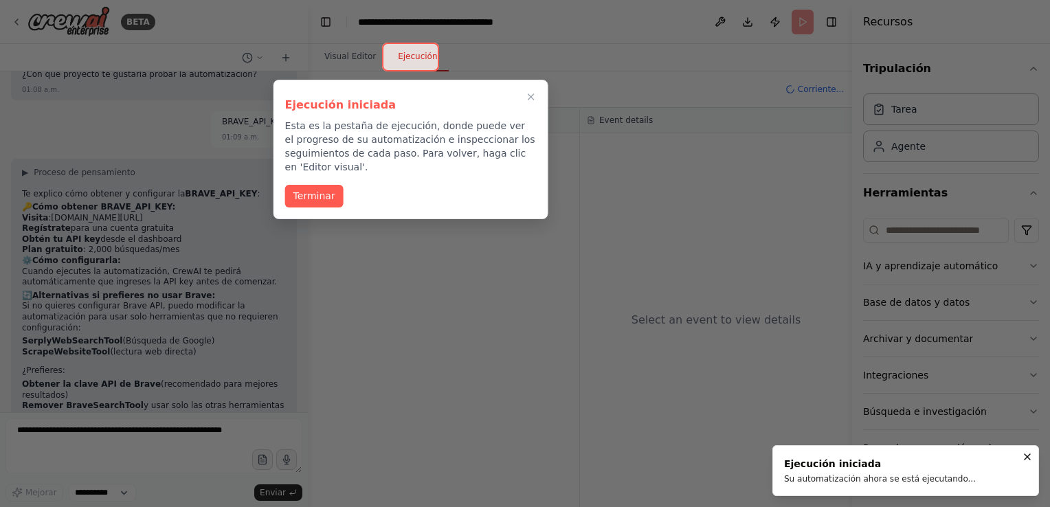
click at [311, 192] on button "Terminar" at bounding box center [314, 196] width 58 height 23
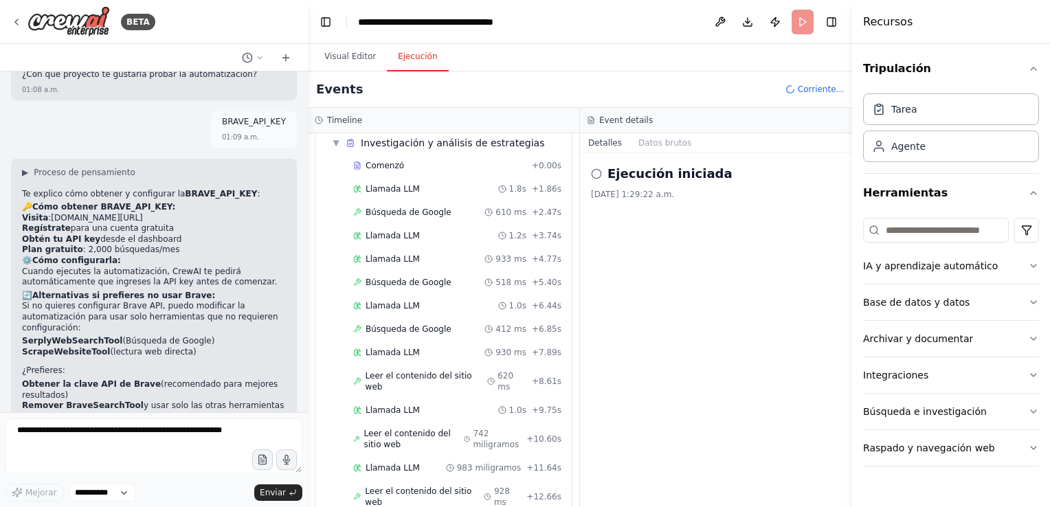
scroll to position [88, 0]
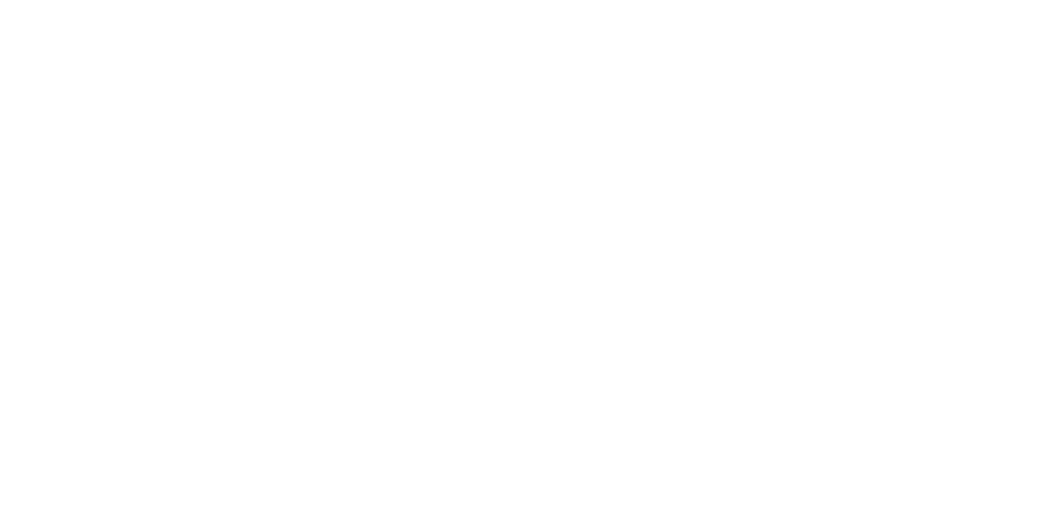
click at [567, 0] on html at bounding box center [525, 0] width 1050 height 0
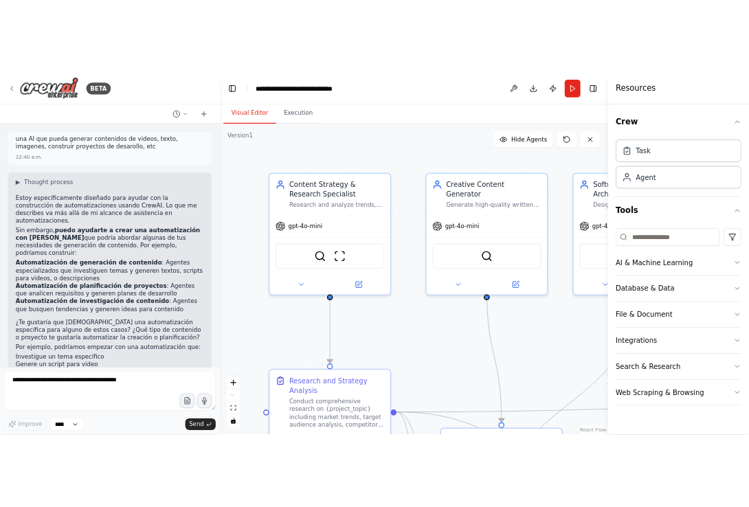
scroll to position [2995, 0]
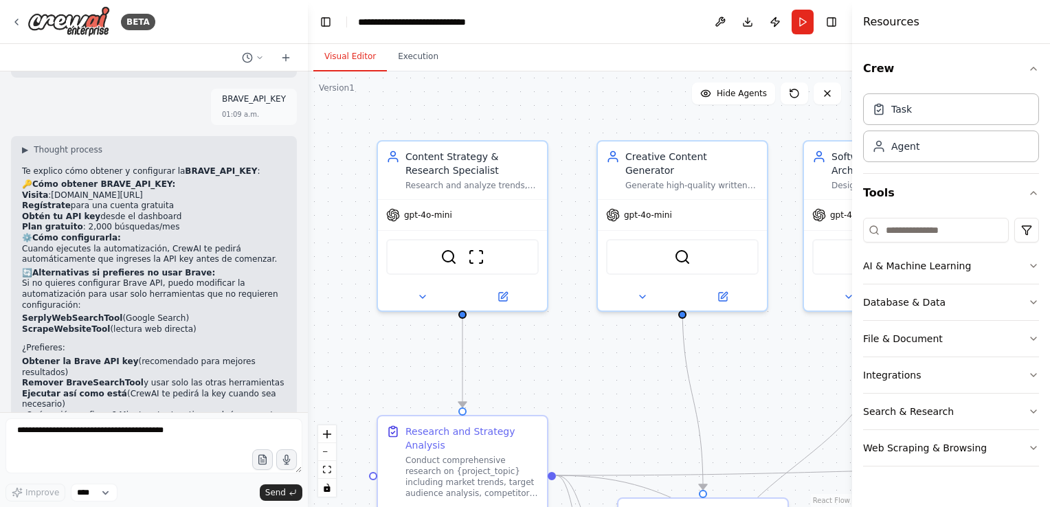
click at [806, 16] on button "Run" at bounding box center [803, 22] width 22 height 25
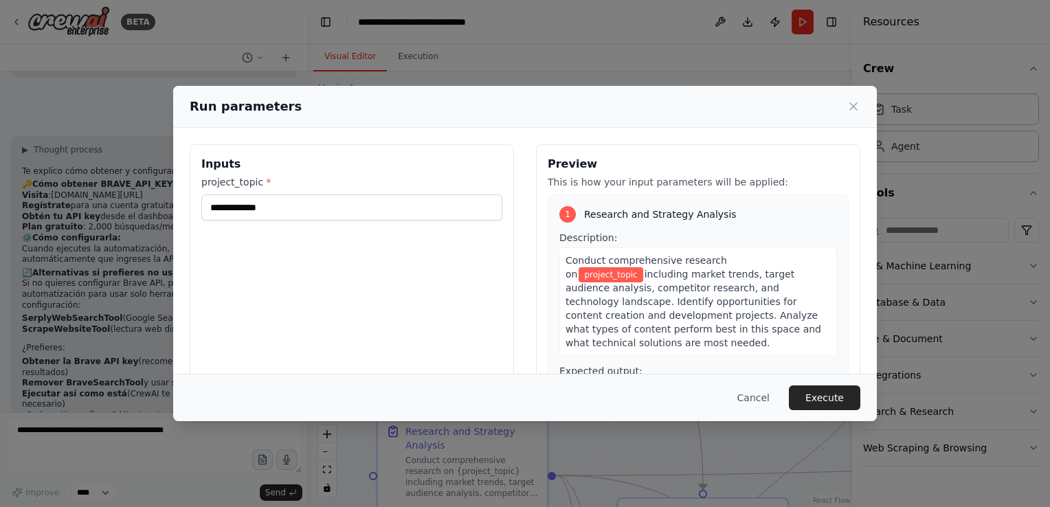
click at [809, 395] on button "Execute" at bounding box center [824, 398] width 71 height 25
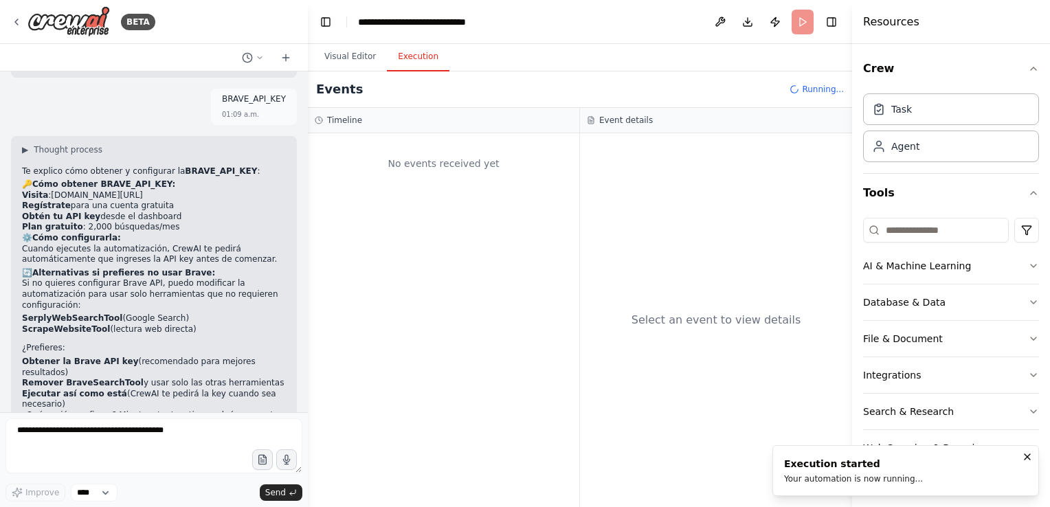
click at [832, 480] on div "Your automation is now running..." at bounding box center [853, 479] width 139 height 11
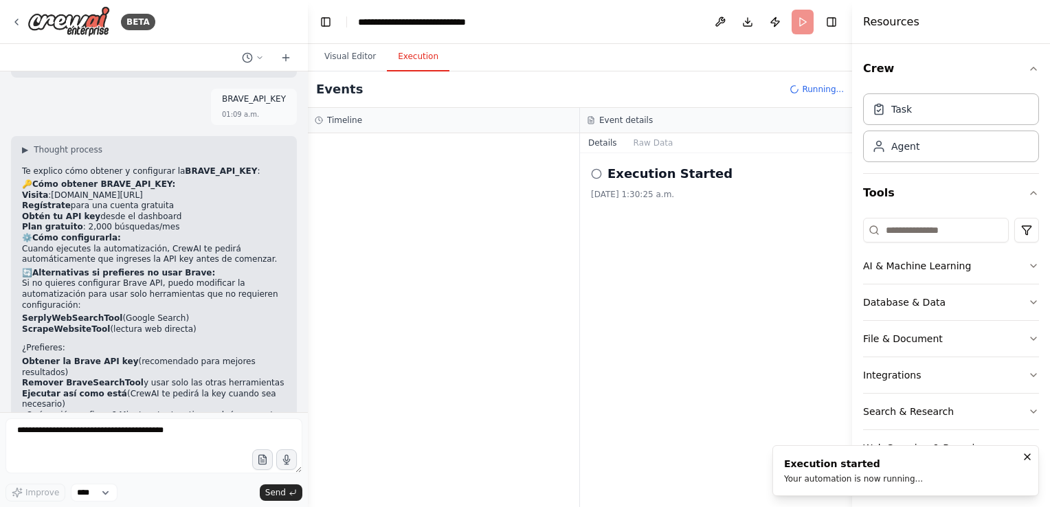
click at [748, 19] on button "Download" at bounding box center [748, 22] width 22 height 25
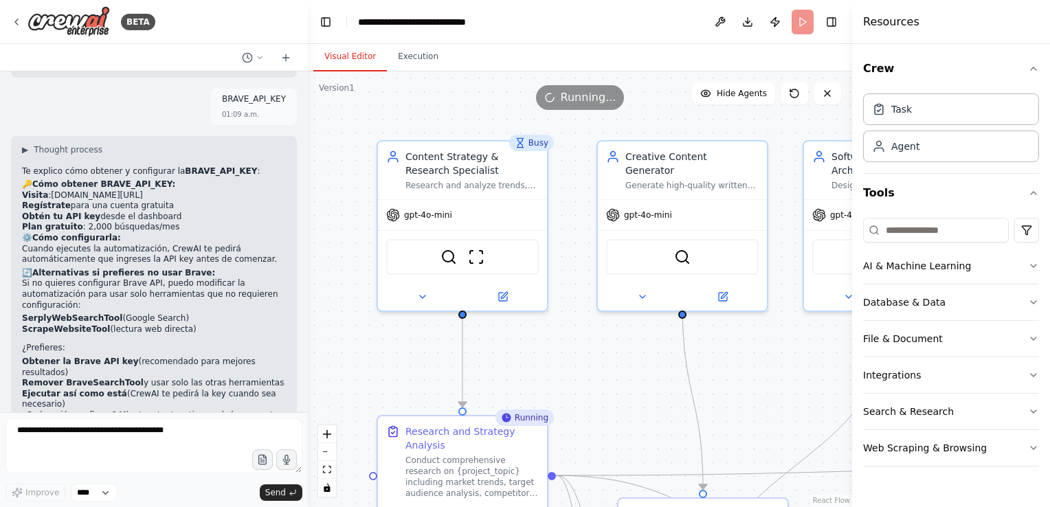
click at [346, 58] on button "Visual Editor" at bounding box center [350, 57] width 74 height 29
click at [723, 94] on span "Hide Agents" at bounding box center [742, 93] width 50 height 11
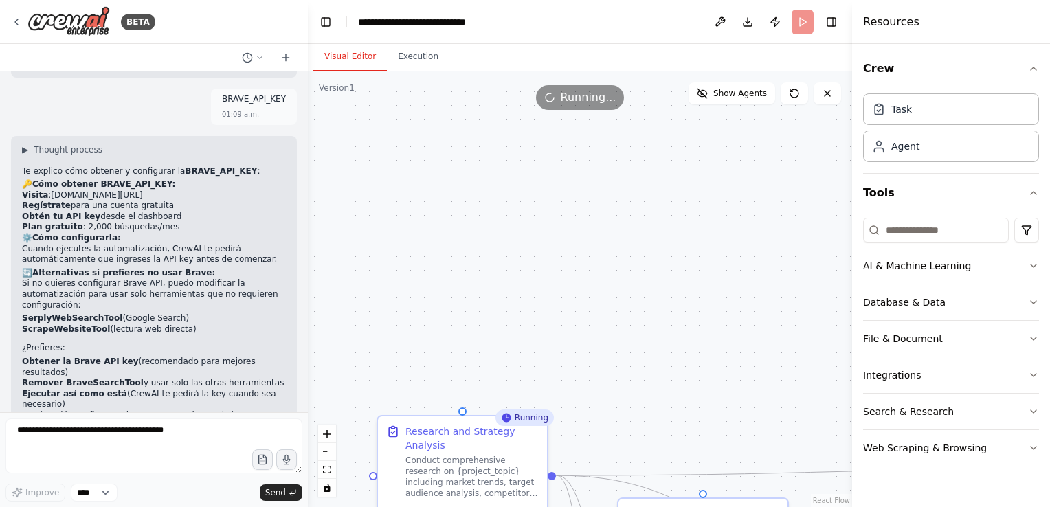
click at [724, 94] on span "Show Agents" at bounding box center [740, 93] width 54 height 11
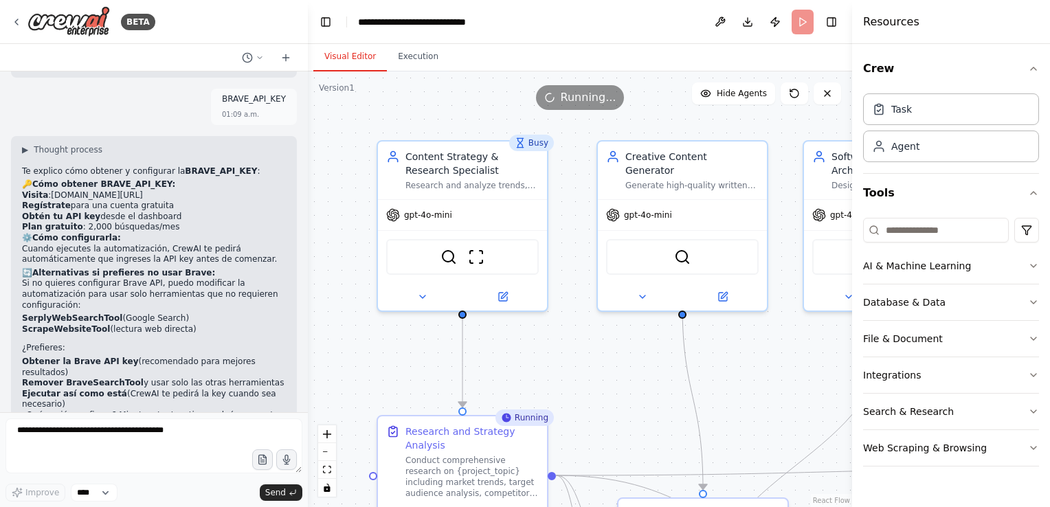
click at [874, 194] on button "Tools" at bounding box center [951, 193] width 176 height 38
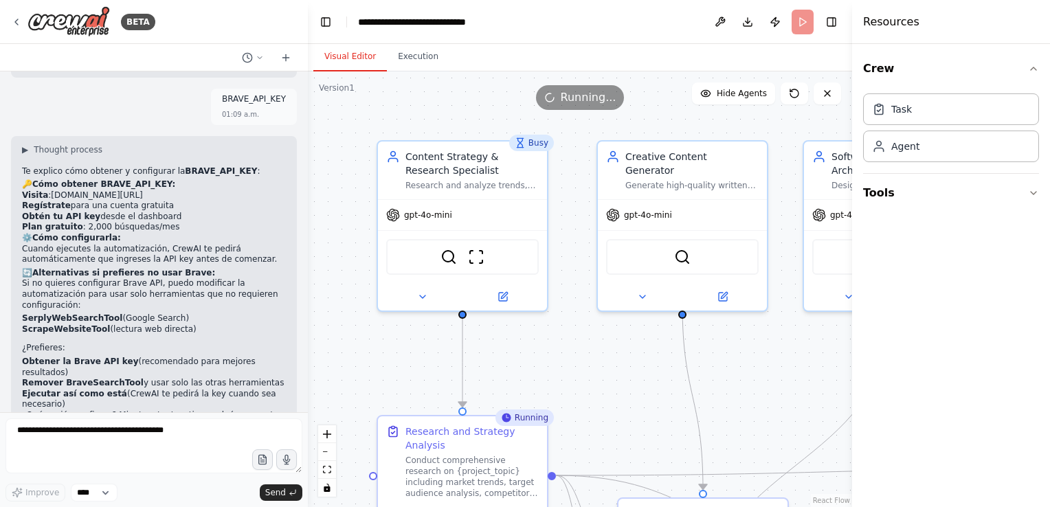
click at [910, 158] on div "Agent" at bounding box center [951, 147] width 176 height 32
click at [909, 120] on div "Task" at bounding box center [951, 109] width 176 height 32
click at [890, 82] on button "Crew" at bounding box center [951, 68] width 176 height 38
click at [779, 23] on button "Publish" at bounding box center [775, 22] width 22 height 25
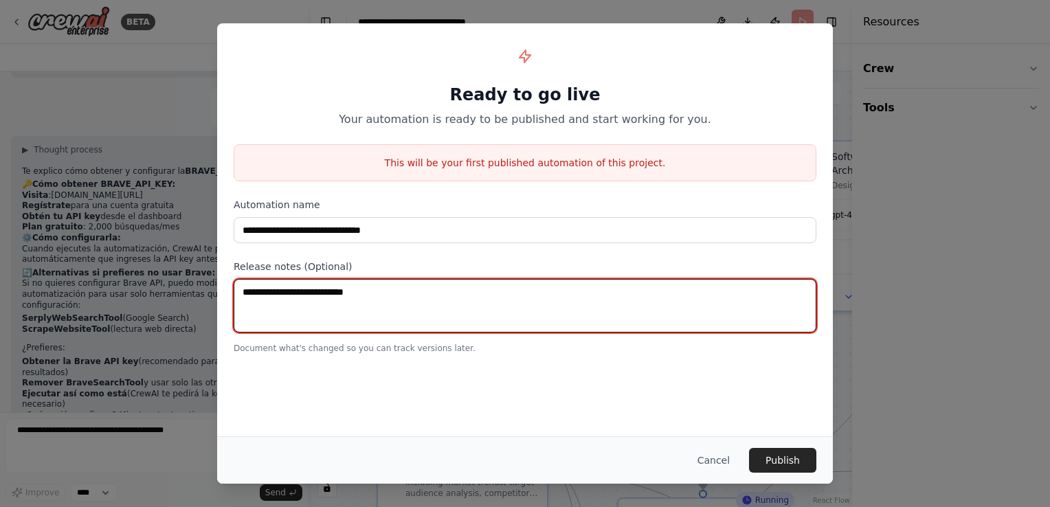
click at [377, 309] on textarea at bounding box center [525, 306] width 583 height 54
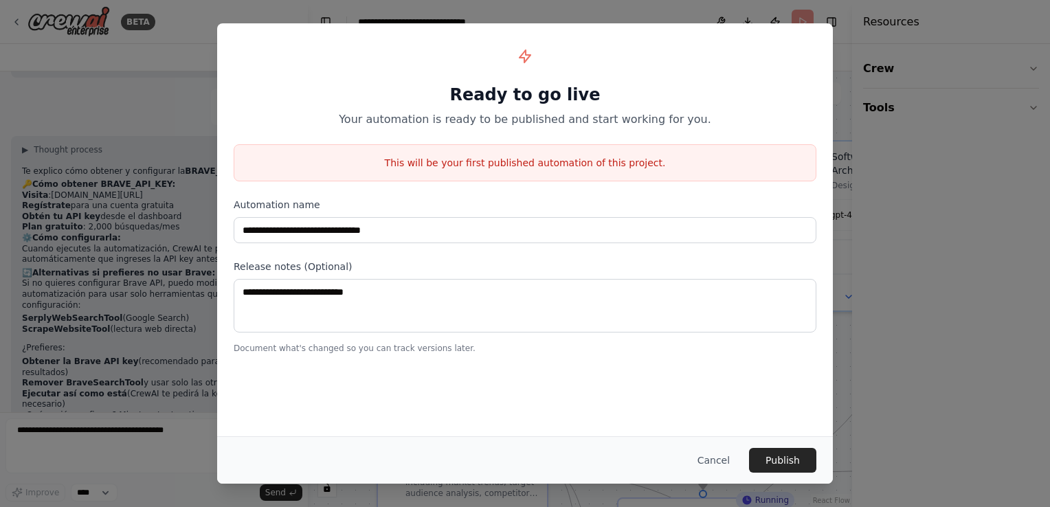
click at [731, 462] on button "Cancel" at bounding box center [714, 460] width 54 height 25
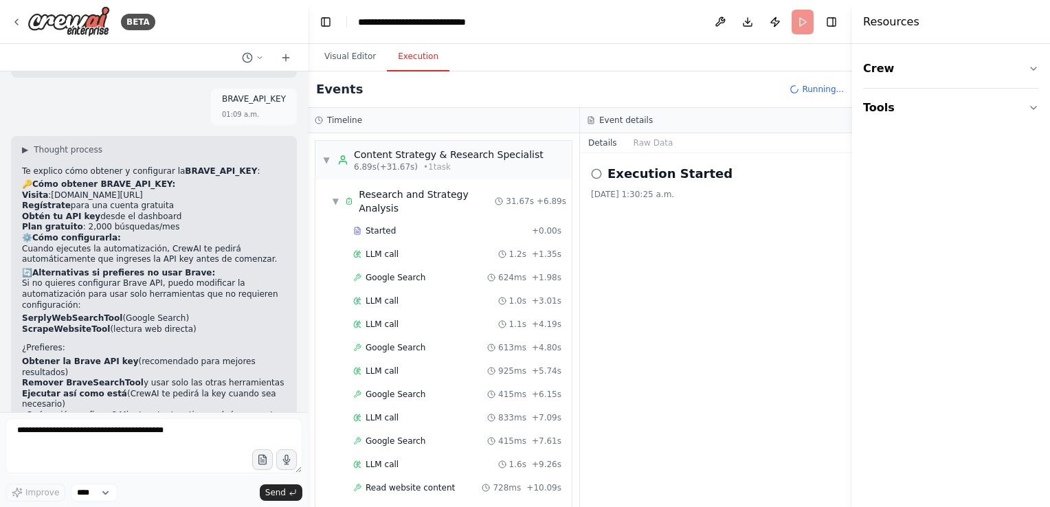
click at [418, 52] on button "Execution" at bounding box center [418, 57] width 63 height 29
click at [643, 173] on h2 "Execution Started" at bounding box center [670, 173] width 125 height 19
click at [592, 173] on icon at bounding box center [596, 173] width 11 height 11
click at [599, 166] on div "Execution Started" at bounding box center [716, 173] width 250 height 19
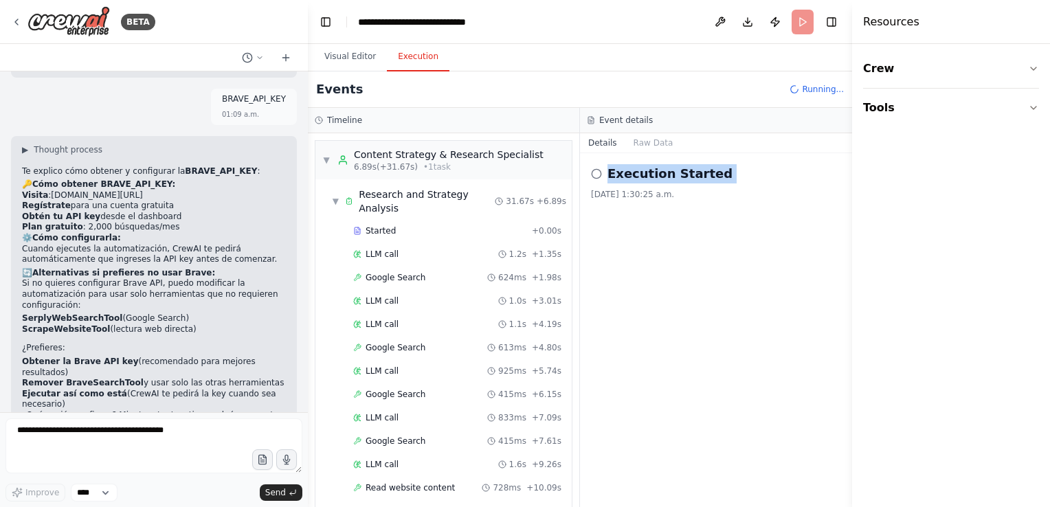
click at [599, 166] on div "Execution Started" at bounding box center [716, 173] width 250 height 19
drag, startPoint x: 599, startPoint y: 166, endPoint x: 599, endPoint y: 178, distance: 11.7
click at [599, 178] on icon at bounding box center [596, 173] width 11 height 11
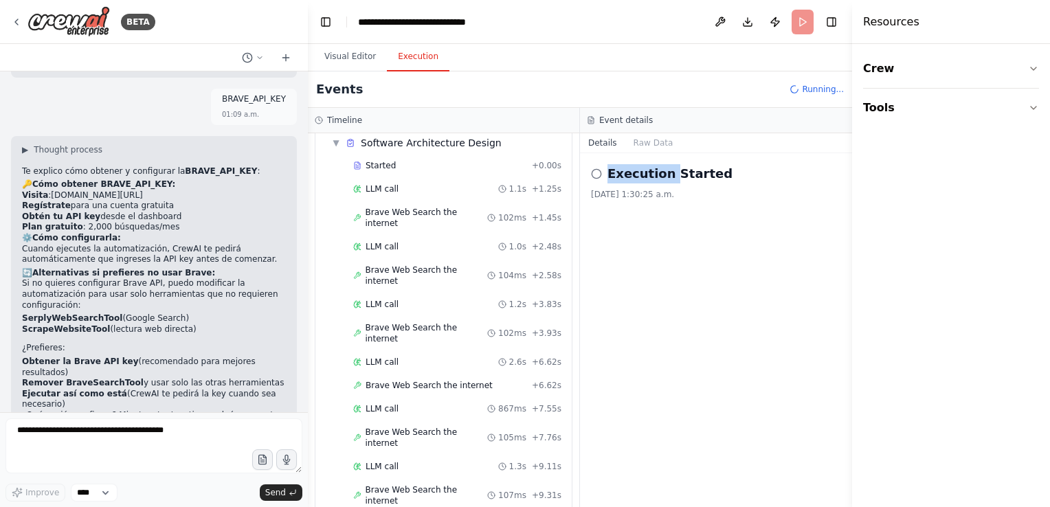
scroll to position [1203, 0]
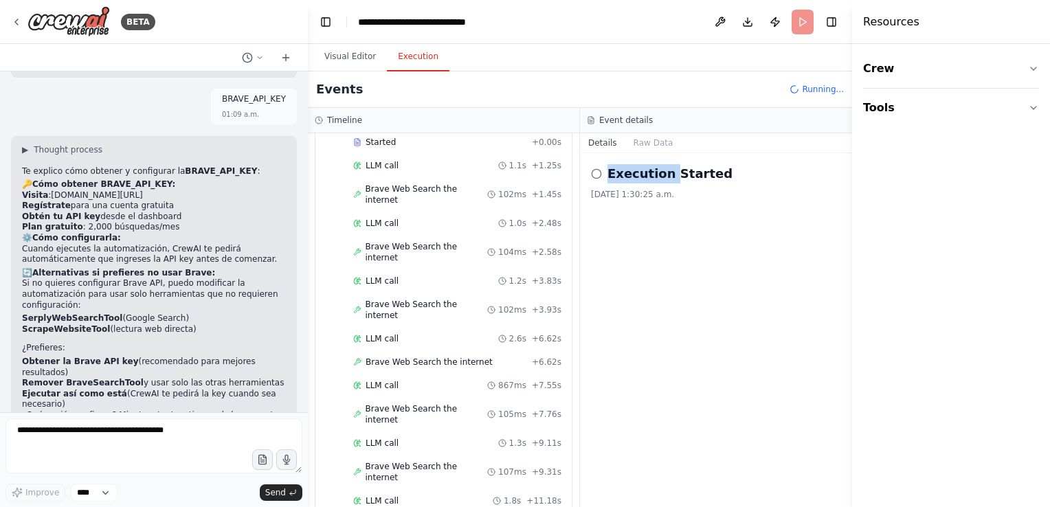
click at [650, 146] on button "Raw Data" at bounding box center [653, 142] width 56 height 19
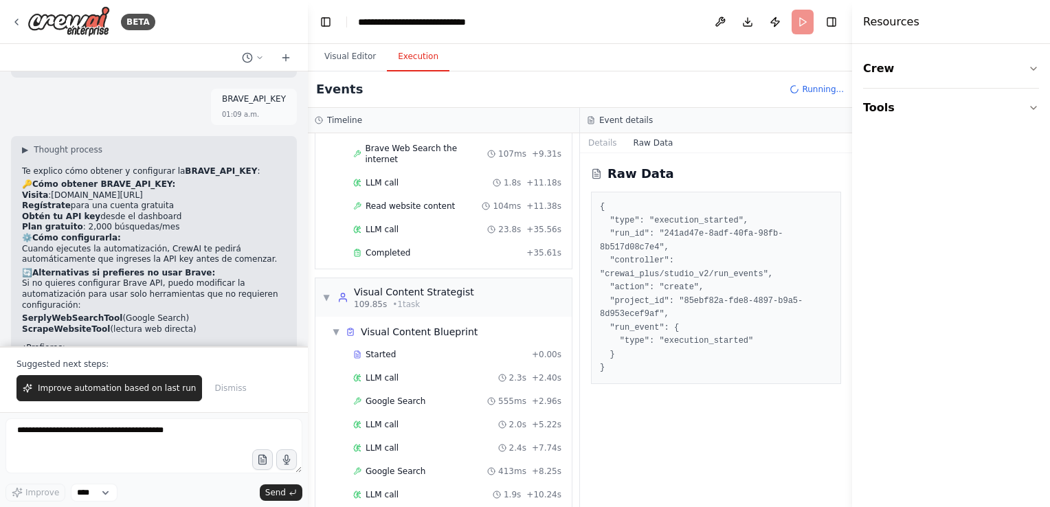
scroll to position [1559, 0]
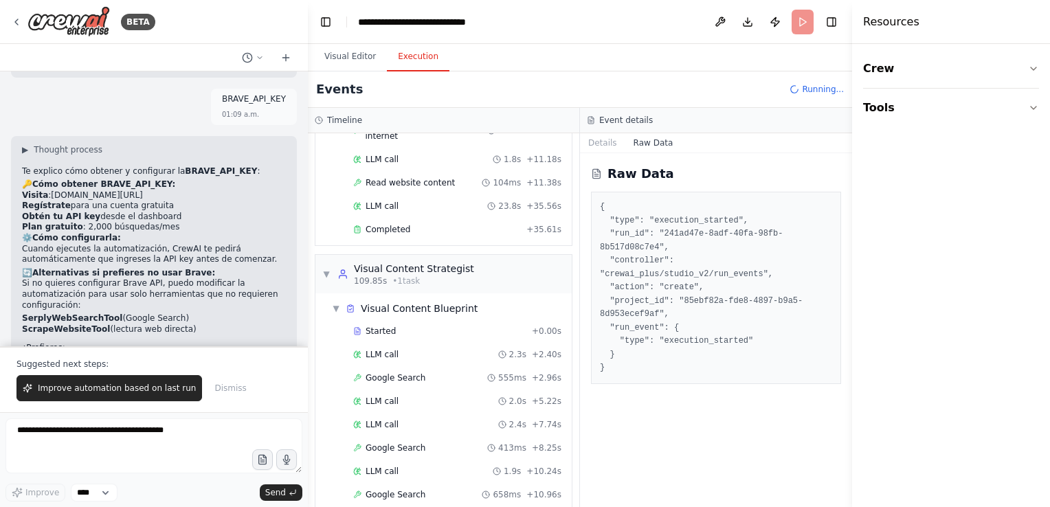
click at [150, 387] on span "Improve automation based on last run" at bounding box center [117, 388] width 158 height 11
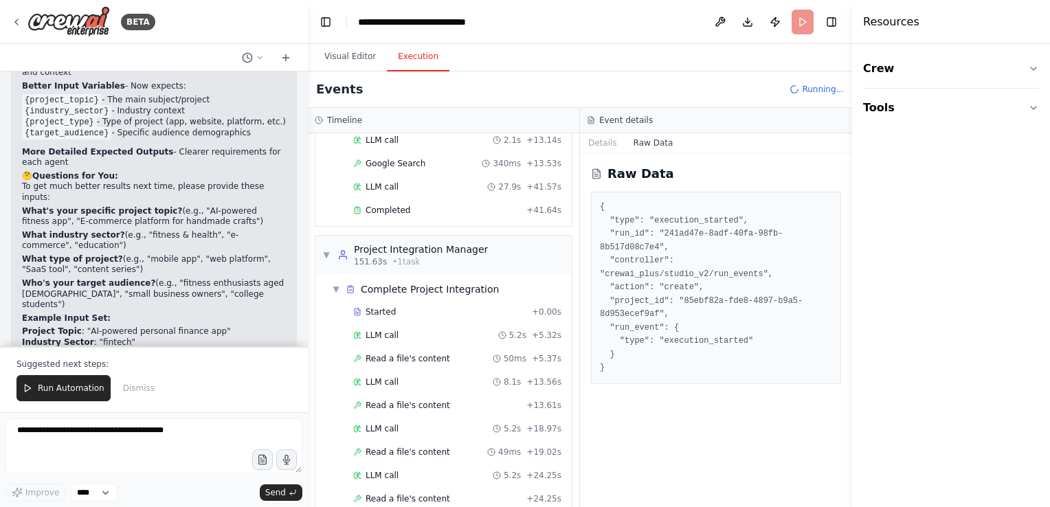
scroll to position [1983, 0]
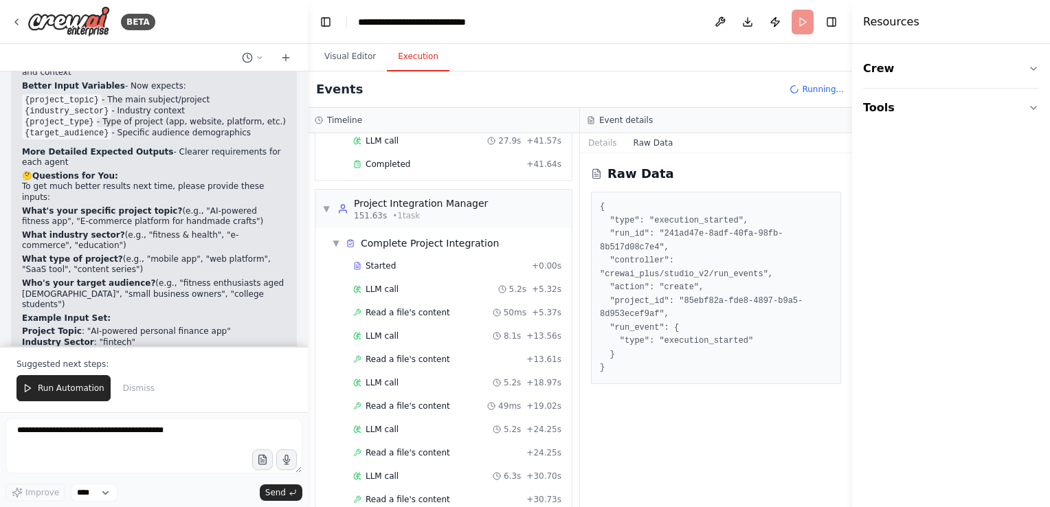
click at [66, 397] on button "Run Automation" at bounding box center [63, 388] width 94 height 26
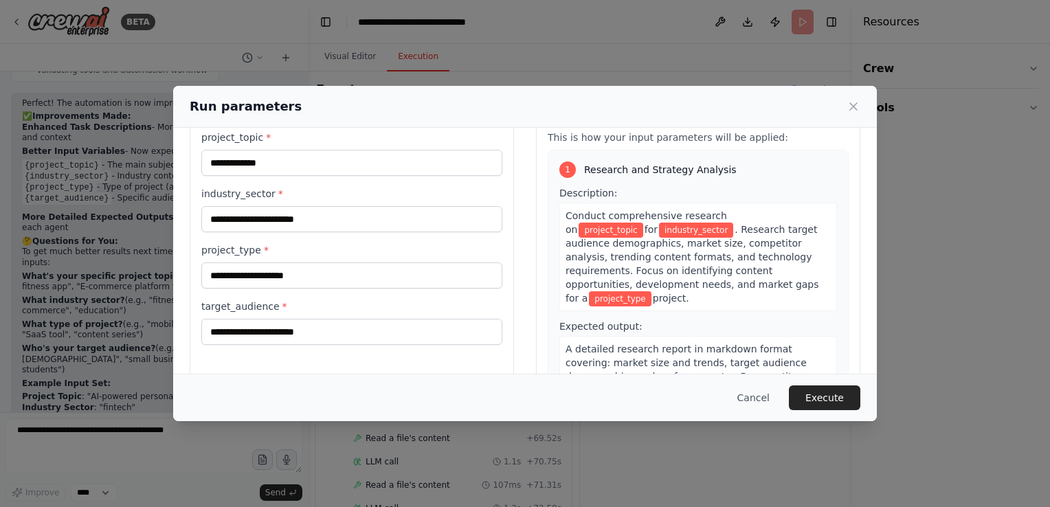
scroll to position [4126, 0]
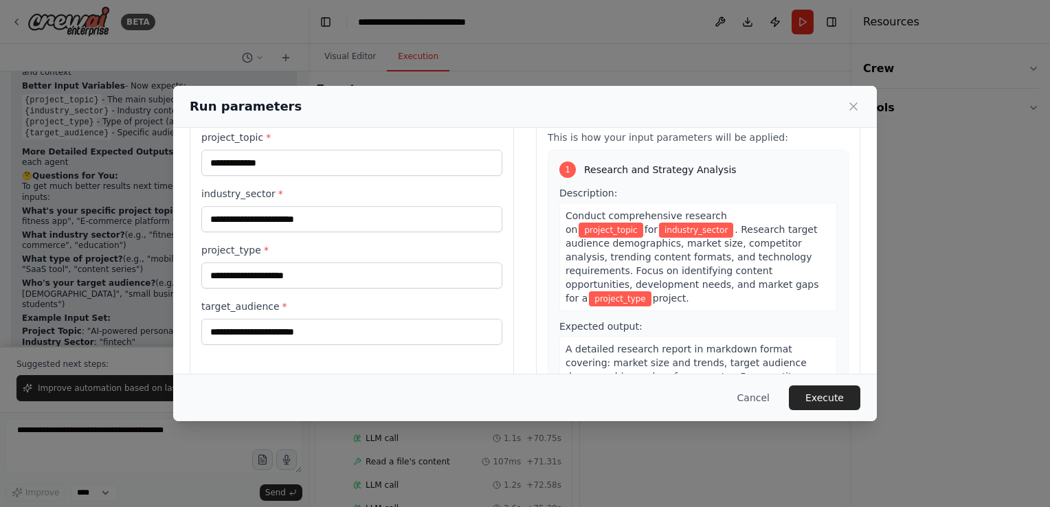
click at [828, 407] on button "Execute" at bounding box center [824, 398] width 71 height 25
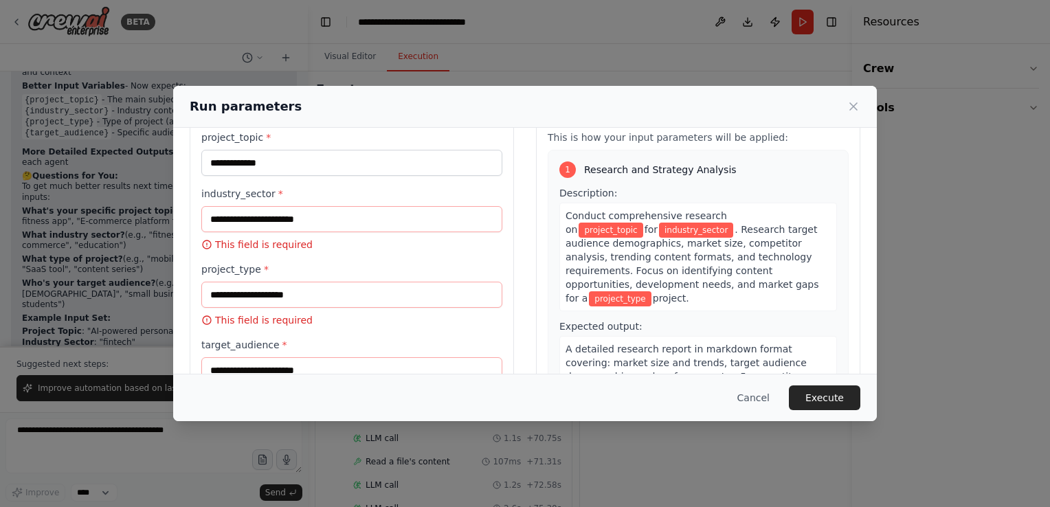
click at [304, 274] on label "project_type *" at bounding box center [351, 270] width 301 height 14
click at [304, 282] on input "project_type *" at bounding box center [351, 295] width 301 height 26
click at [276, 223] on input "industry_sector *" at bounding box center [351, 219] width 301 height 26
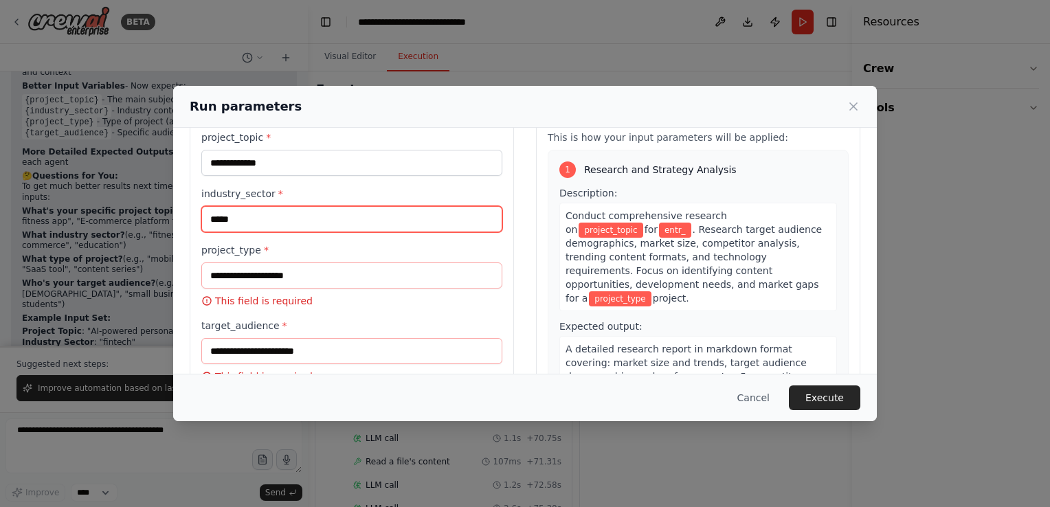
click at [390, 222] on input "*****" at bounding box center [351, 219] width 301 height 26
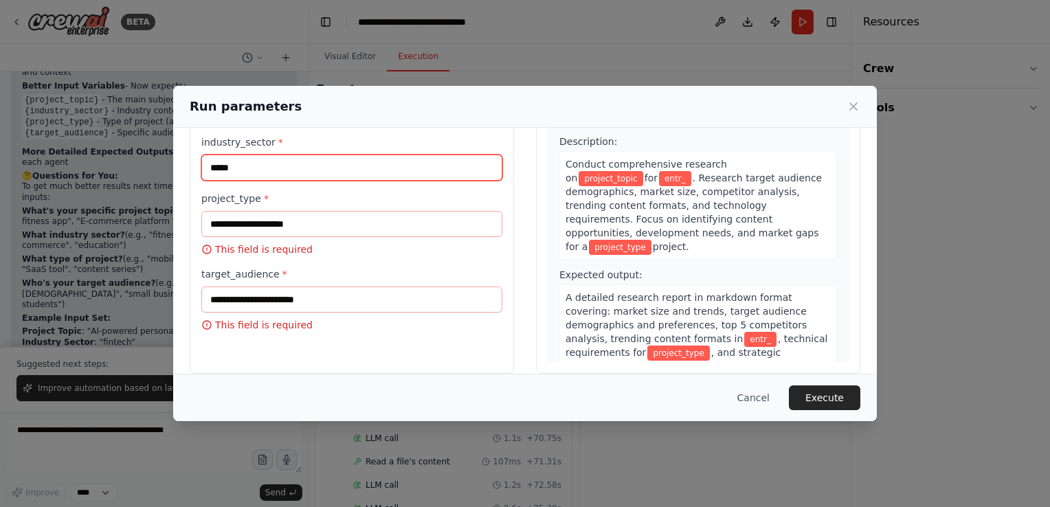
scroll to position [96, 0]
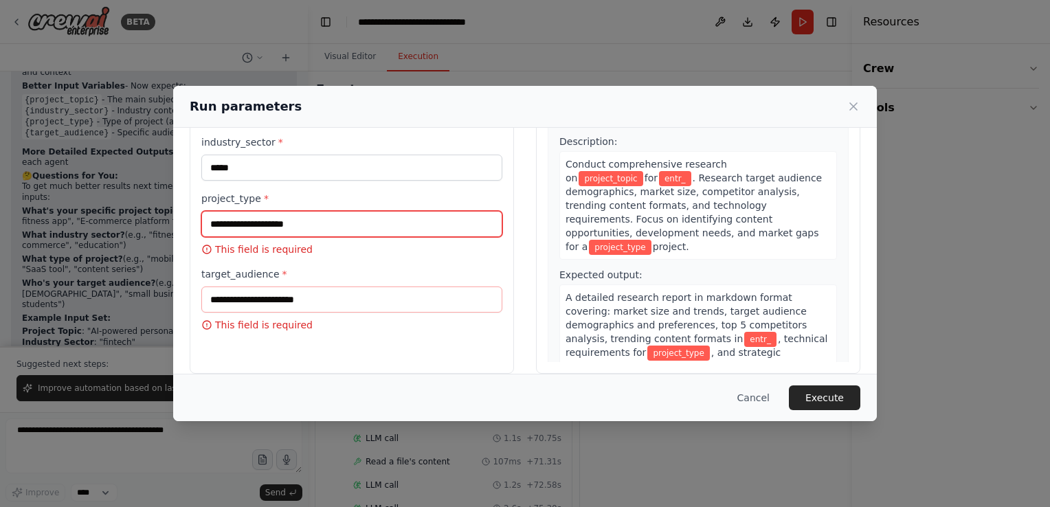
drag, startPoint x: 387, startPoint y: 214, endPoint x: 281, endPoint y: 186, distance: 109.4
click at [281, 186] on div "**********" at bounding box center [351, 205] width 301 height 253
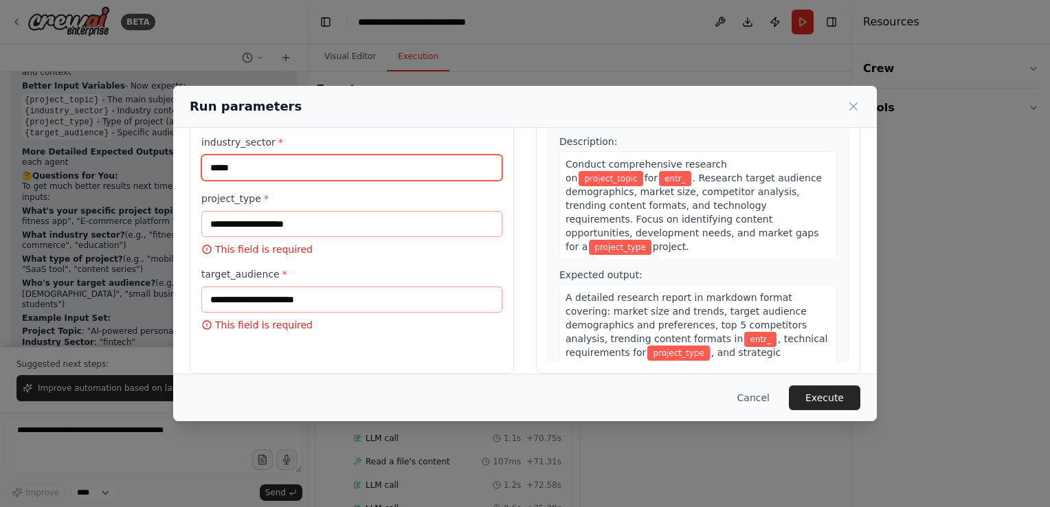
click at [223, 168] on input "*****" at bounding box center [351, 168] width 301 height 26
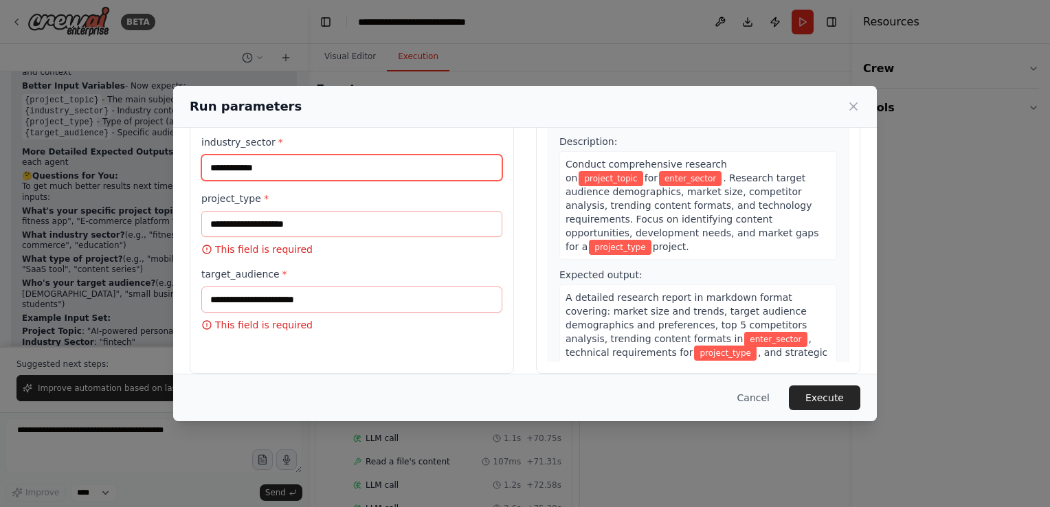
type input "**********"
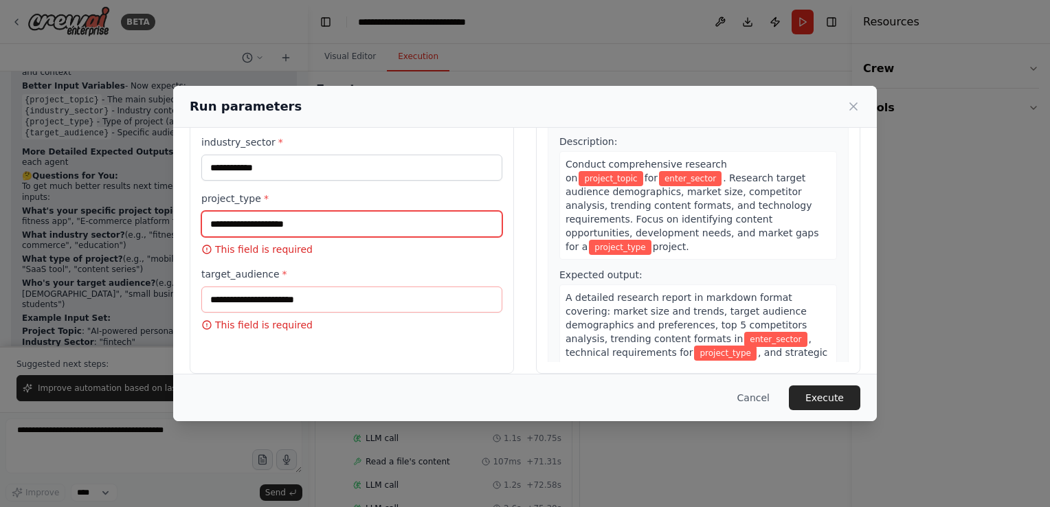
click at [297, 219] on input "project_type *" at bounding box center [351, 224] width 301 height 26
click at [298, 221] on input "project_type *" at bounding box center [351, 224] width 301 height 26
click at [294, 224] on input "project_type *" at bounding box center [351, 224] width 301 height 26
click at [236, 228] on input "project_type *" at bounding box center [351, 224] width 301 height 26
click at [267, 227] on input "project_type *" at bounding box center [351, 224] width 301 height 26
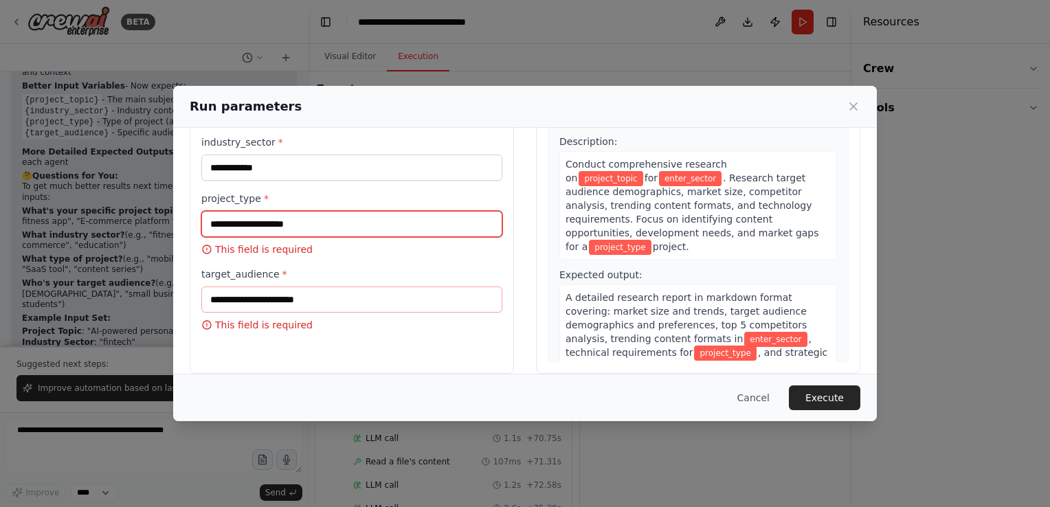
click at [267, 227] on input "project_type *" at bounding box center [351, 224] width 301 height 26
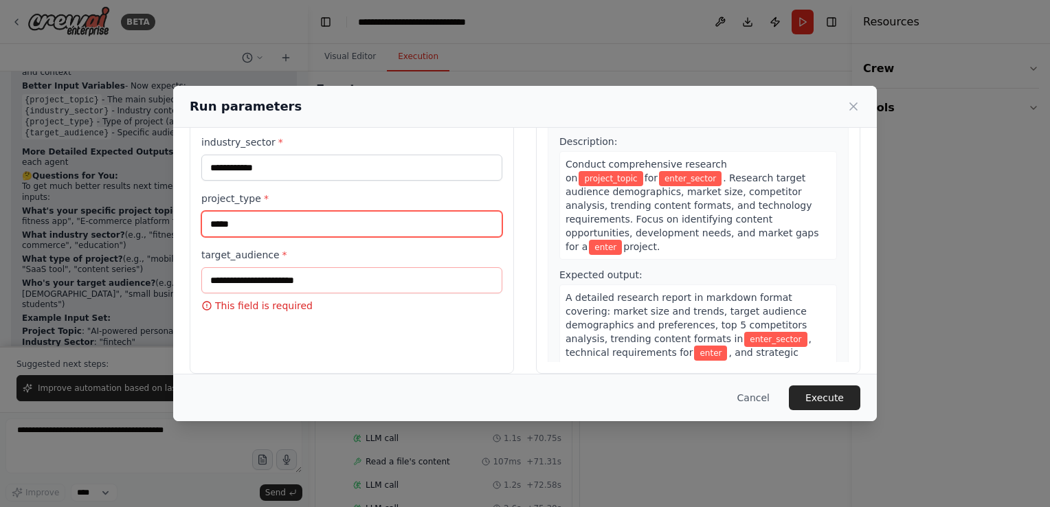
type input "*****"
click at [269, 258] on label "target_audience *" at bounding box center [351, 255] width 301 height 14
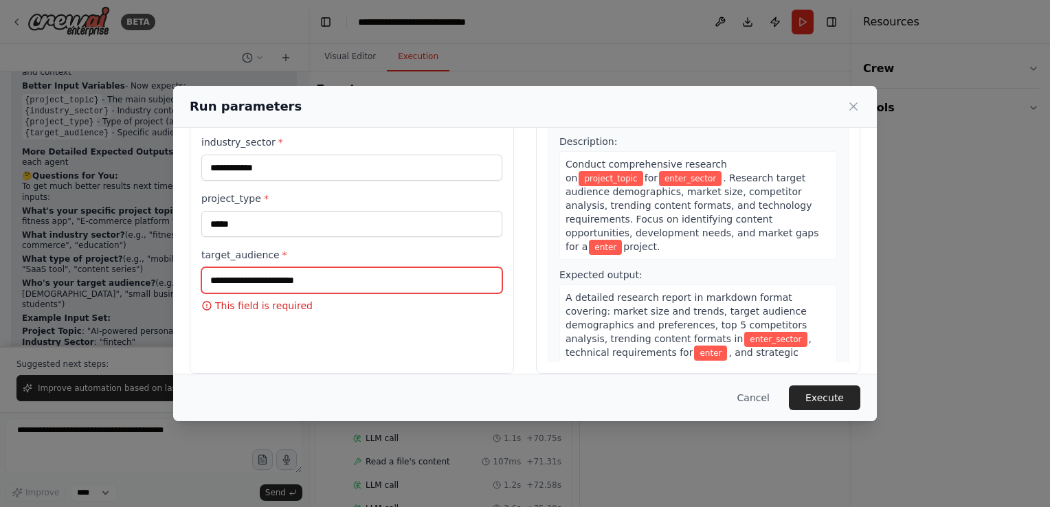
click at [269, 267] on input "target_audience *" at bounding box center [351, 280] width 301 height 26
type input "*****"
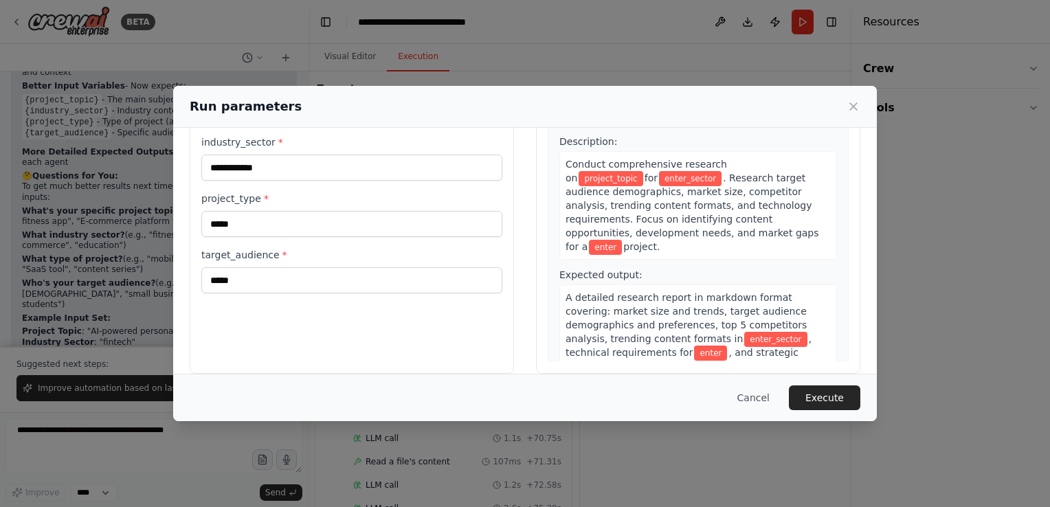
click at [827, 396] on button "Execute" at bounding box center [824, 398] width 71 height 25
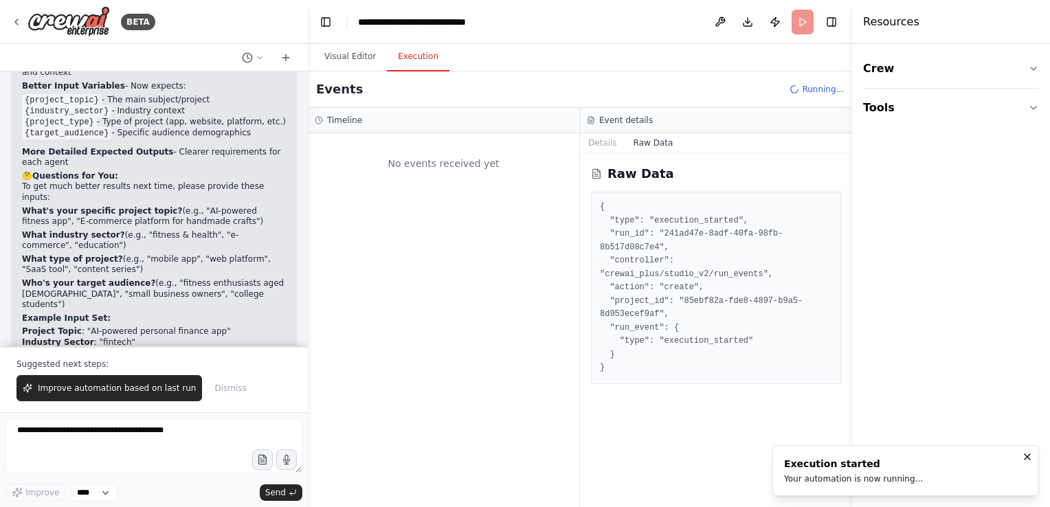
scroll to position [0, 0]
click at [154, 386] on span "Improve automation based on last run" at bounding box center [117, 388] width 158 height 11
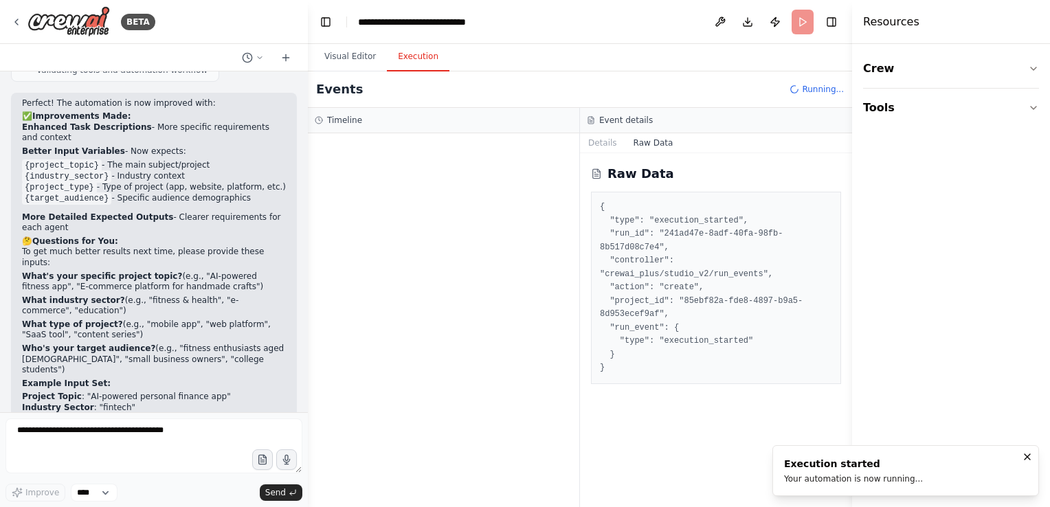
scroll to position [4096, 0]
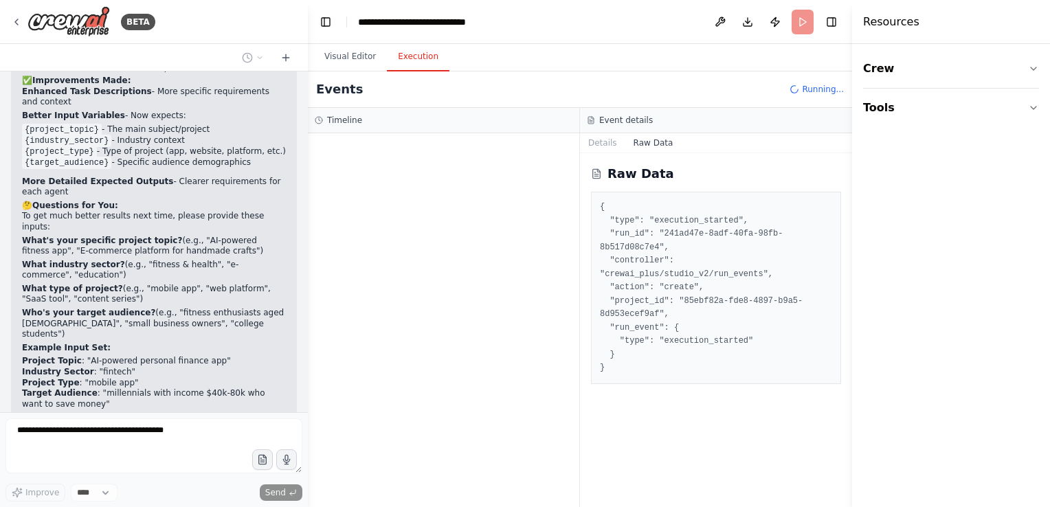
click at [752, 18] on button "Download" at bounding box center [748, 22] width 22 height 25
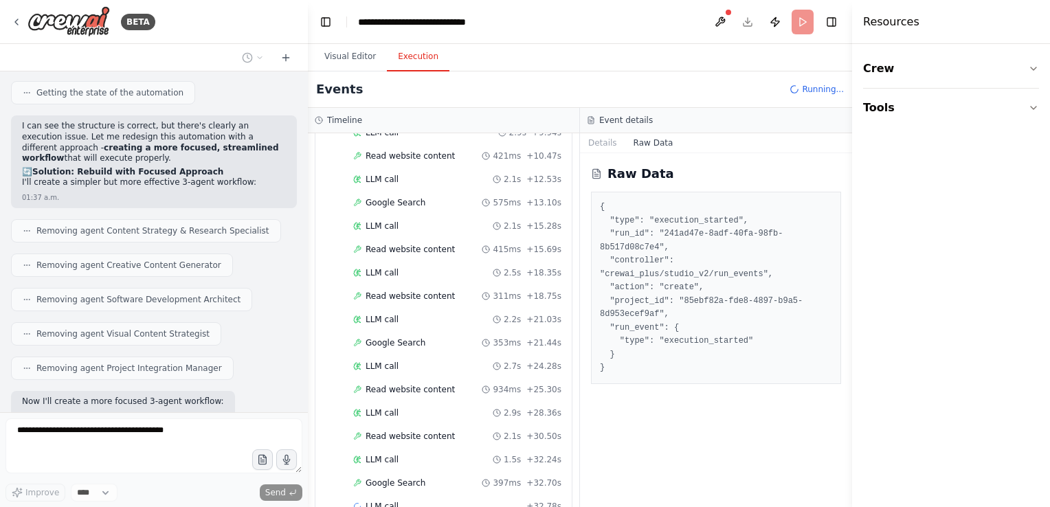
scroll to position [271, 0]
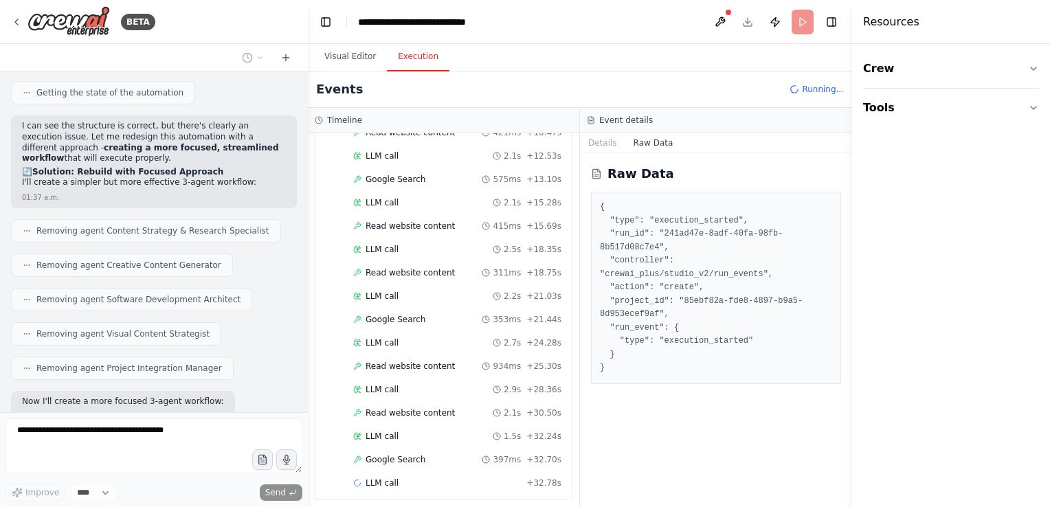
click at [717, 20] on button at bounding box center [720, 22] width 22 height 25
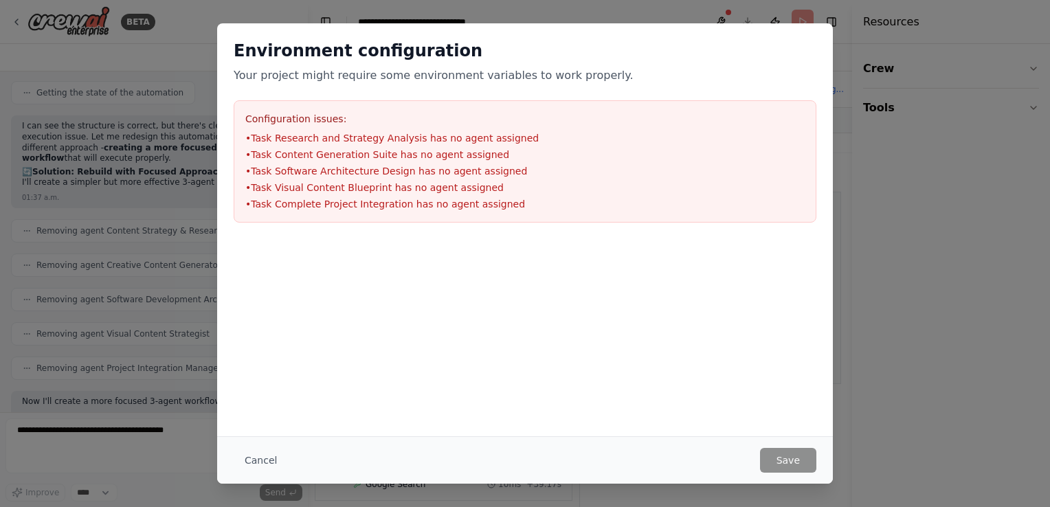
scroll to position [410, 0]
click at [254, 468] on button "Cancel" at bounding box center [261, 460] width 54 height 25
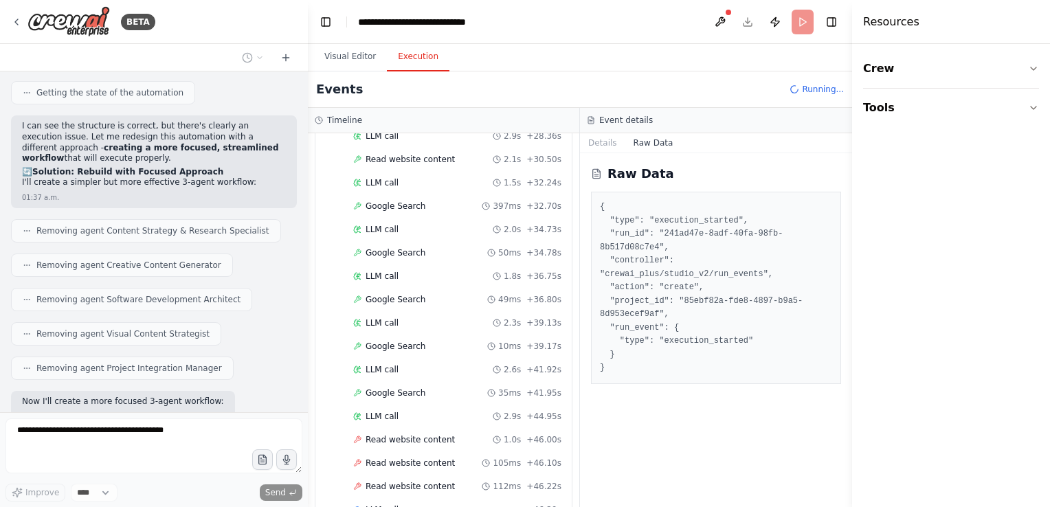
scroll to position [548, 0]
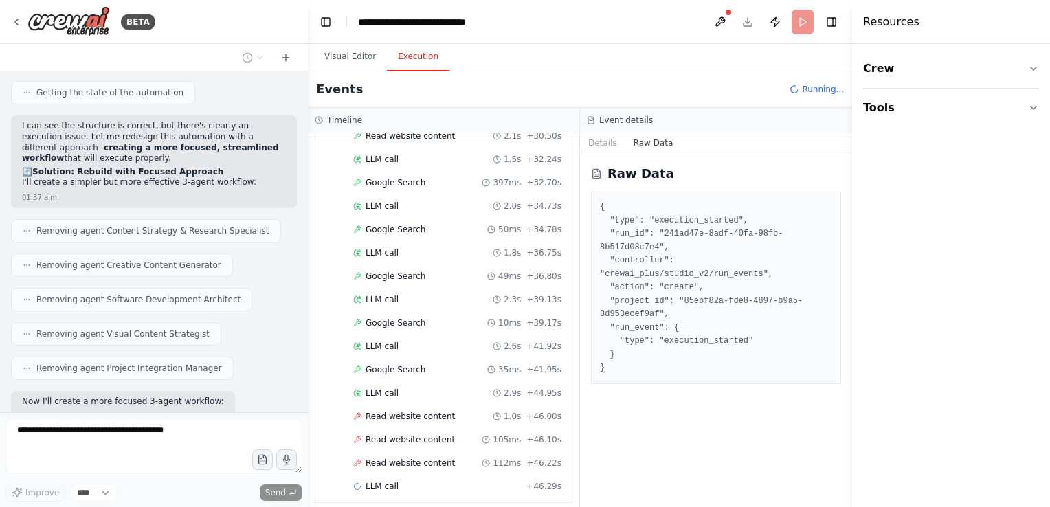
click at [781, 24] on button "Publish" at bounding box center [775, 22] width 22 height 25
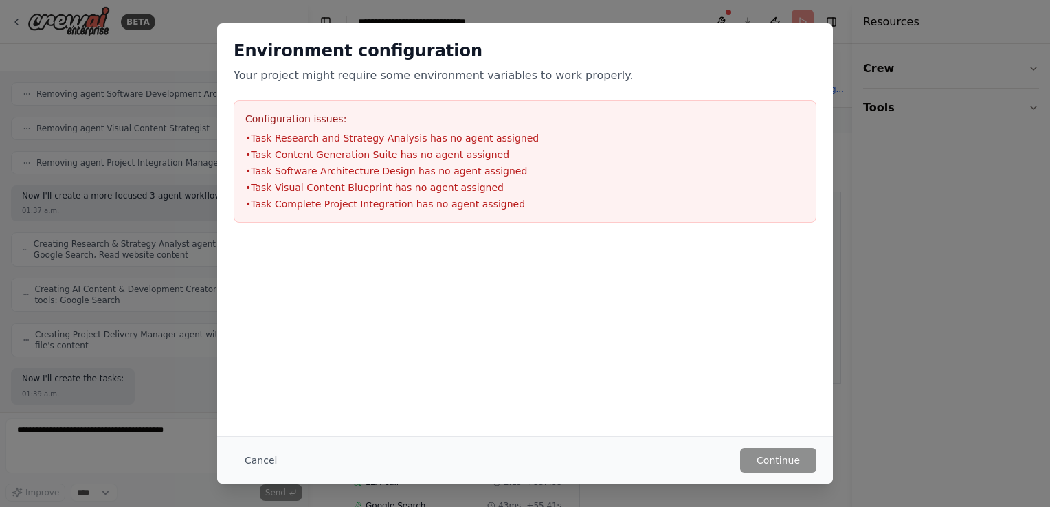
scroll to position [2234, 0]
click at [262, 454] on button "Cancel" at bounding box center [261, 460] width 54 height 25
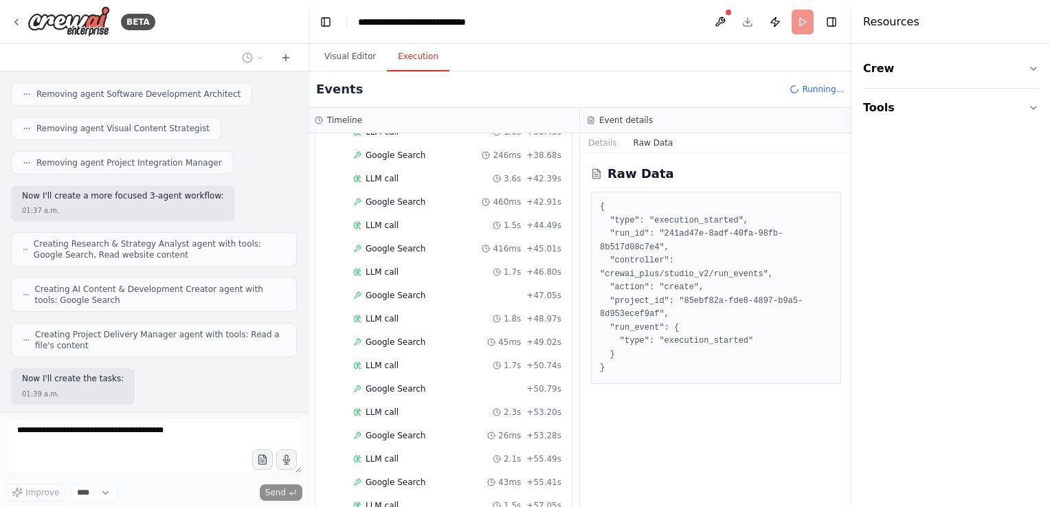
scroll to position [4940, 0]
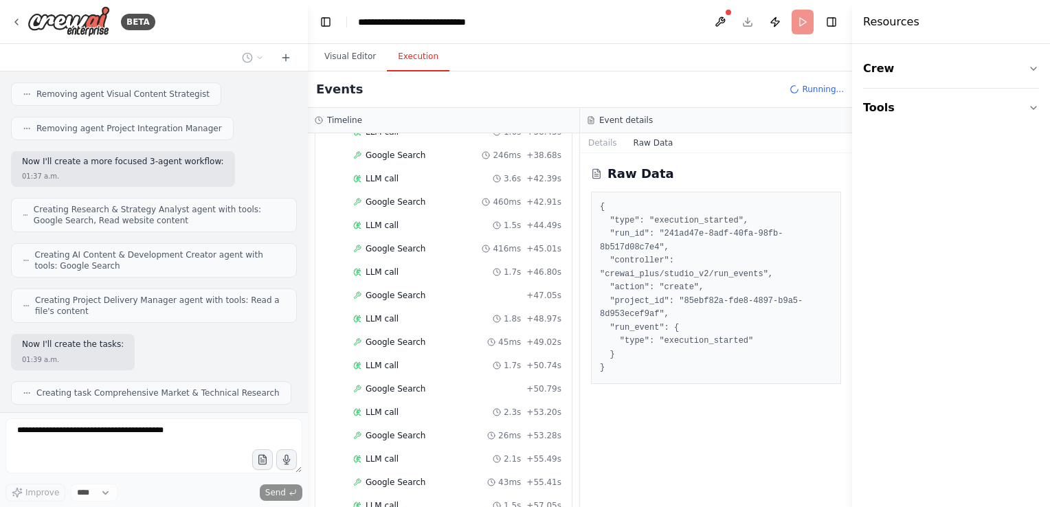
click at [364, 59] on button "Visual Editor" at bounding box center [350, 57] width 74 height 29
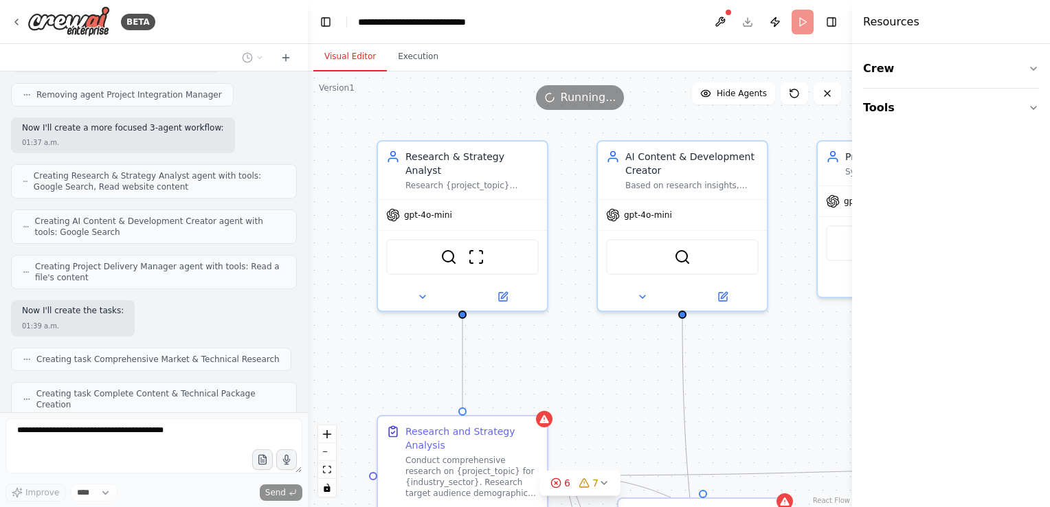
scroll to position [5044, 0]
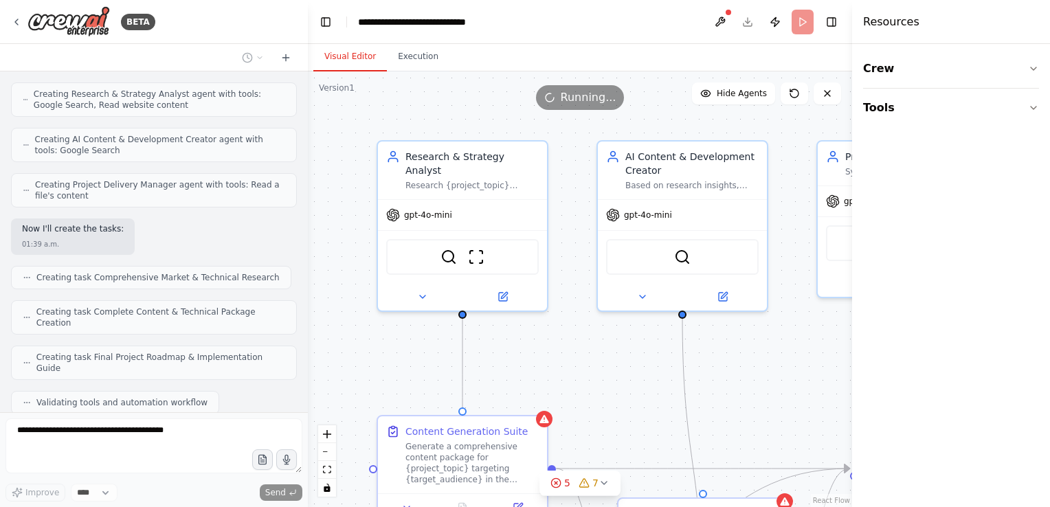
click at [999, 29] on div "Resources" at bounding box center [951, 22] width 198 height 44
click at [973, 21] on div "Resources" at bounding box center [951, 22] width 198 height 44
click at [836, 30] on button "Toggle Right Sidebar" at bounding box center [831, 21] width 19 height 19
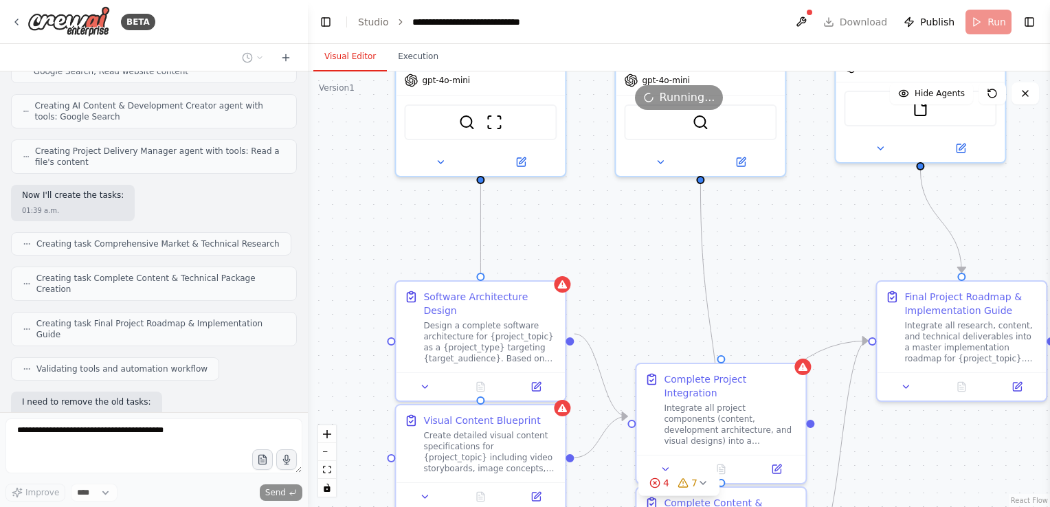
scroll to position [5112, 0]
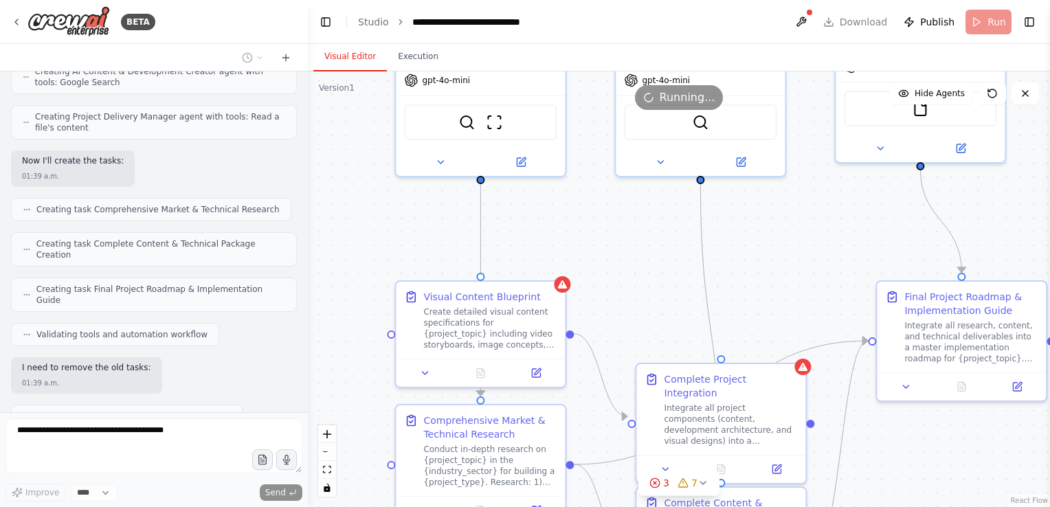
click at [562, 288] on icon at bounding box center [562, 284] width 9 height 8
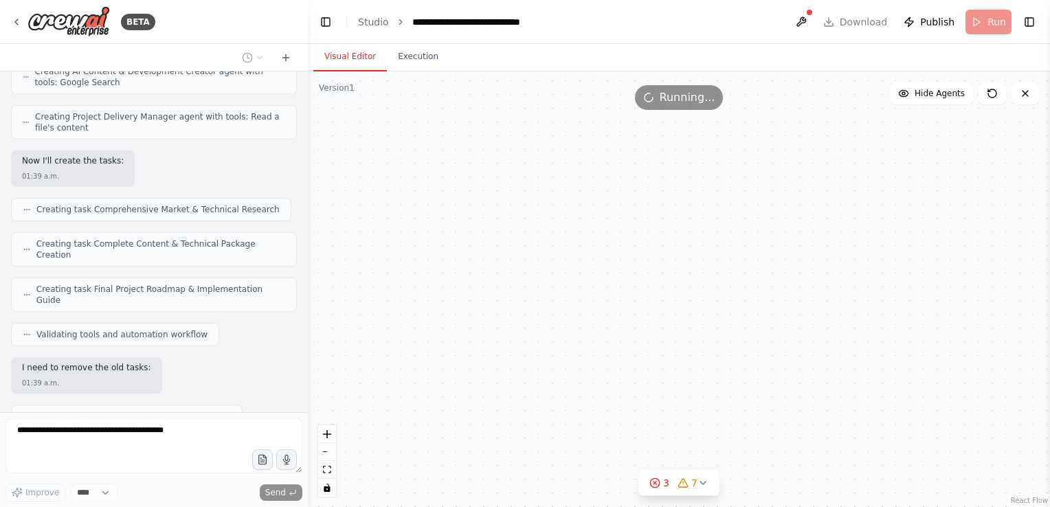
scroll to position [5147, 0]
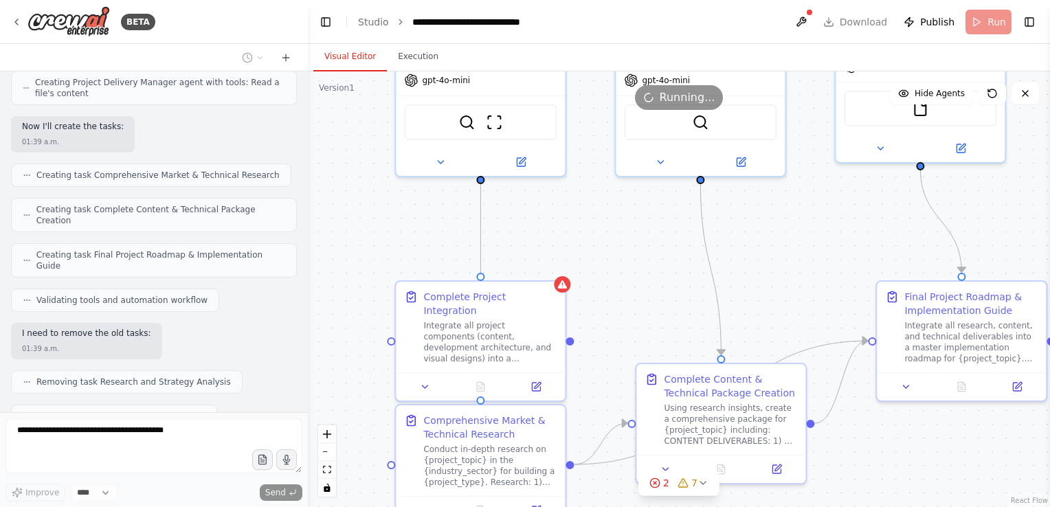
click at [566, 283] on icon at bounding box center [562, 284] width 11 height 11
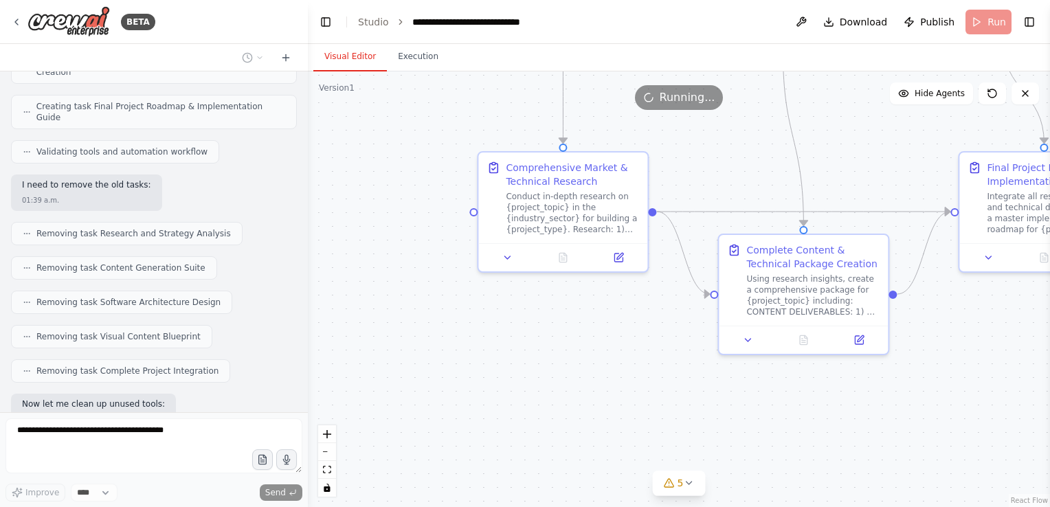
scroll to position [5329, 0]
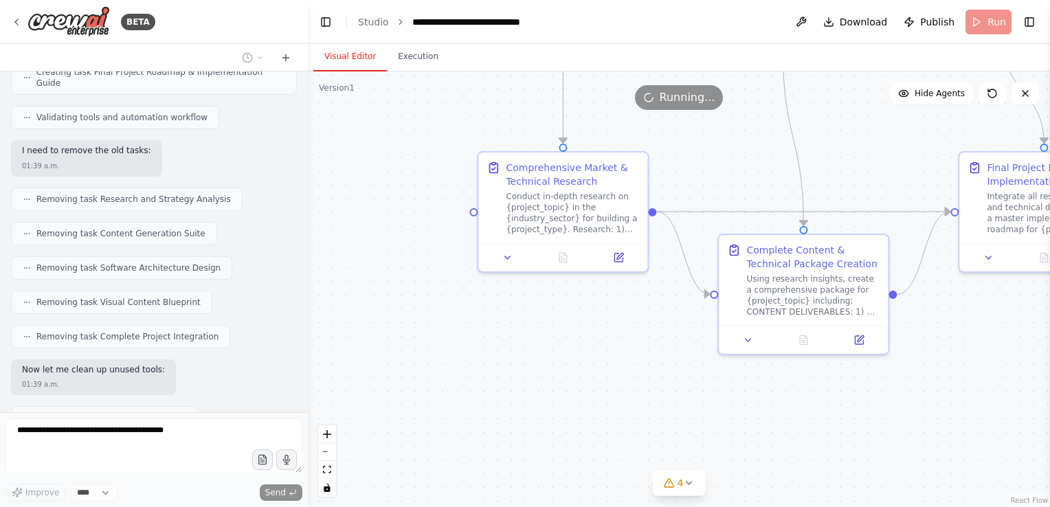
click at [685, 491] on button "4" at bounding box center [679, 483] width 53 height 25
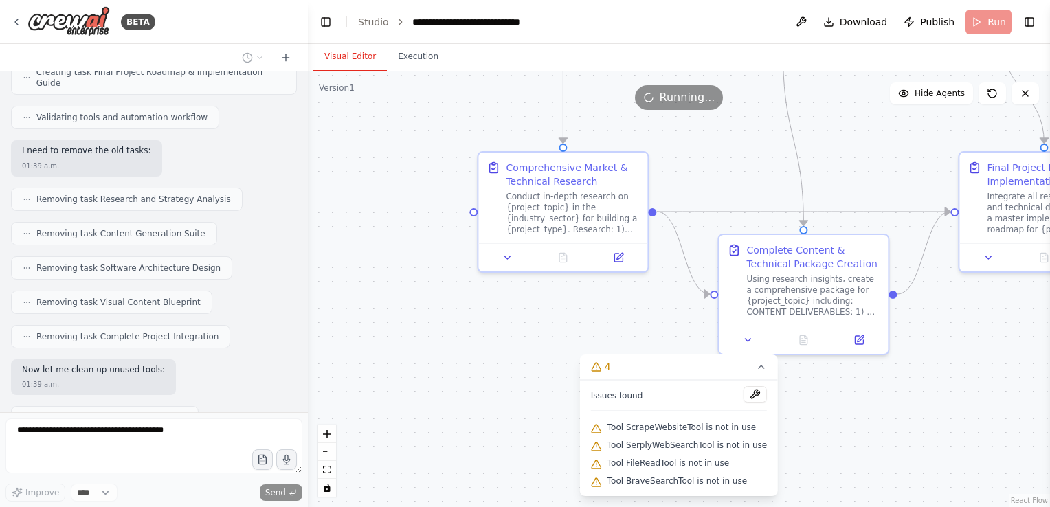
click at [745, 399] on button at bounding box center [755, 394] width 23 height 16
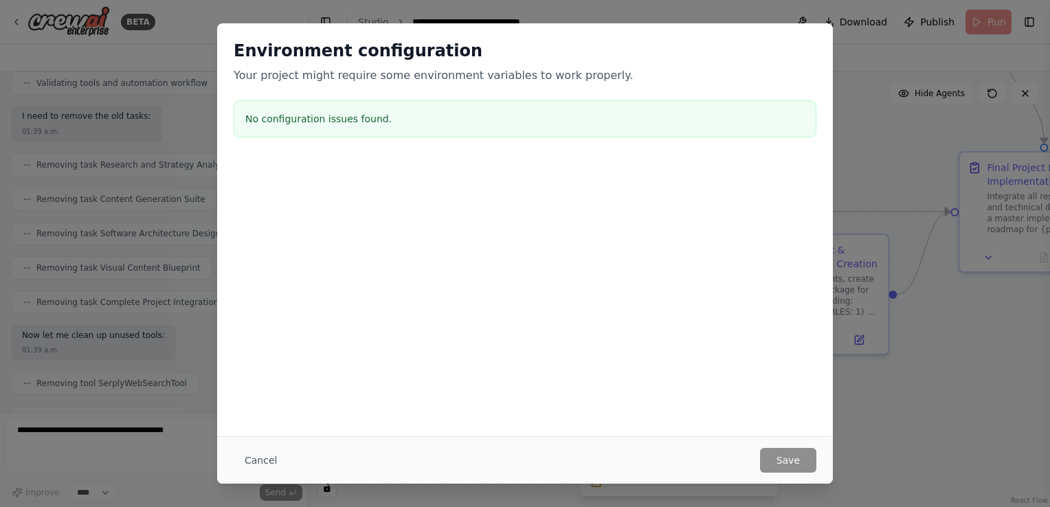
scroll to position [5397, 0]
click at [627, 118] on h3 "No configuration issues found." at bounding box center [524, 119] width 559 height 14
click at [632, 122] on h3 "No configuration issues found." at bounding box center [524, 119] width 559 height 14
click at [855, 30] on div "Environment configuration Your project might require some environment variables…" at bounding box center [525, 253] width 1050 height 507
click at [258, 465] on button "Cancel" at bounding box center [261, 460] width 54 height 25
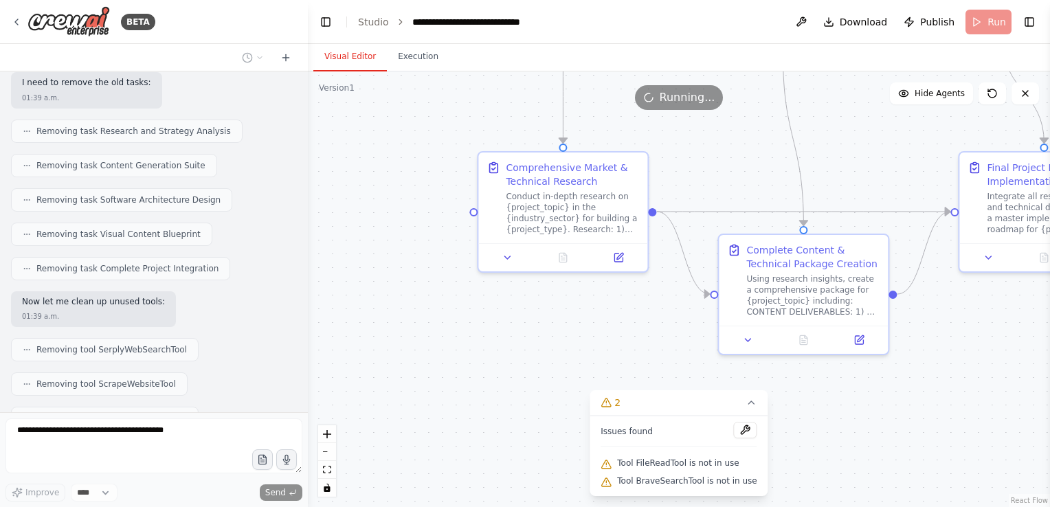
scroll to position [5432, 0]
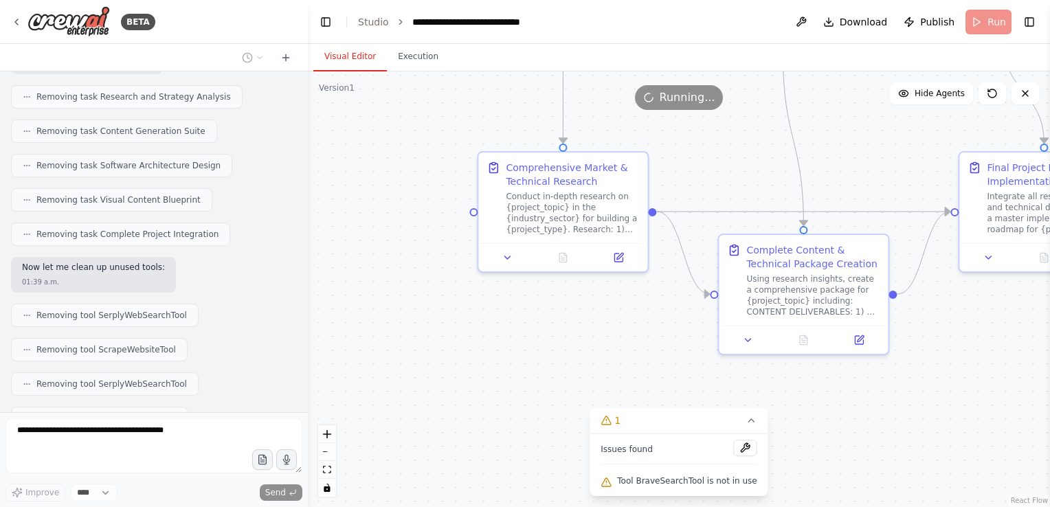
click at [992, 91] on icon at bounding box center [992, 93] width 11 height 11
click at [992, 96] on icon at bounding box center [992, 93] width 11 height 11
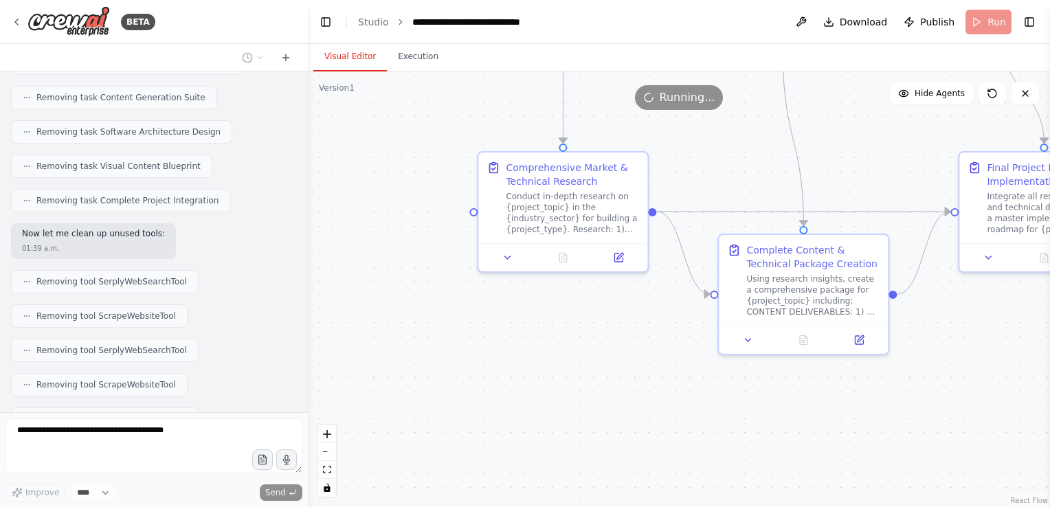
click at [997, 96] on icon at bounding box center [992, 93] width 11 height 11
click at [992, 93] on icon at bounding box center [992, 93] width 11 height 11
click at [995, 96] on icon at bounding box center [992, 93] width 11 height 11
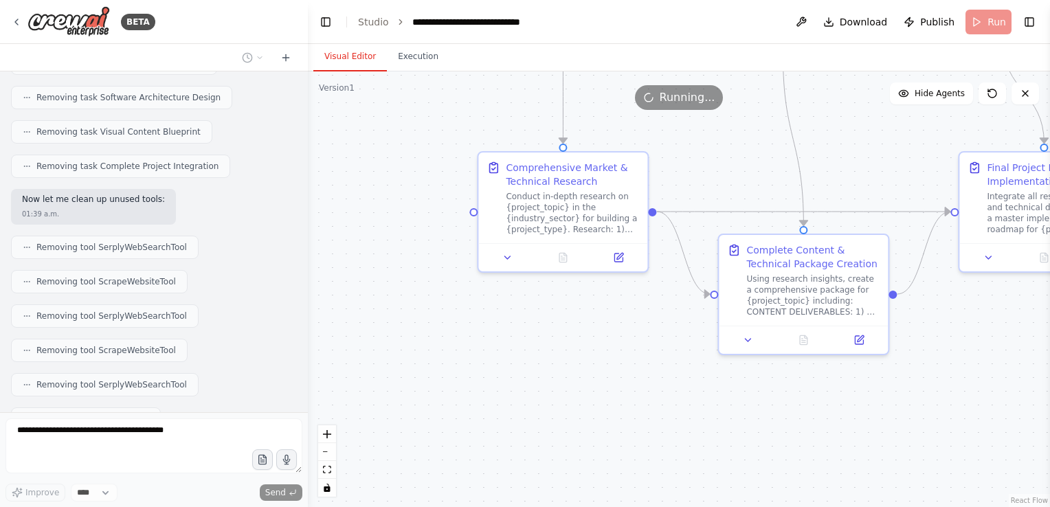
click at [995, 97] on icon at bounding box center [992, 93] width 8 height 8
click at [996, 98] on icon at bounding box center [992, 93] width 11 height 11
click at [995, 96] on icon at bounding box center [992, 93] width 11 height 11
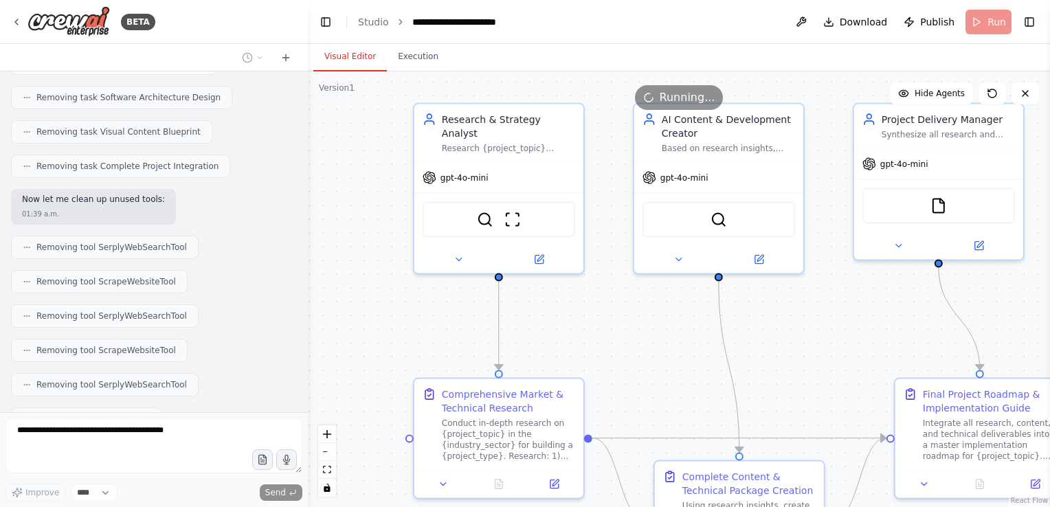
scroll to position [5534, 0]
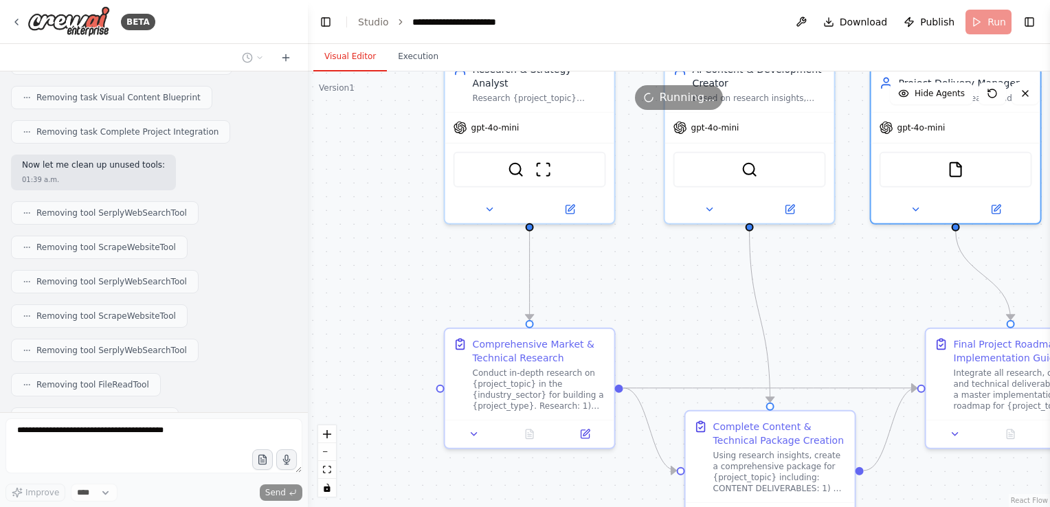
click at [124, 379] on span "Removing tool FileReadTool" at bounding box center [92, 384] width 113 height 11
click at [127, 270] on div "una AI que pueda generar contenidos de videos, texto, imagenes, construir proye…" at bounding box center [154, 241] width 308 height 341
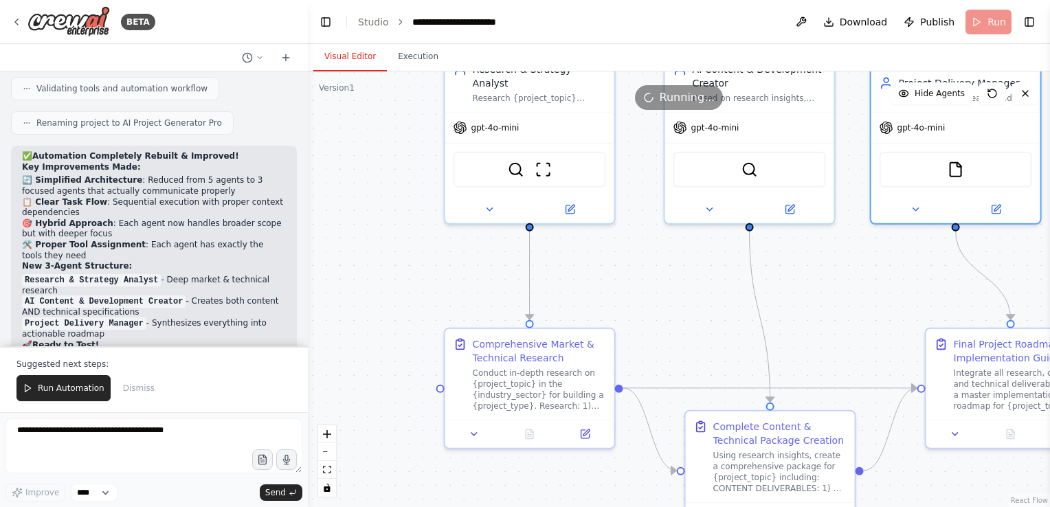
scroll to position [5910, 0]
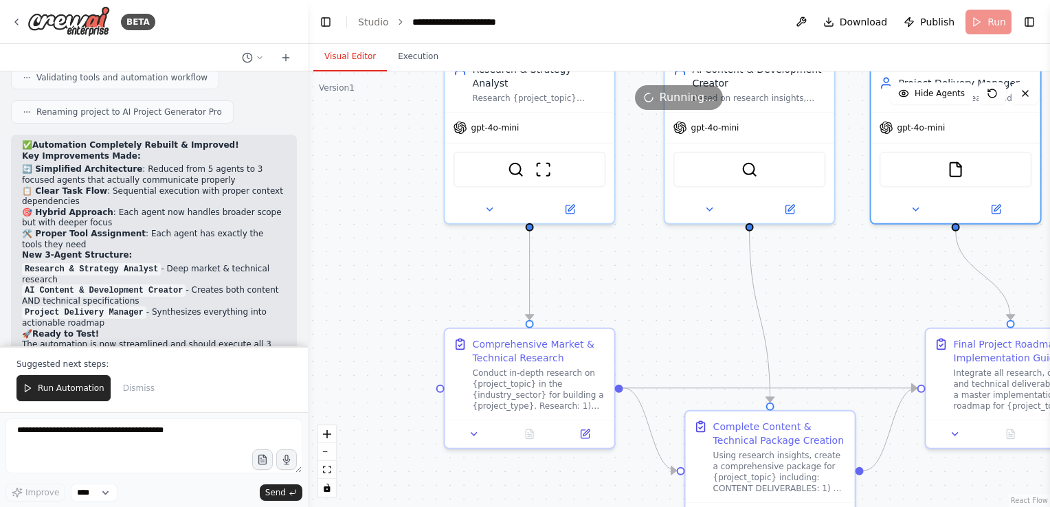
click at [260, 60] on icon at bounding box center [260, 58] width 8 height 8
click at [281, 85] on span "[DATE] 12:40 a.m." at bounding box center [270, 85] width 63 height 11
click at [999, 25] on header "**********" at bounding box center [679, 22] width 742 height 44
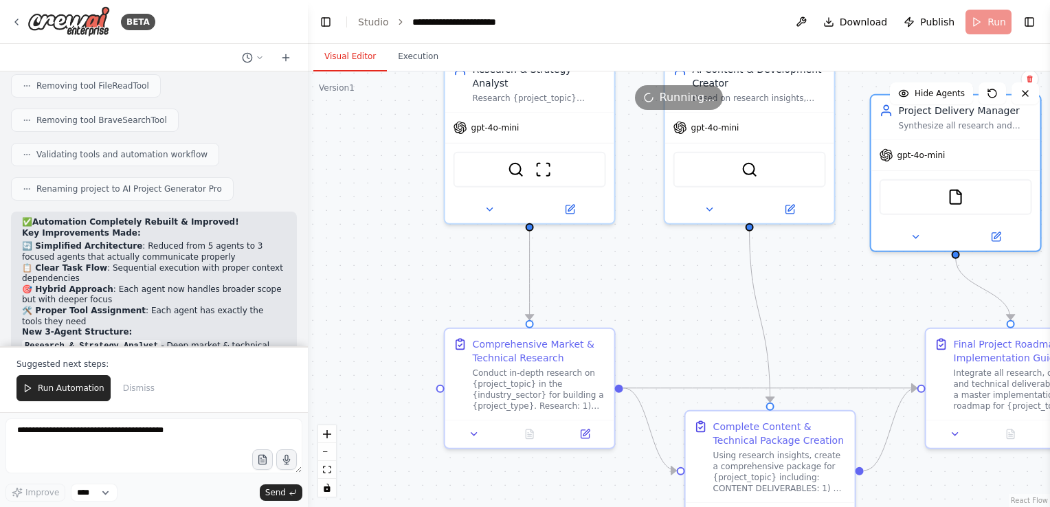
scroll to position [5835, 0]
